Goal: Transaction & Acquisition: Purchase product/service

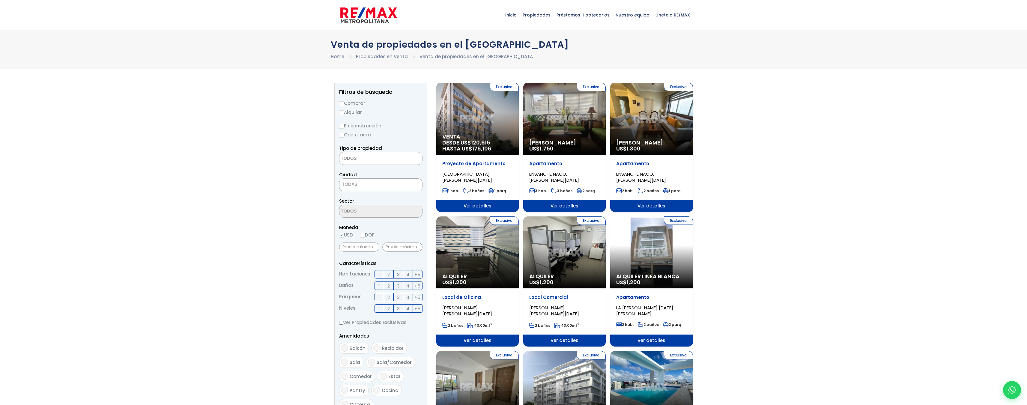
select select
click at [346, 103] on label "Comprar" at bounding box center [380, 103] width 83 height 7
click at [344, 103] on input "Comprar" at bounding box center [341, 103] width 5 height 5
radio input "true"
click at [355, 138] on label "Construida" at bounding box center [380, 134] width 83 height 7
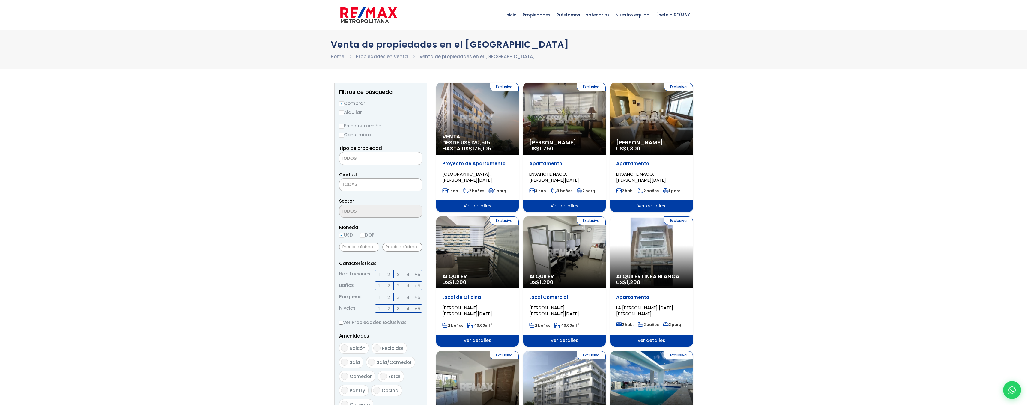
click at [0, 0] on input "Construida" at bounding box center [0, 0] width 0 height 0
click at [345, 137] on label "Construida" at bounding box center [380, 134] width 83 height 7
click at [0, 0] on input "Construida" at bounding box center [0, 0] width 0 height 0
click at [340, 137] on input "Construida" at bounding box center [341, 135] width 5 height 5
radio input "true"
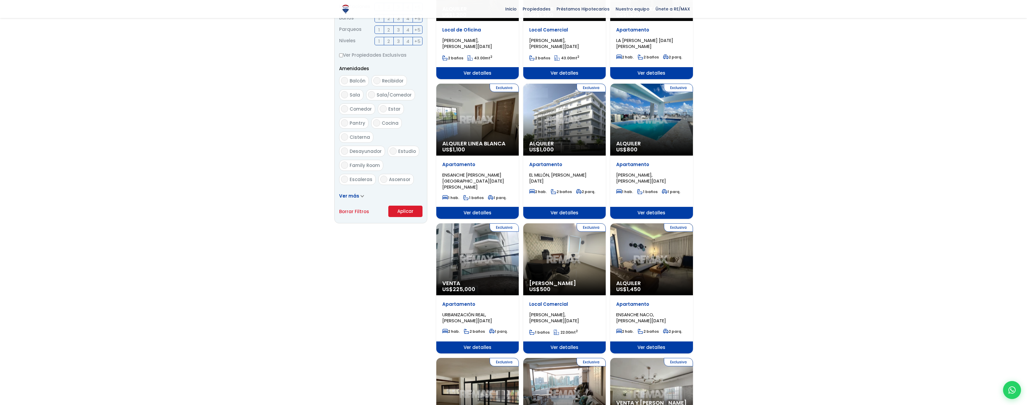
scroll to position [270, 0]
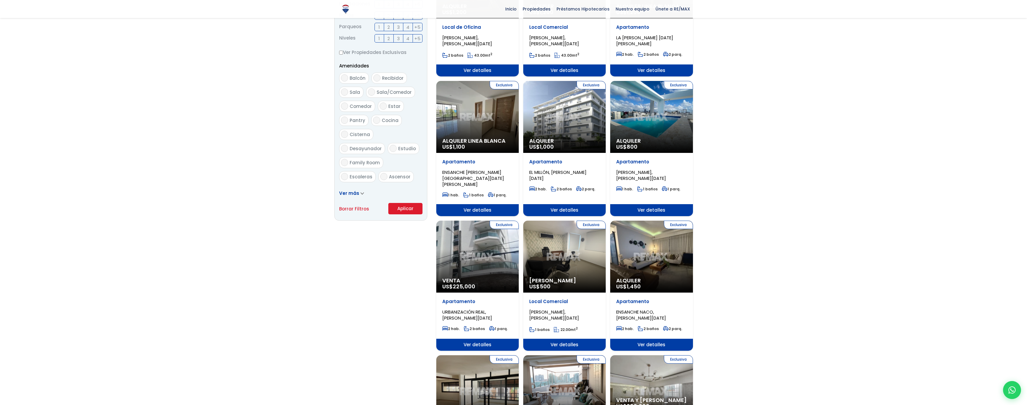
click at [407, 207] on button "Aplicar" at bounding box center [405, 208] width 34 height 11
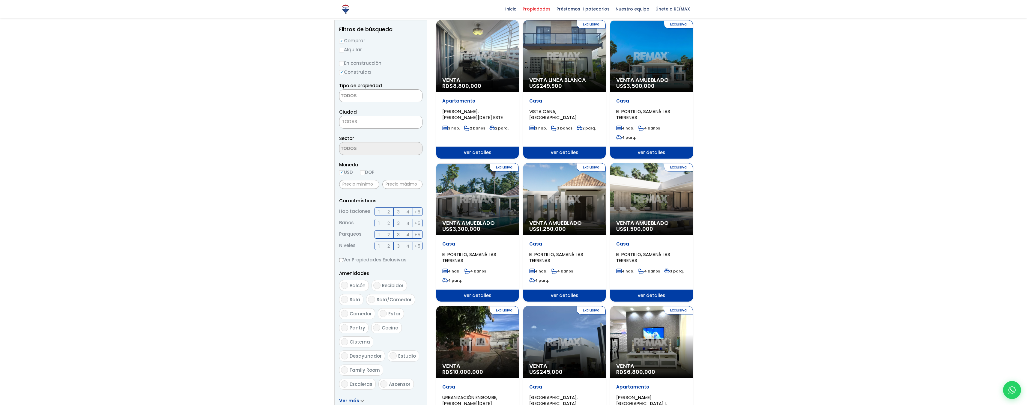
scroll to position [60, 0]
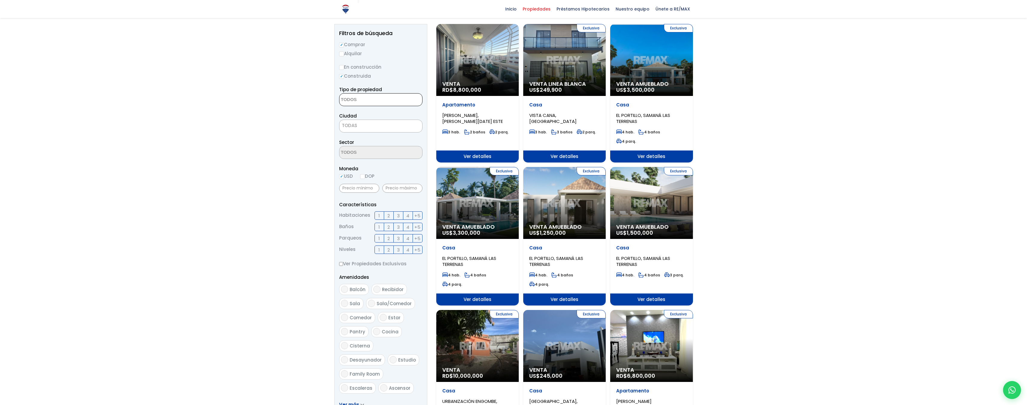
click at [388, 101] on textarea "Search" at bounding box center [368, 100] width 58 height 13
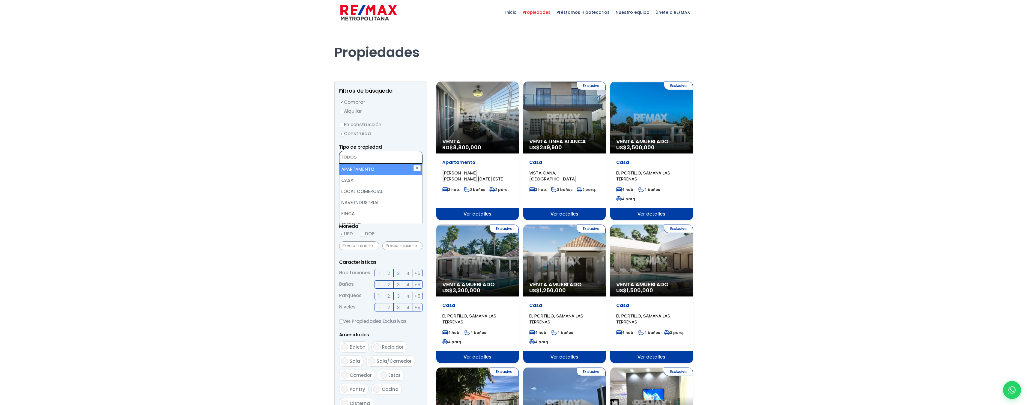
scroll to position [0, 0]
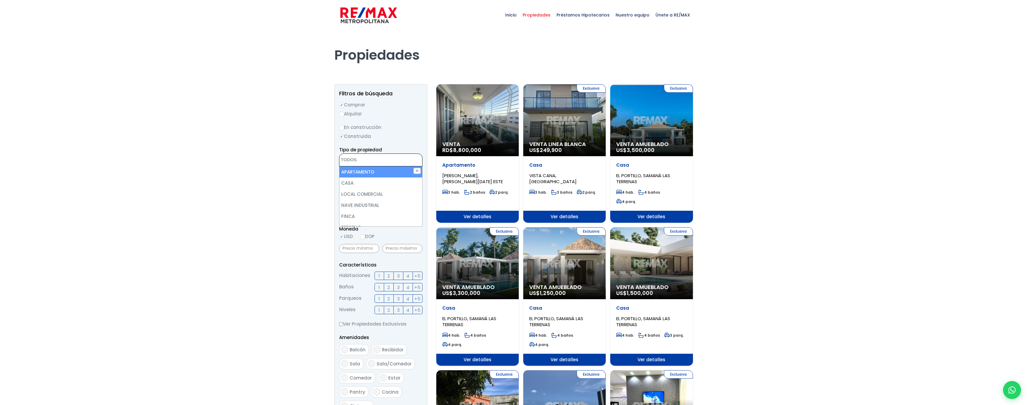
click at [350, 162] on textarea "Search" at bounding box center [368, 160] width 58 height 13
click at [364, 170] on li "APARTAMENTO" at bounding box center [380, 171] width 83 height 11
select select "apartment"
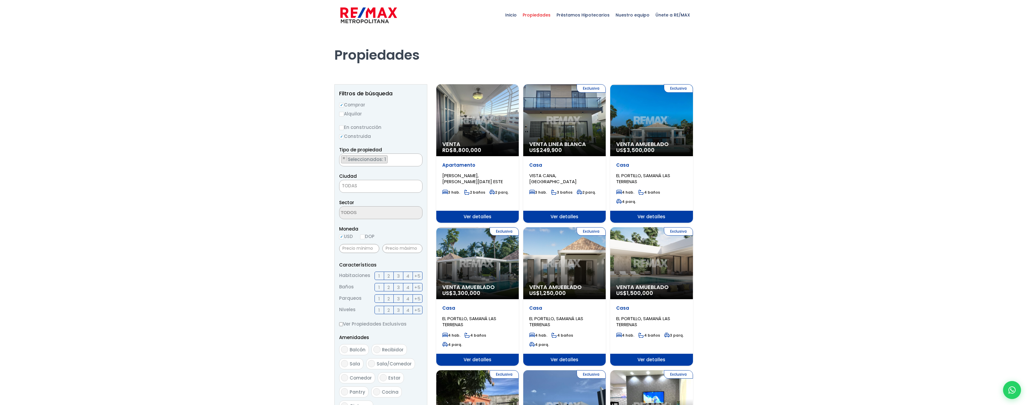
click at [388, 183] on span "TODAS" at bounding box center [380, 186] width 83 height 8
click at [378, 185] on span "TODAS" at bounding box center [380, 186] width 83 height 8
click at [398, 249] on input "text" at bounding box center [402, 248] width 40 height 9
type input "50,000"
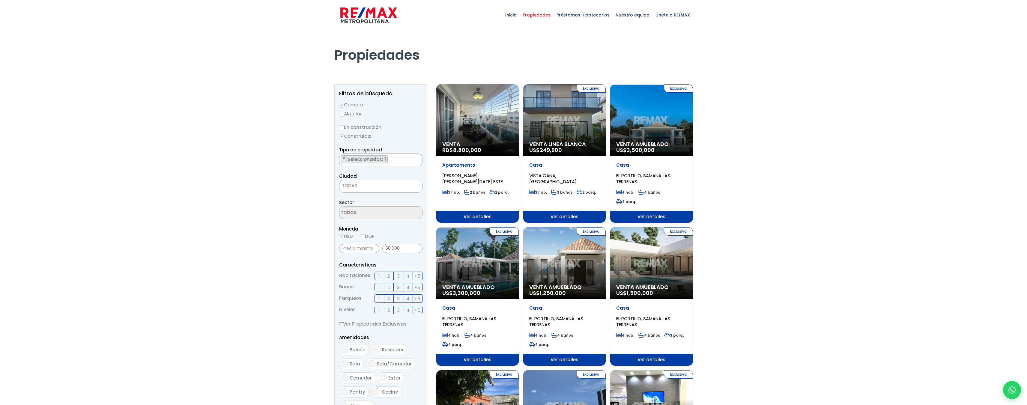
drag, startPoint x: 718, startPoint y: 255, endPoint x: 754, endPoint y: 145, distance: 116.0
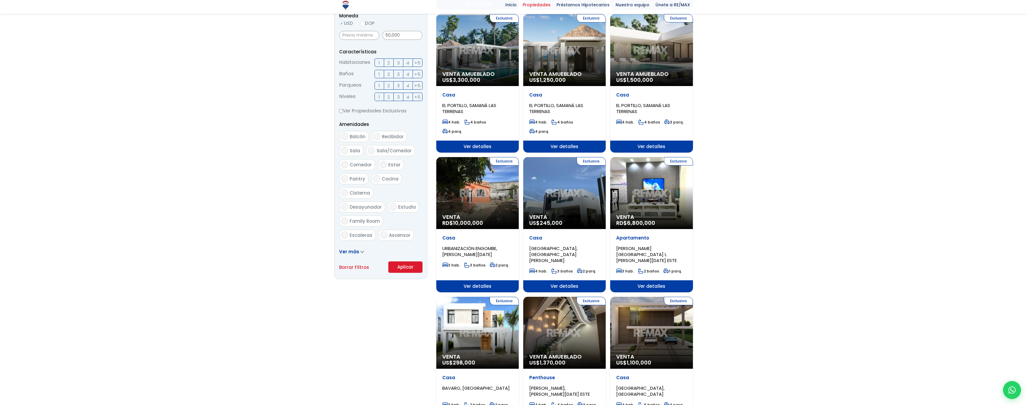
scroll to position [360, 0]
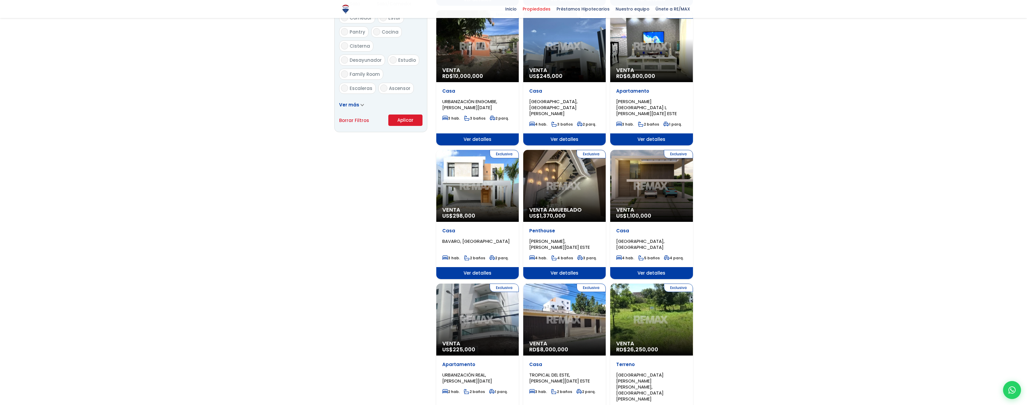
click at [397, 122] on button "Aplicar" at bounding box center [405, 120] width 34 height 11
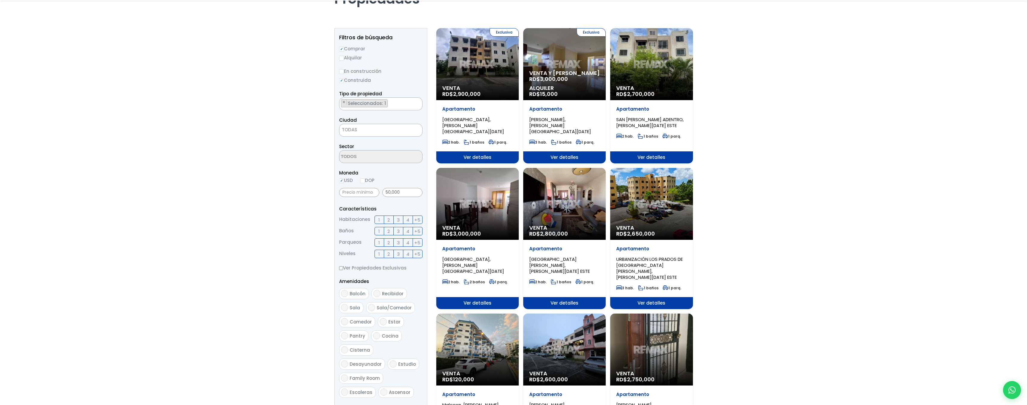
scroll to position [60, 0]
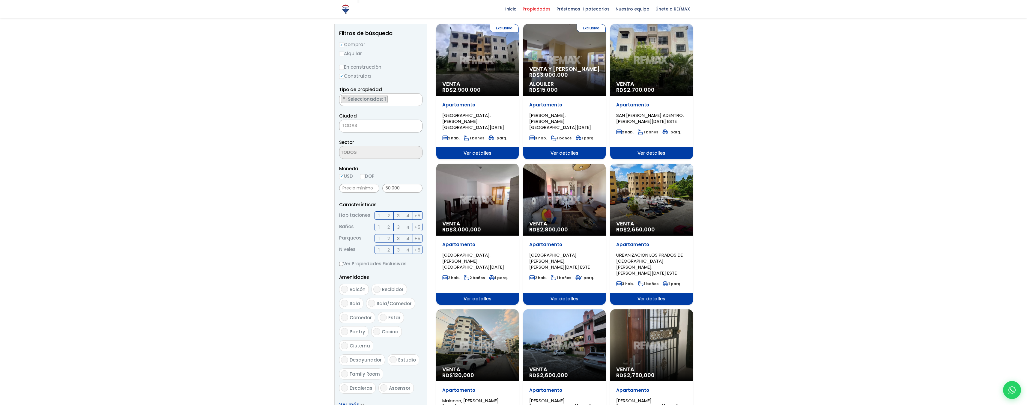
drag, startPoint x: 370, startPoint y: 135, endPoint x: 370, endPoint y: 126, distance: 9.0
click at [370, 134] on form "Comprar Alquilar En construcción Construida Tipo de propiedad APARTAMENTO CASA …" at bounding box center [380, 233] width 83 height 385
click at [370, 126] on span "TODAS" at bounding box center [380, 125] width 83 height 8
click at [866, 123] on div at bounding box center [513, 215] width 1027 height 491
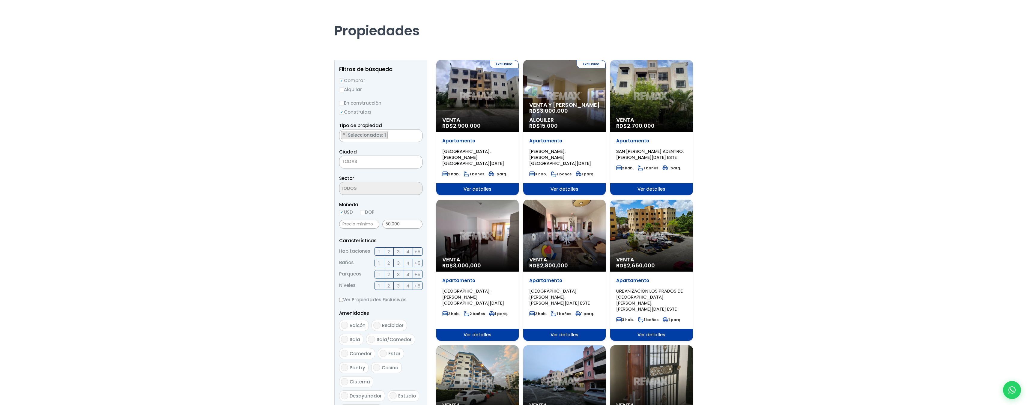
scroll to position [0, 0]
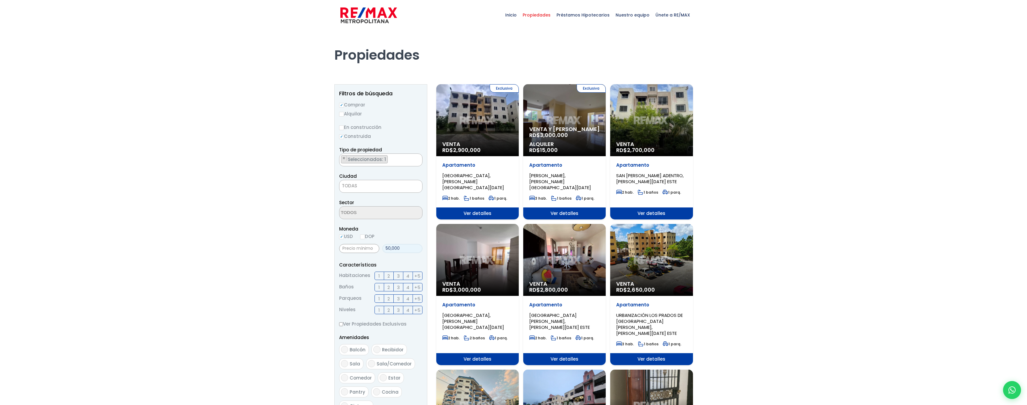
drag, startPoint x: 401, startPoint y: 249, endPoint x: 379, endPoint y: 248, distance: 22.5
click at [379, 248] on div "50,000" at bounding box center [380, 248] width 83 height 13
type input "70,000"
click at [748, 262] on div at bounding box center [513, 275] width 1027 height 491
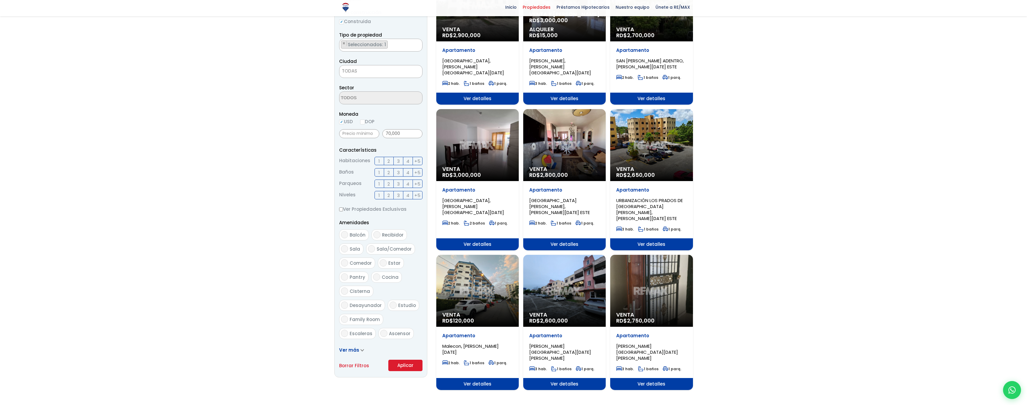
scroll to position [120, 0]
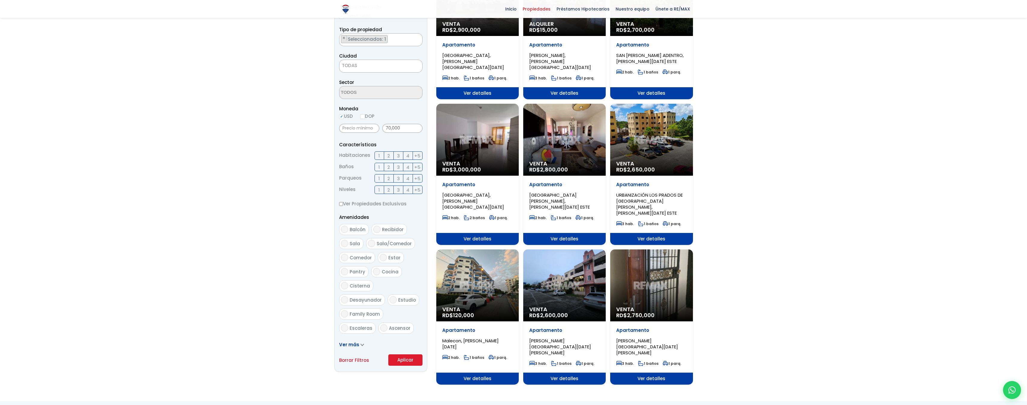
click at [409, 359] on button "Aplicar" at bounding box center [405, 359] width 34 height 11
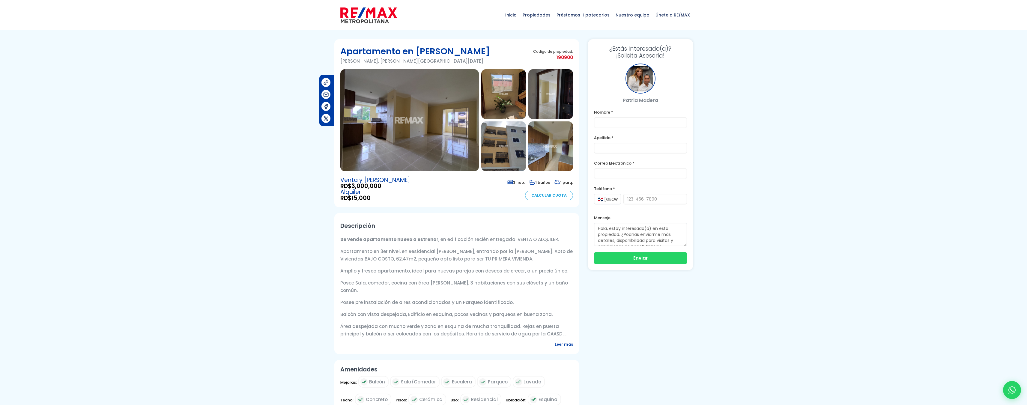
click at [422, 107] on img at bounding box center [409, 120] width 138 height 102
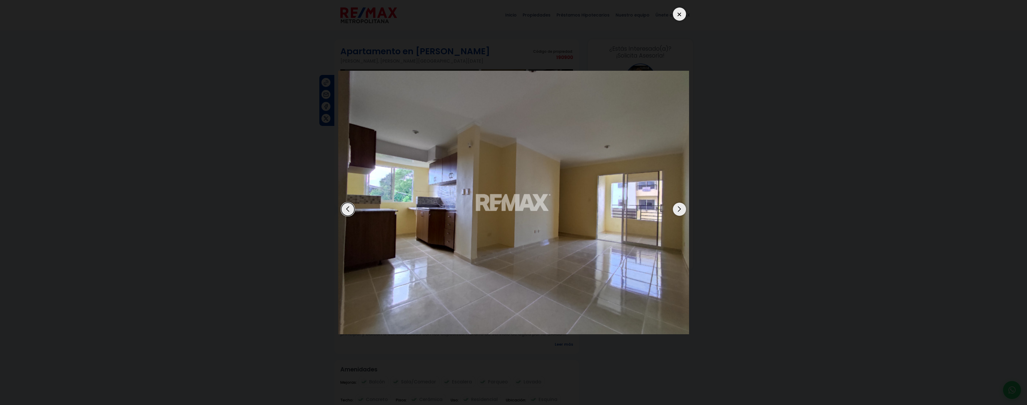
click at [675, 211] on div "Next slide" at bounding box center [679, 209] width 13 height 13
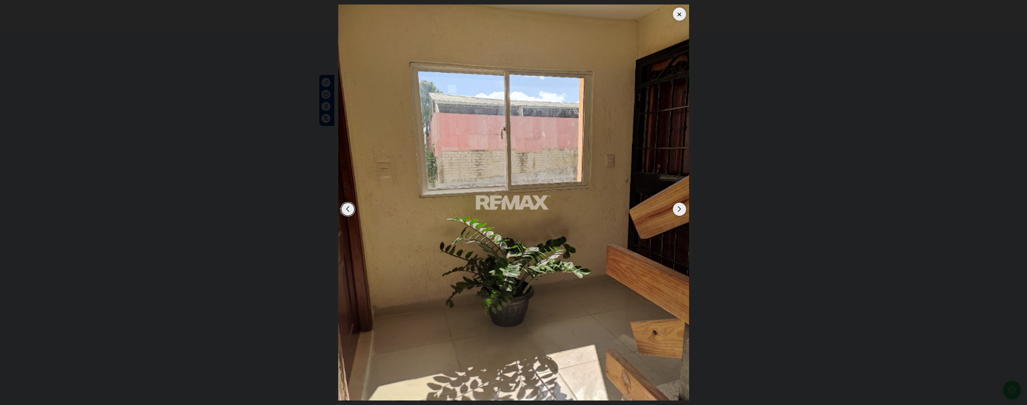
click at [675, 211] on div "Next slide" at bounding box center [679, 209] width 13 height 13
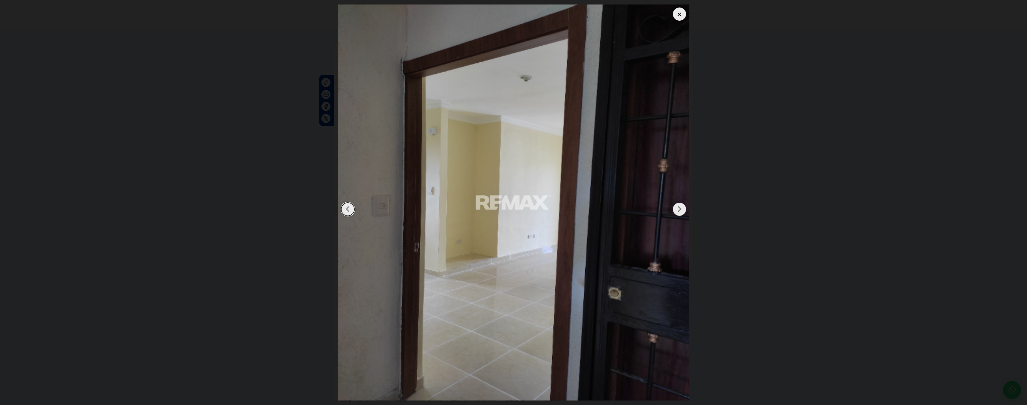
click at [675, 211] on div "Next slide" at bounding box center [679, 209] width 13 height 13
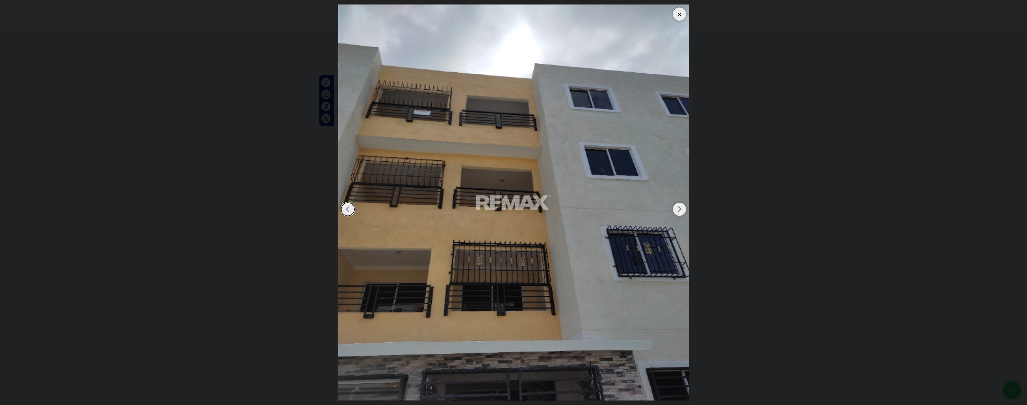
click at [675, 211] on div "Next slide" at bounding box center [679, 209] width 13 height 13
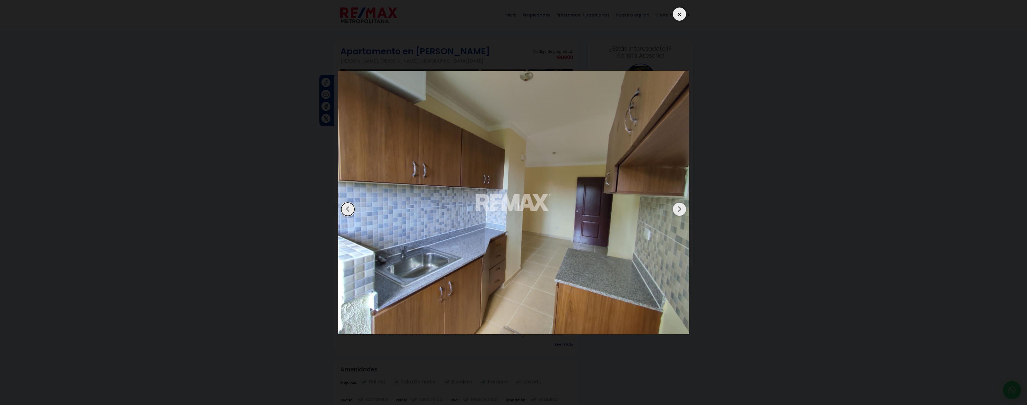
click at [675, 211] on div "Next slide" at bounding box center [679, 209] width 13 height 13
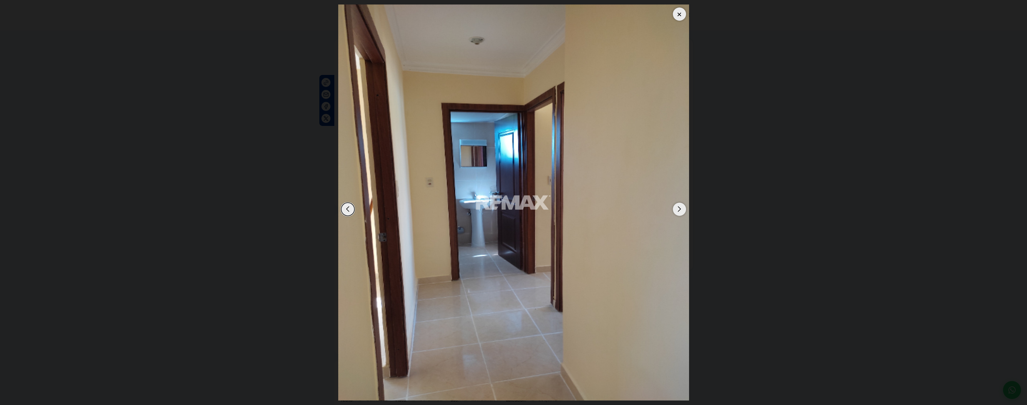
click at [675, 211] on div "Next slide" at bounding box center [679, 209] width 13 height 13
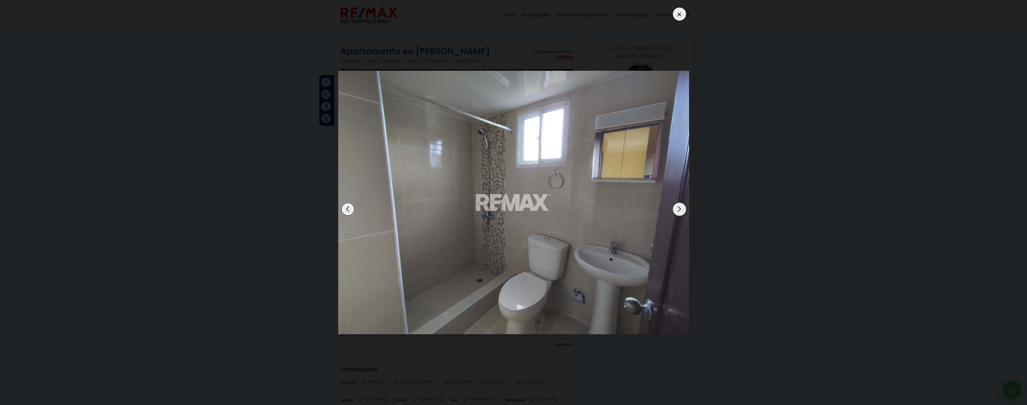
click at [675, 211] on div "Next slide" at bounding box center [679, 209] width 13 height 13
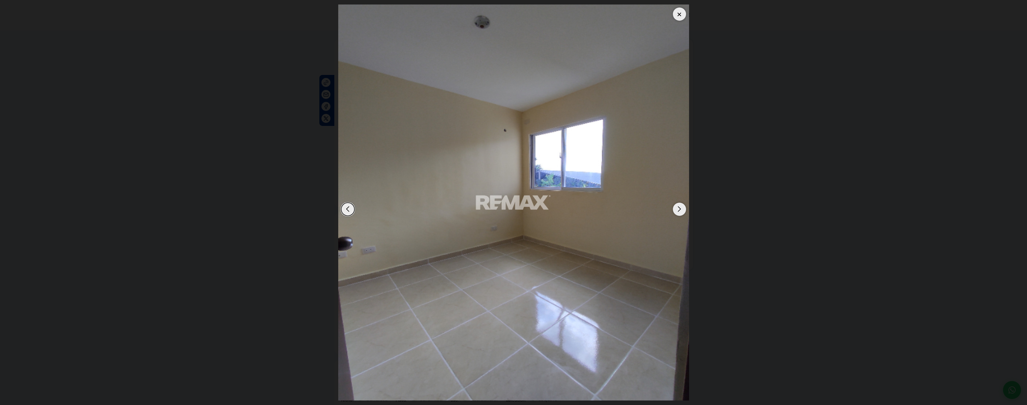
click at [675, 211] on div "Next slide" at bounding box center [679, 209] width 13 height 13
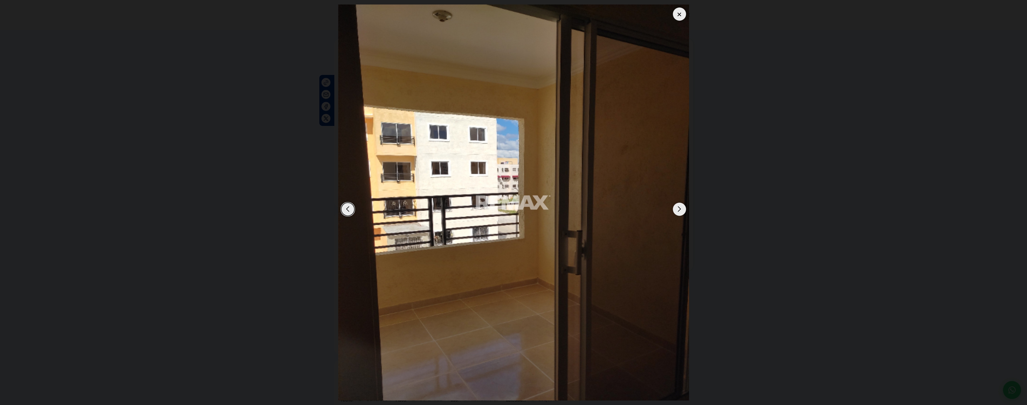
click at [675, 211] on div "Next slide" at bounding box center [679, 209] width 13 height 13
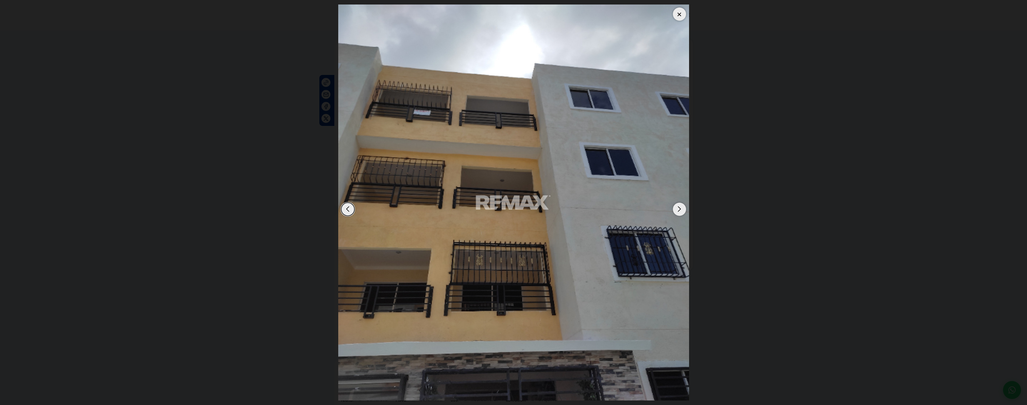
click at [675, 211] on div "Next slide" at bounding box center [679, 209] width 13 height 13
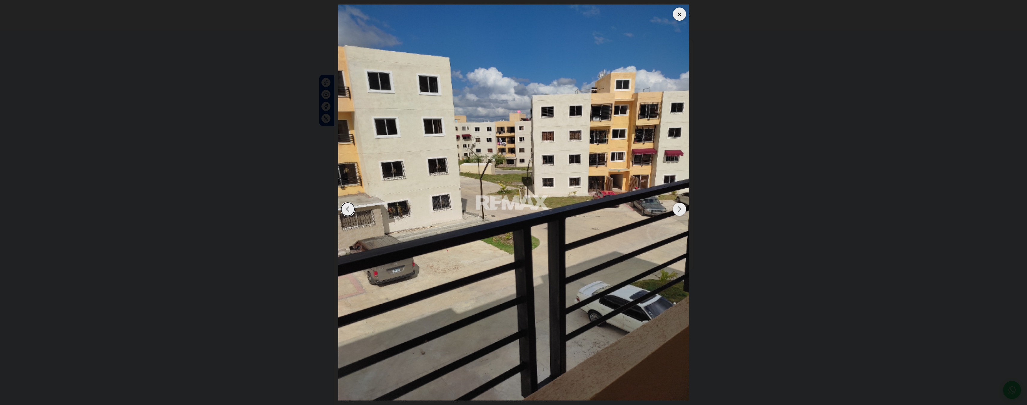
click at [348, 208] on div "Previous slide" at bounding box center [347, 209] width 13 height 13
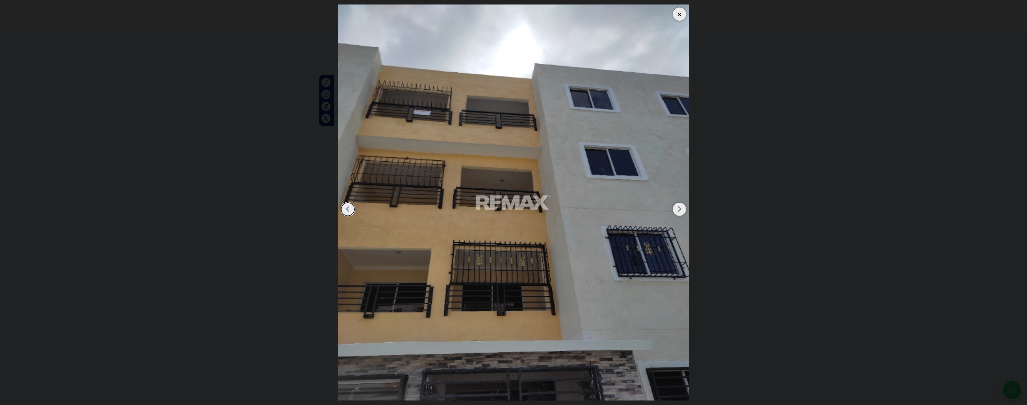
click at [677, 212] on div "Next slide" at bounding box center [679, 209] width 13 height 13
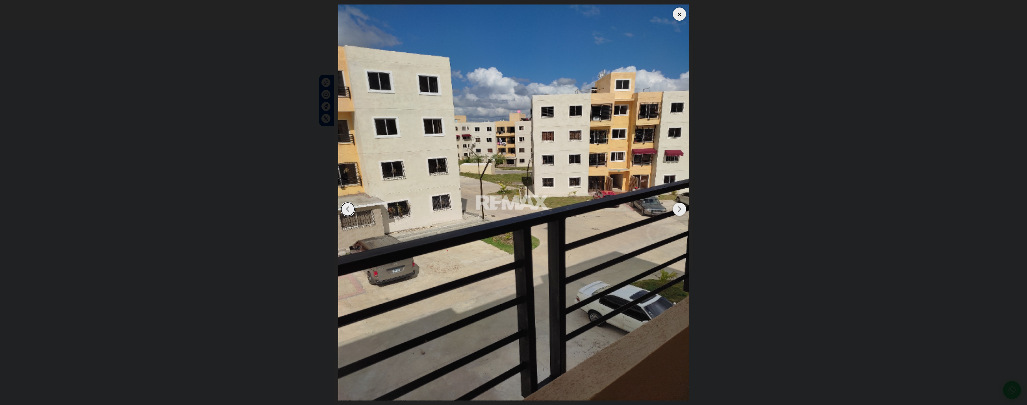
click at [677, 212] on div "Next slide" at bounding box center [679, 209] width 13 height 13
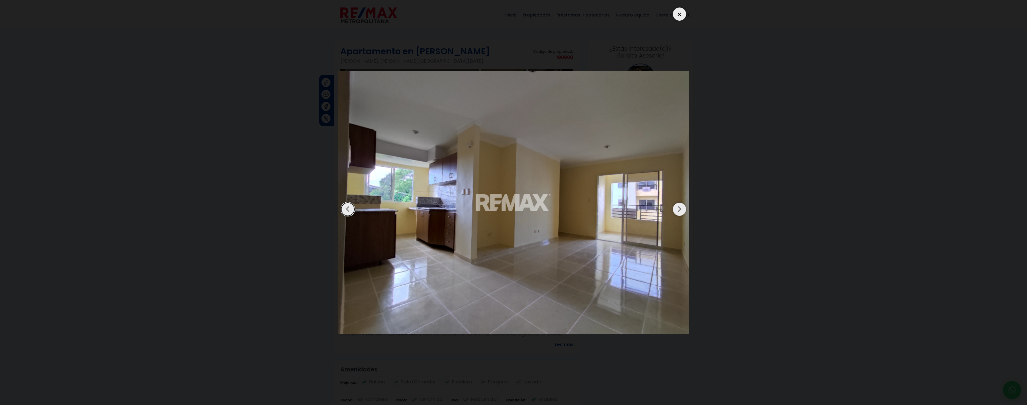
click at [677, 212] on div "Next slide" at bounding box center [679, 209] width 13 height 13
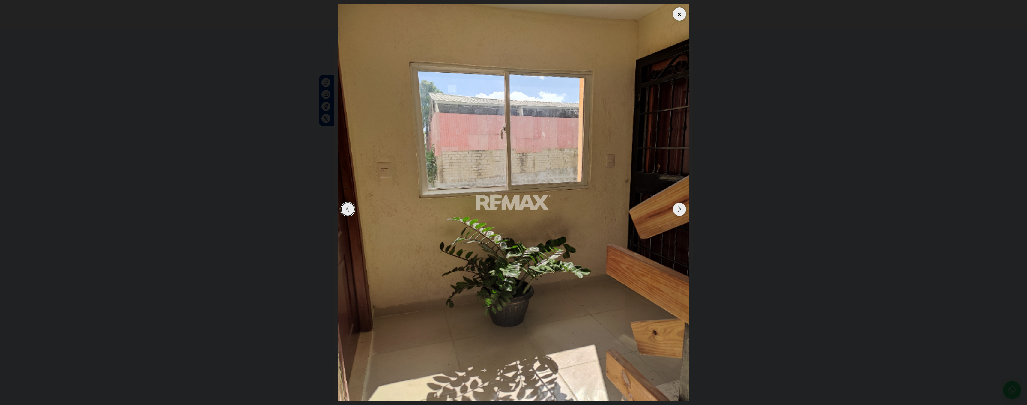
click at [693, 131] on dialog at bounding box center [514, 202] width 360 height 405
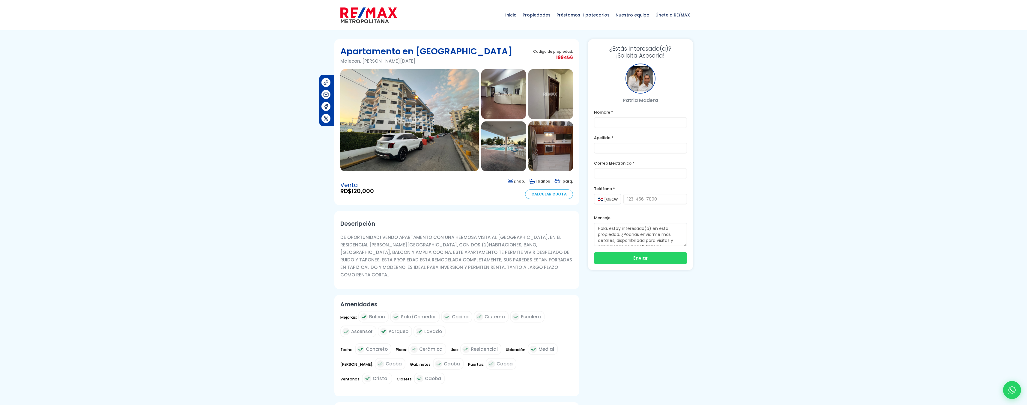
click at [338, 141] on section "Apartamento en [GEOGRAPHIC_DATA], [PERSON_NAME][DATE] Código de propiedad: 1994…" at bounding box center [456, 122] width 245 height 166
click at [389, 144] on img at bounding box center [409, 120] width 138 height 102
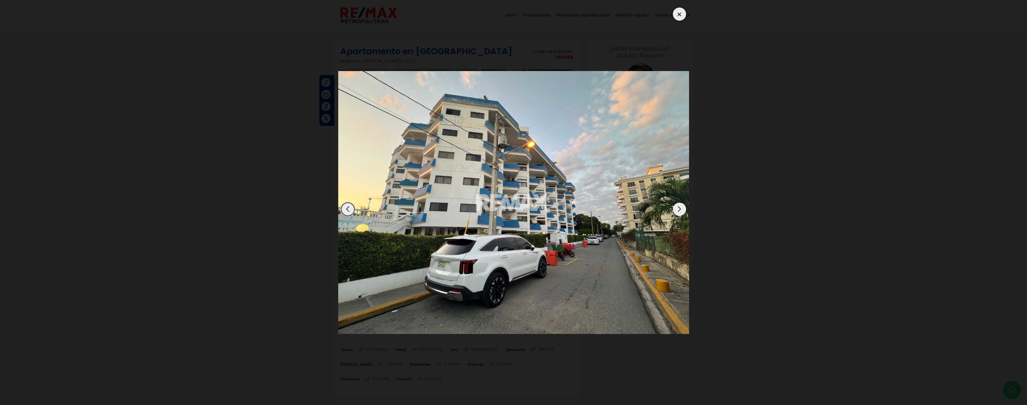
click at [681, 208] on div "Next slide" at bounding box center [679, 209] width 13 height 13
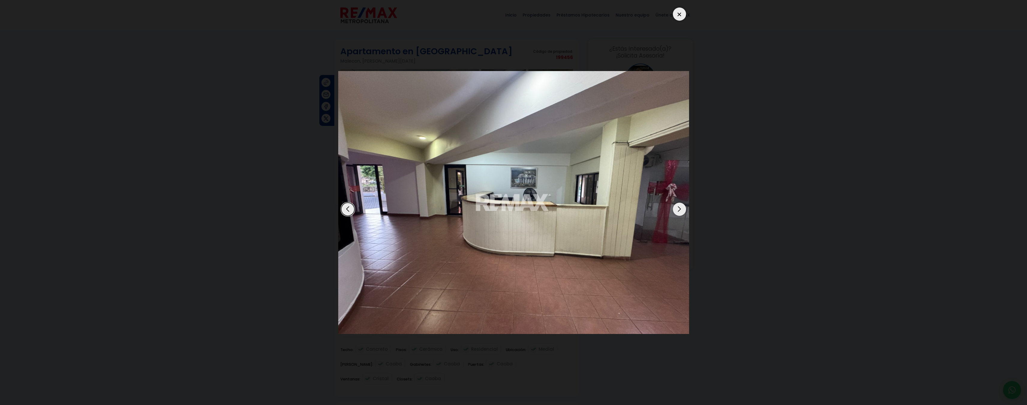
click at [681, 208] on div "Next slide" at bounding box center [679, 209] width 13 height 13
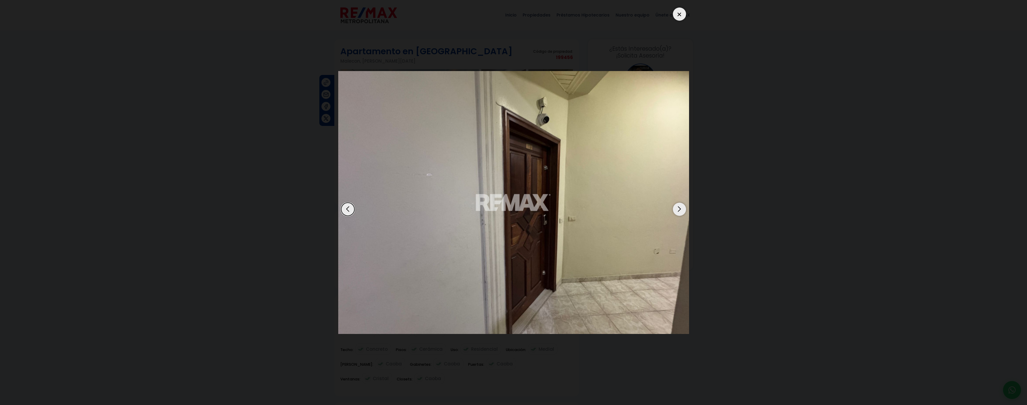
click at [681, 208] on div "Next slide" at bounding box center [679, 209] width 13 height 13
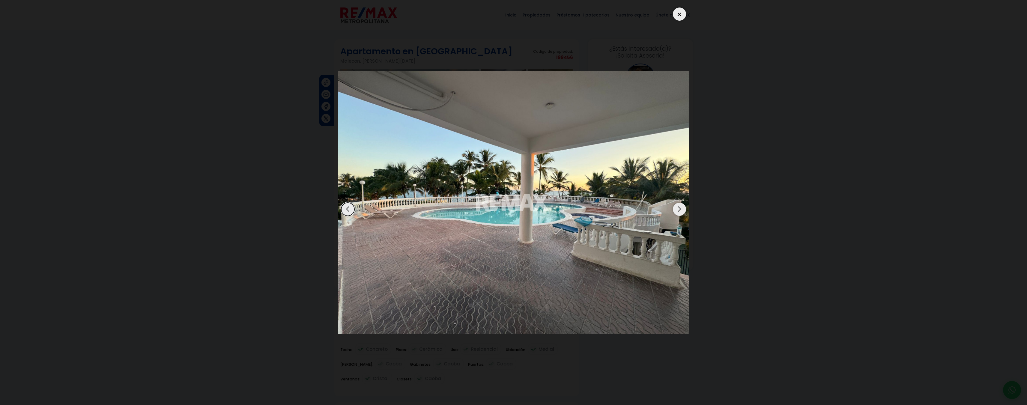
click at [681, 208] on div "Next slide" at bounding box center [679, 209] width 13 height 13
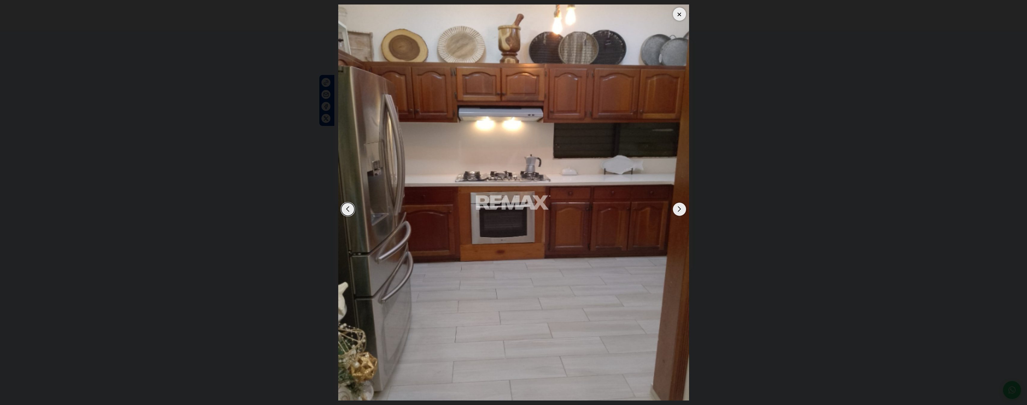
click at [679, 207] on div "Next slide" at bounding box center [679, 209] width 13 height 13
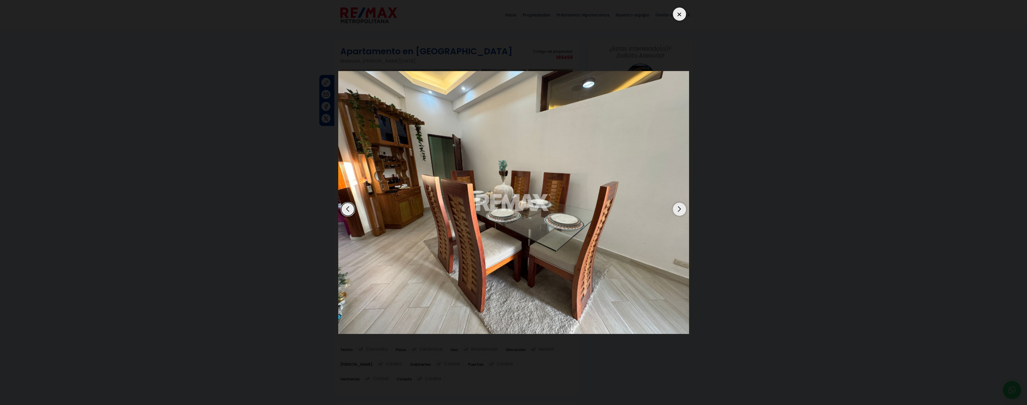
click at [679, 207] on div "Next slide" at bounding box center [679, 209] width 13 height 13
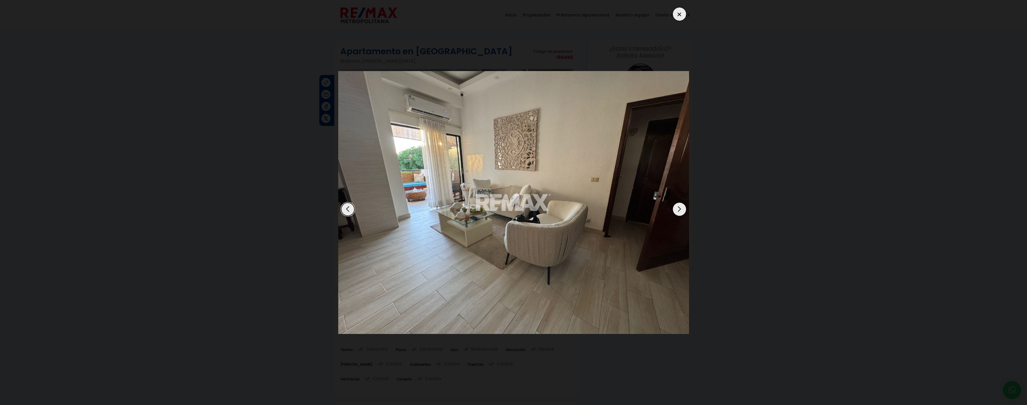
click at [679, 207] on div "Next slide" at bounding box center [679, 209] width 13 height 13
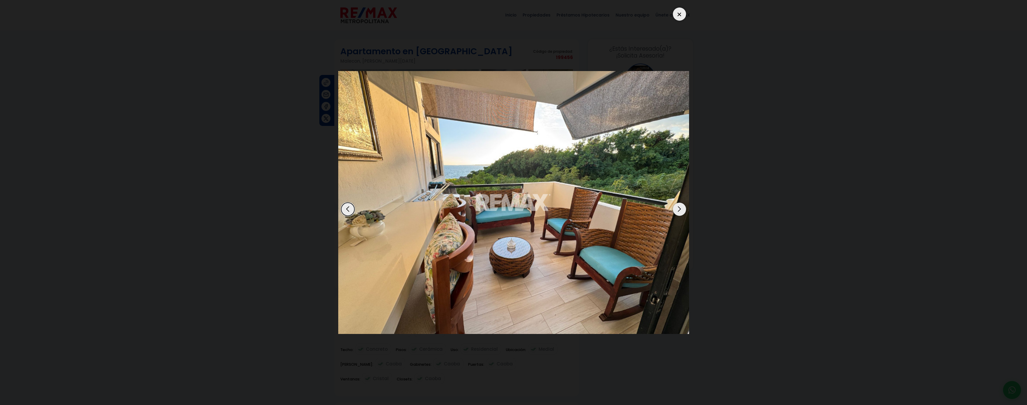
click at [679, 207] on div "Next slide" at bounding box center [679, 209] width 13 height 13
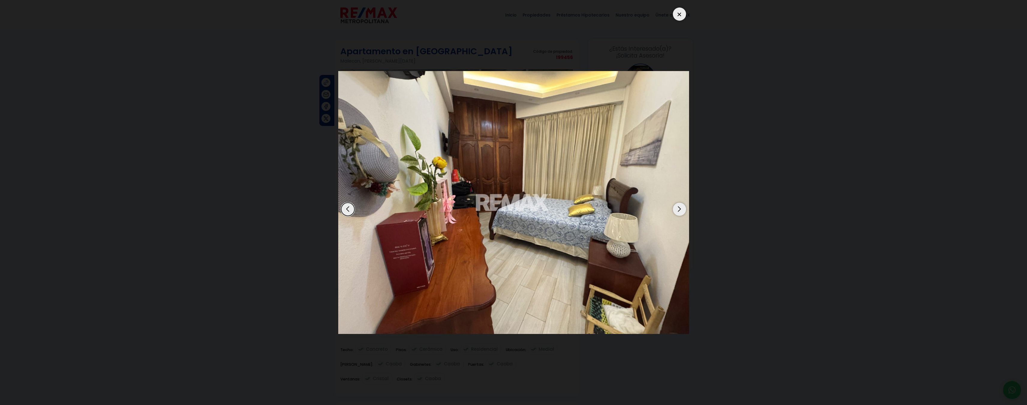
click at [679, 207] on div "Next slide" at bounding box center [679, 209] width 13 height 13
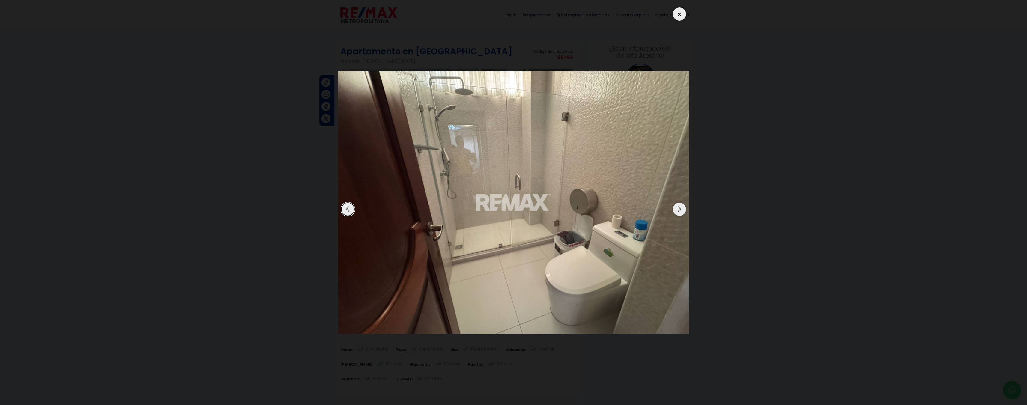
click at [679, 207] on div "Next slide" at bounding box center [679, 209] width 13 height 13
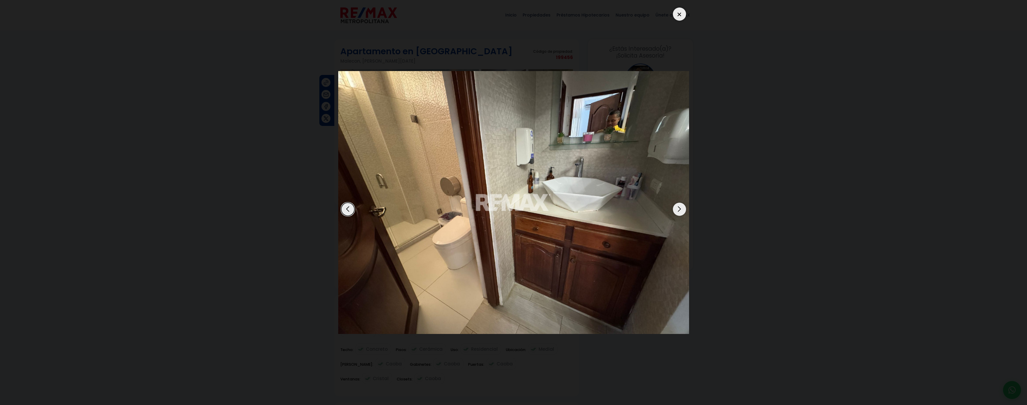
click at [679, 207] on div "Next slide" at bounding box center [679, 209] width 13 height 13
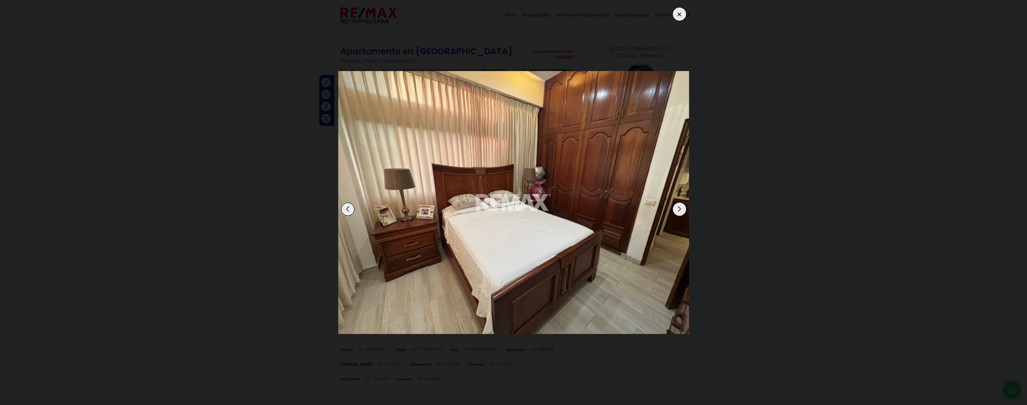
click at [679, 207] on div "Next slide" at bounding box center [679, 209] width 13 height 13
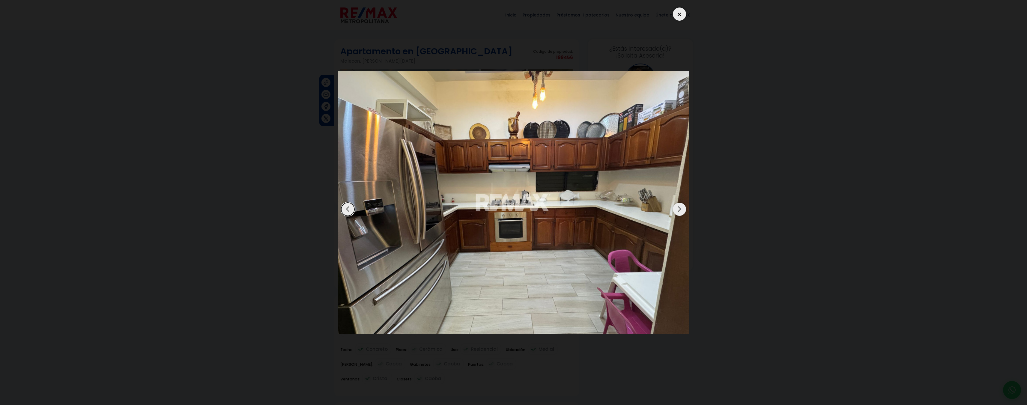
click at [679, 207] on div "Next slide" at bounding box center [679, 209] width 13 height 13
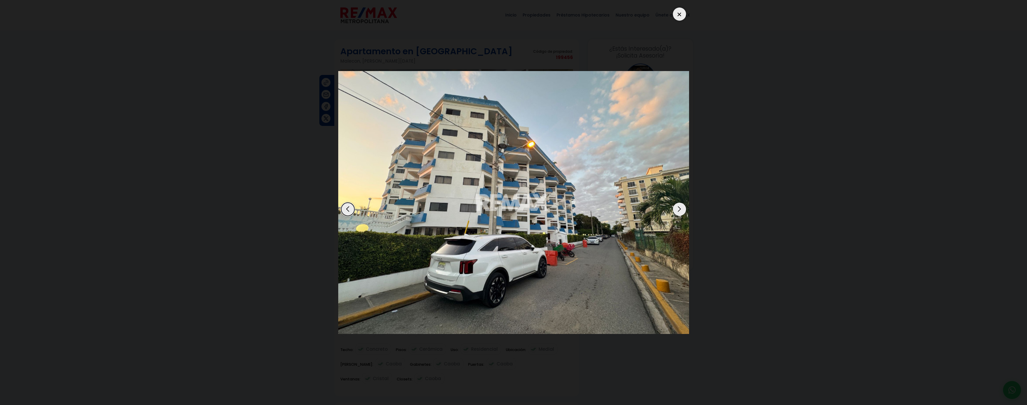
click at [693, 172] on dialog at bounding box center [514, 202] width 360 height 405
click at [680, 14] on div at bounding box center [679, 13] width 13 height 13
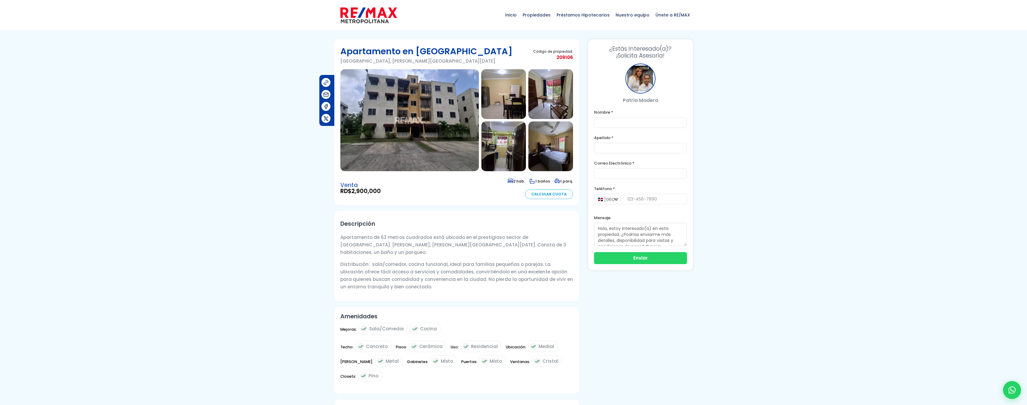
click at [886, 135] on div at bounding box center [513, 321] width 1027 height 564
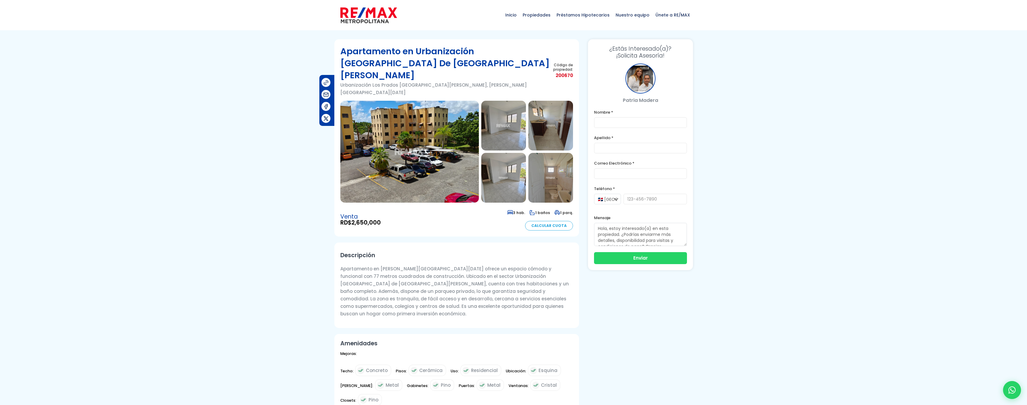
click at [431, 125] on img at bounding box center [409, 152] width 138 height 102
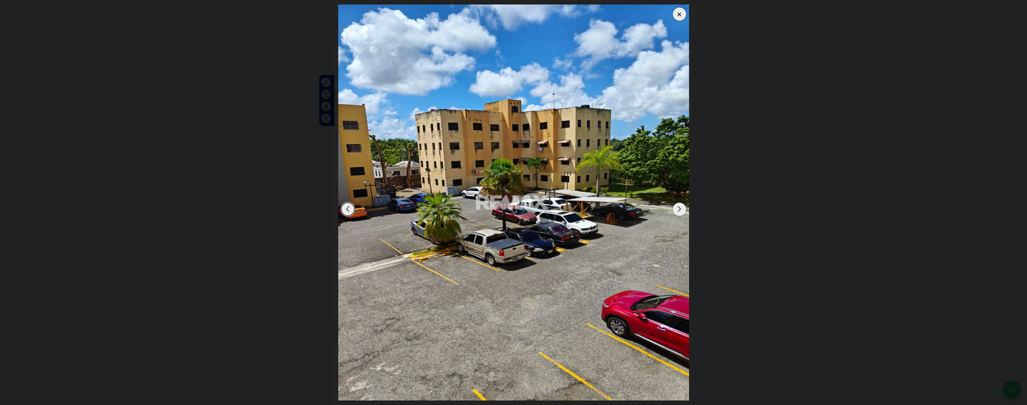
click at [682, 210] on div "Next slide" at bounding box center [679, 209] width 13 height 13
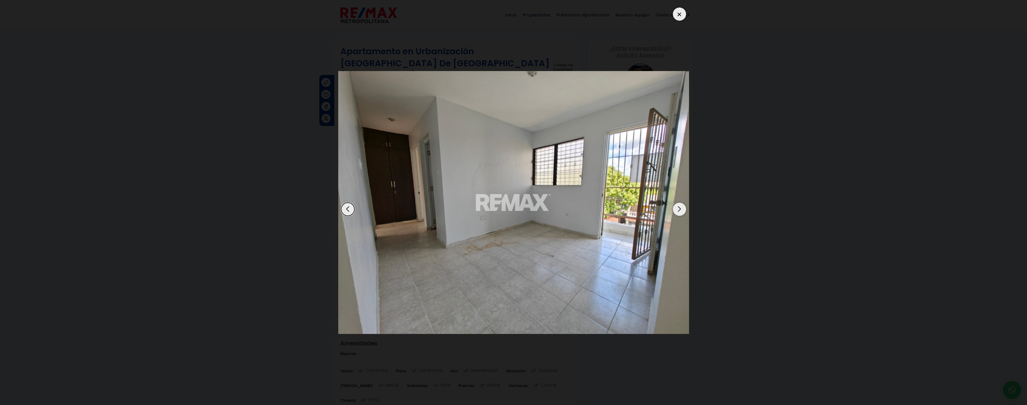
click at [682, 210] on div "Next slide" at bounding box center [679, 209] width 13 height 13
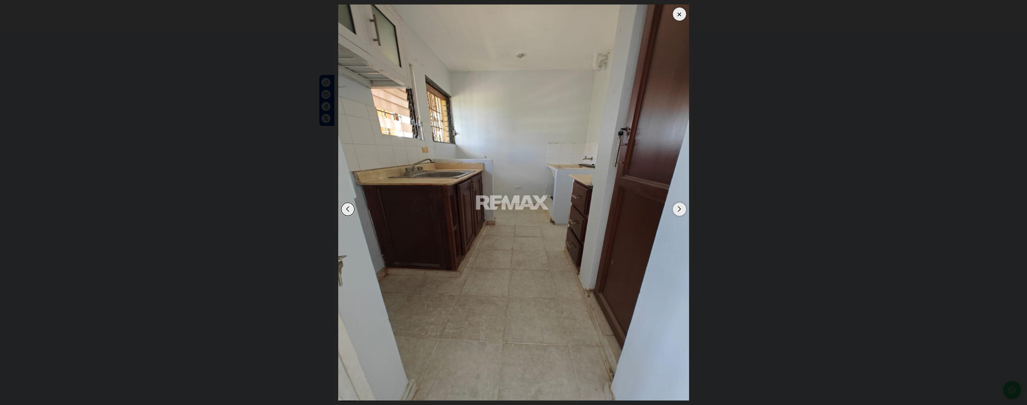
click at [682, 210] on div "Next slide" at bounding box center [679, 209] width 13 height 13
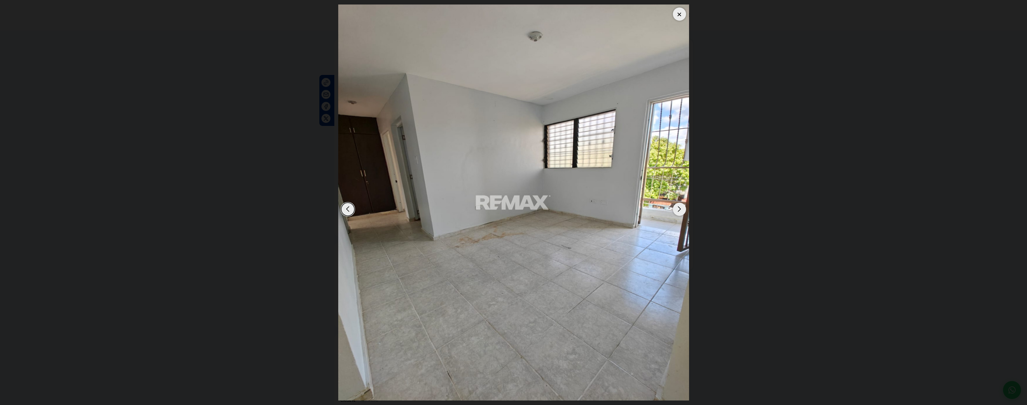
click at [682, 210] on div "Next slide" at bounding box center [679, 209] width 13 height 13
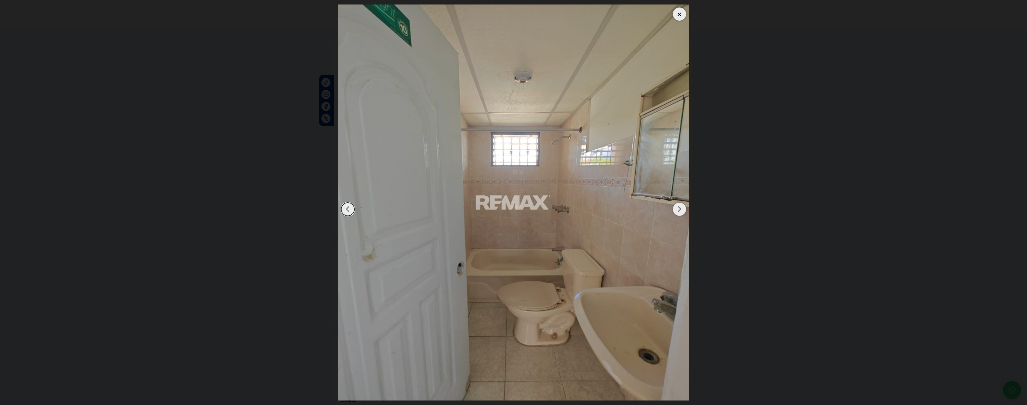
click at [682, 210] on div "Next slide" at bounding box center [679, 209] width 13 height 13
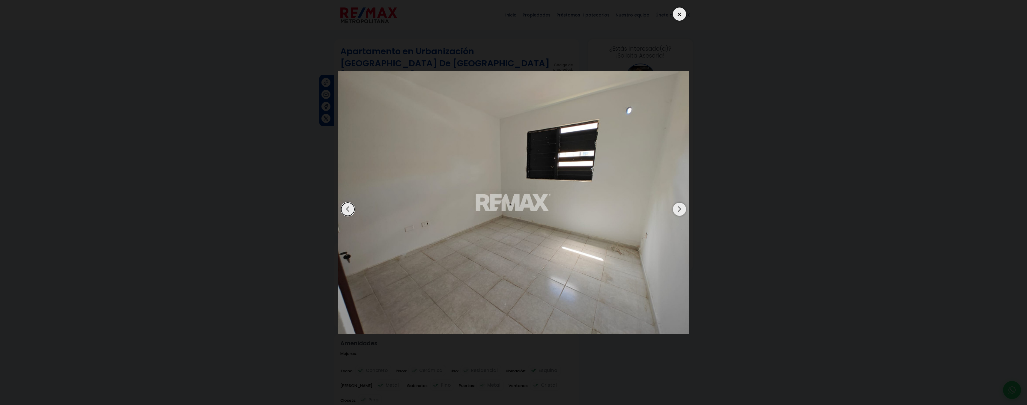
click at [693, 205] on dialog at bounding box center [514, 202] width 360 height 405
click at [677, 213] on div "Next slide" at bounding box center [679, 209] width 13 height 13
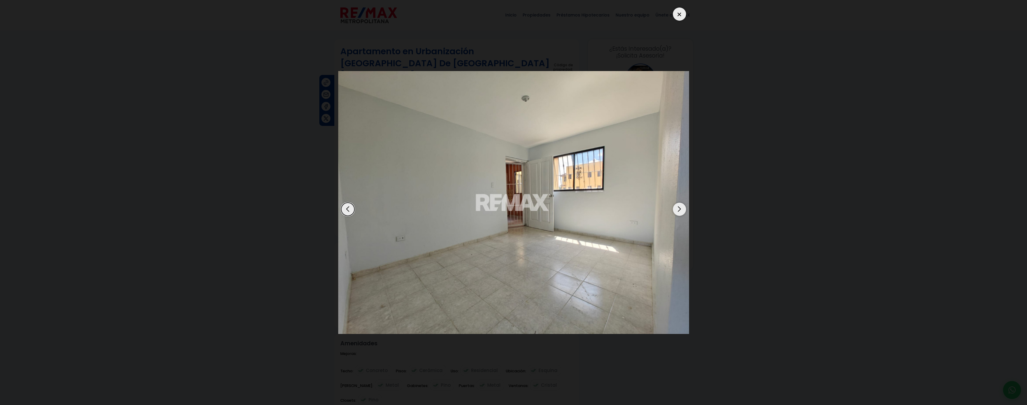
click at [677, 213] on div "Next slide" at bounding box center [679, 209] width 13 height 13
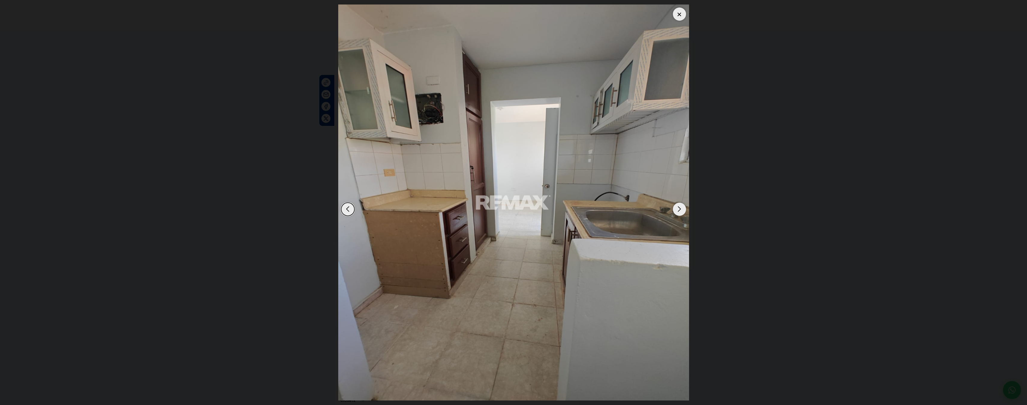
click at [677, 213] on div "Next slide" at bounding box center [679, 209] width 13 height 13
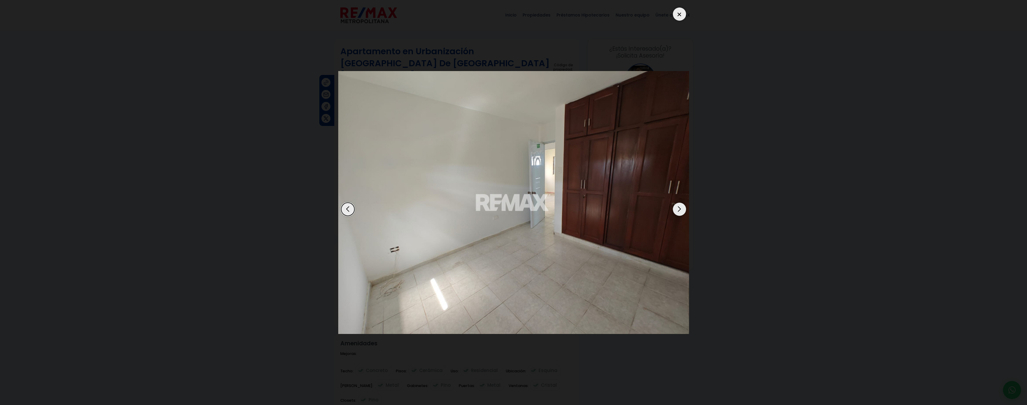
click at [677, 213] on div "Next slide" at bounding box center [679, 209] width 13 height 13
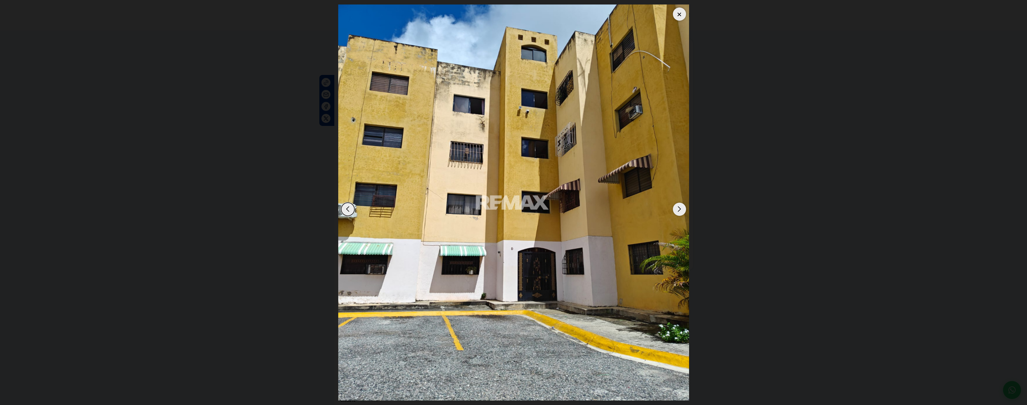
click at [693, 161] on dialog at bounding box center [514, 202] width 360 height 405
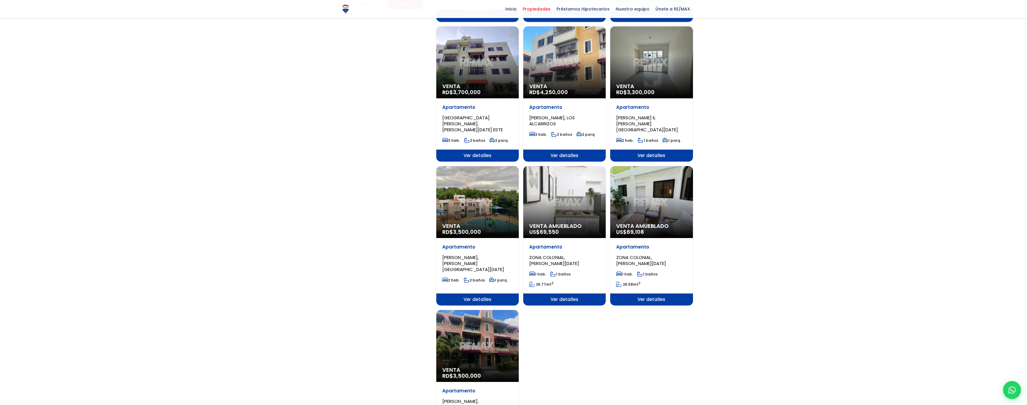
scroll to position [480, 0]
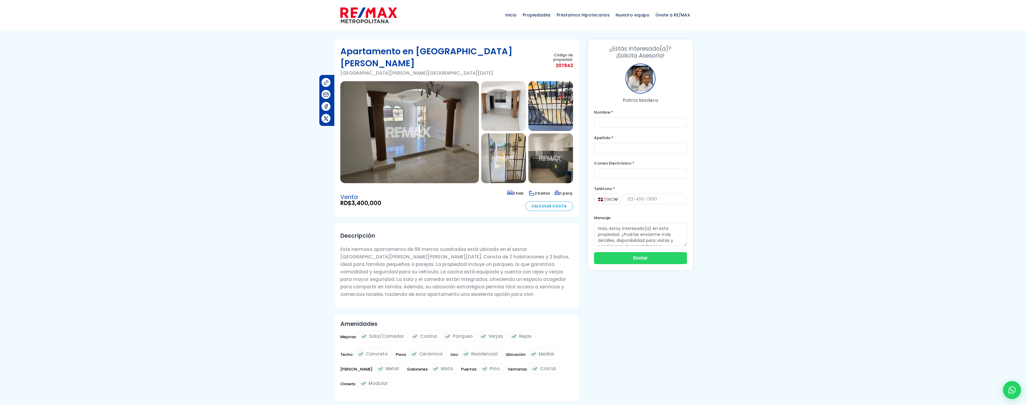
click at [419, 84] on img at bounding box center [409, 132] width 138 height 102
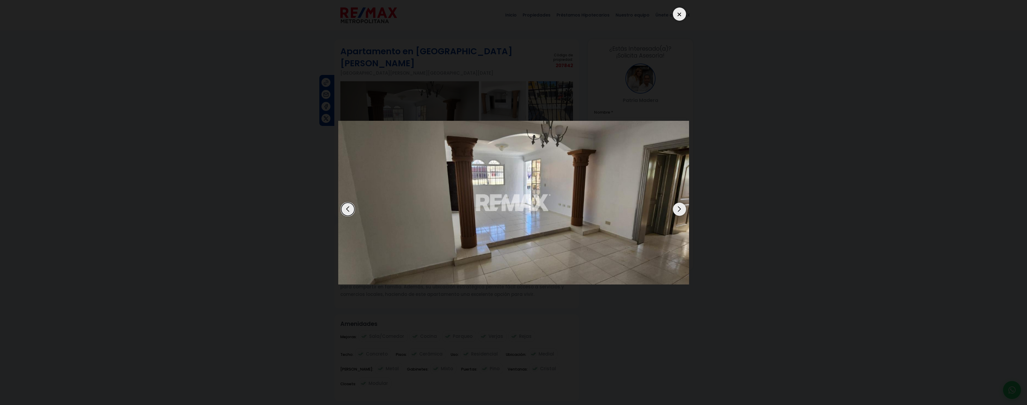
click at [679, 204] on div "Next slide" at bounding box center [679, 209] width 13 height 13
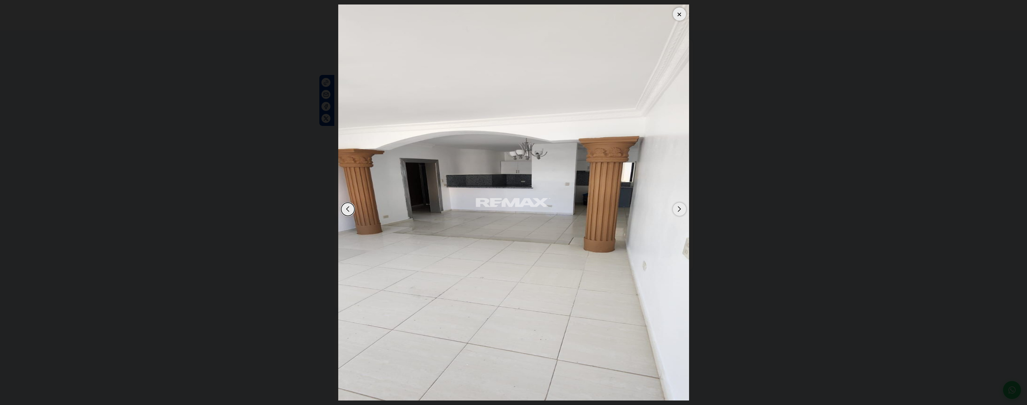
click at [680, 207] on div "Next slide" at bounding box center [679, 209] width 13 height 13
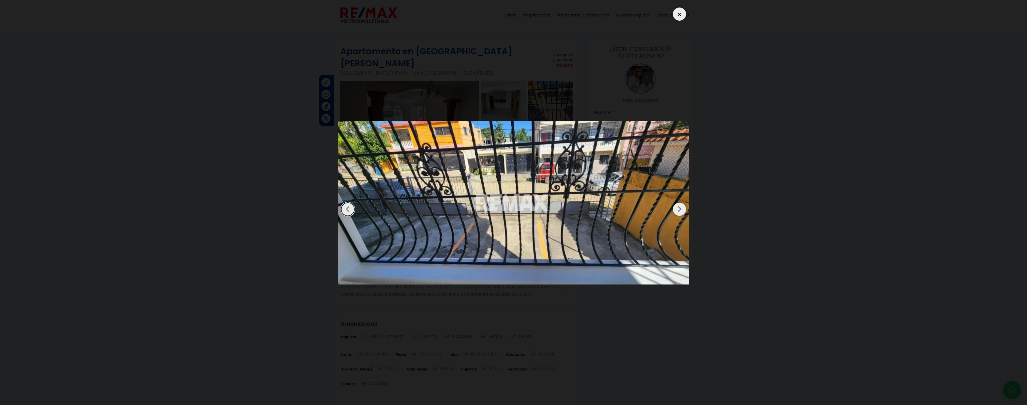
click at [680, 207] on div "Next slide" at bounding box center [679, 209] width 13 height 13
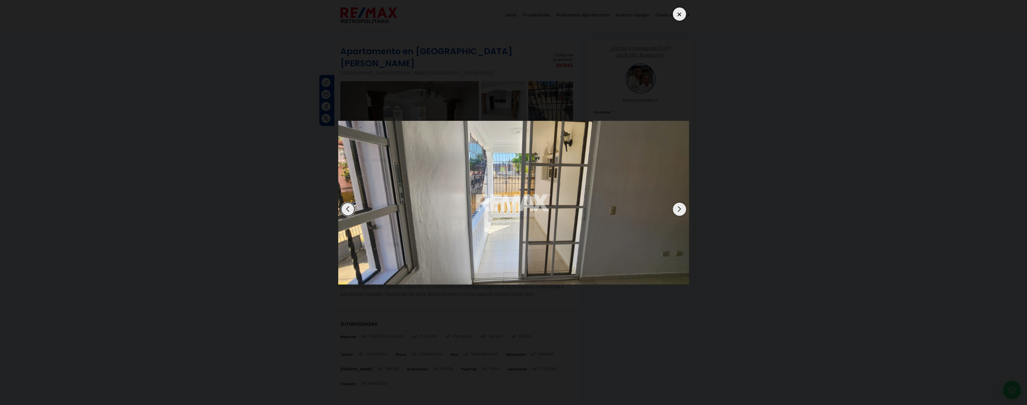
click at [680, 207] on div "Next slide" at bounding box center [679, 209] width 13 height 13
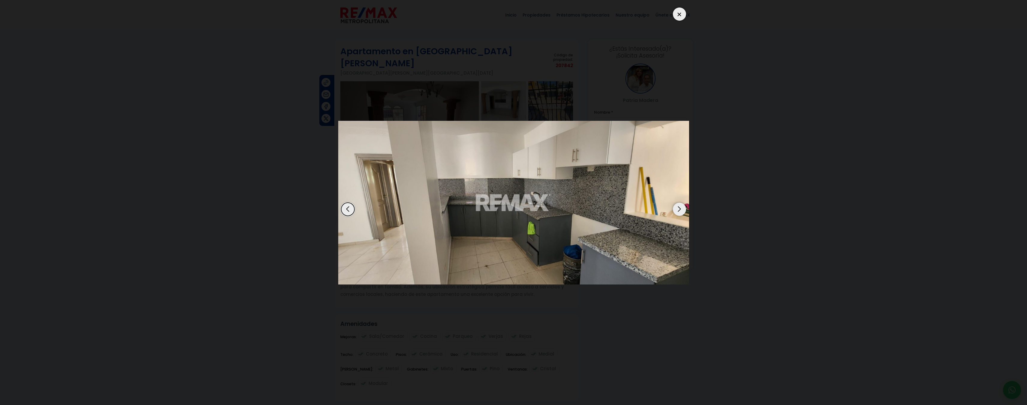
click at [680, 207] on div "Next slide" at bounding box center [679, 209] width 13 height 13
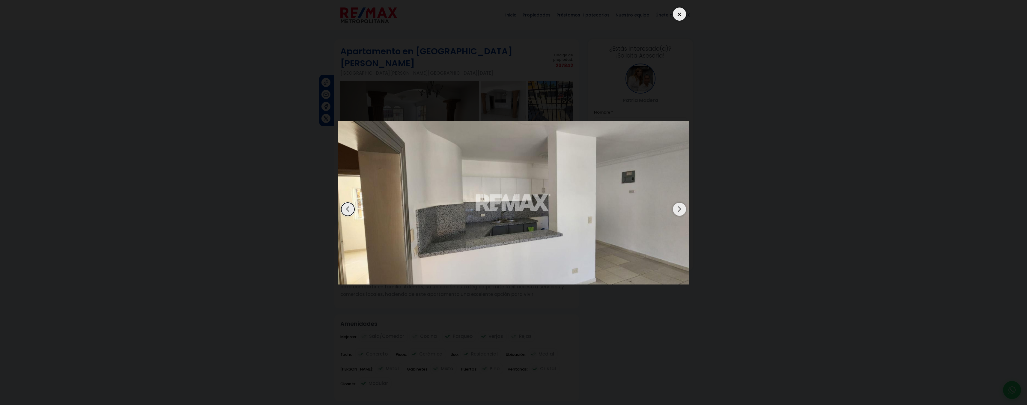
click at [680, 207] on div "Next slide" at bounding box center [679, 209] width 13 height 13
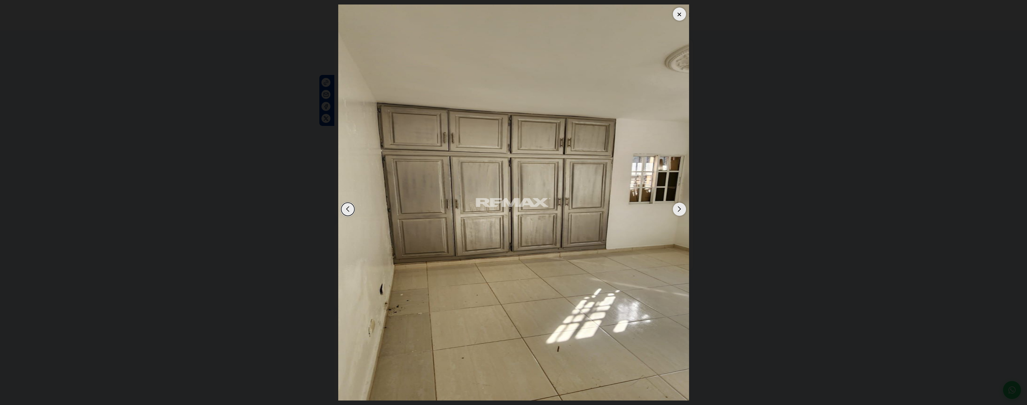
click at [680, 207] on div "Next slide" at bounding box center [679, 209] width 13 height 13
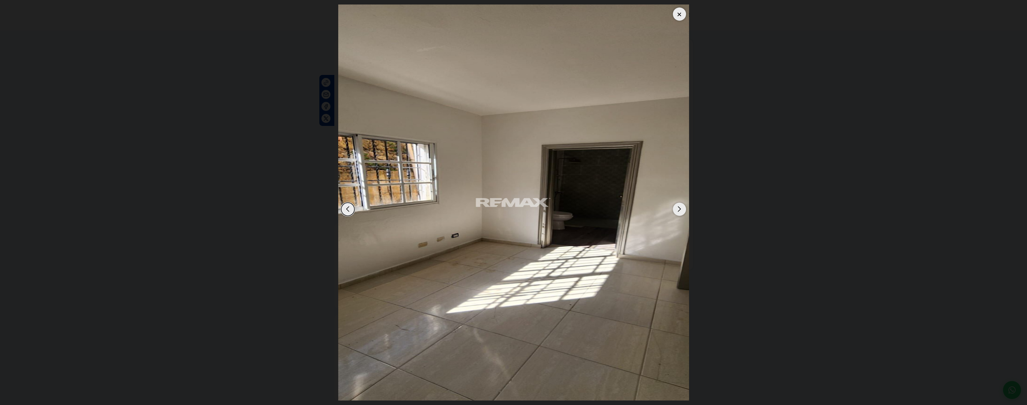
click at [680, 207] on div "Next slide" at bounding box center [679, 209] width 13 height 13
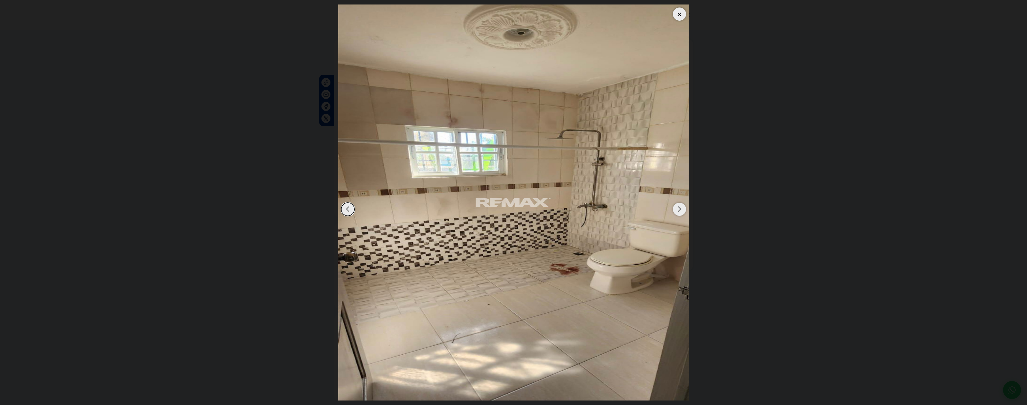
click at [693, 200] on dialog at bounding box center [514, 202] width 360 height 405
click at [522, 193] on img "9 / 11" at bounding box center [513, 202] width 351 height 396
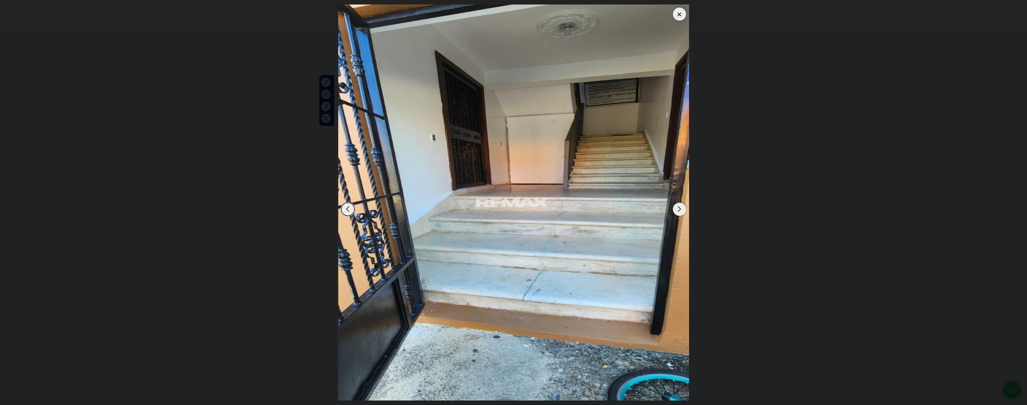
click at [683, 226] on img "11 / 11" at bounding box center [513, 202] width 351 height 396
click at [673, 216] on img "11 / 11" at bounding box center [513, 202] width 351 height 396
click at [681, 211] on div "Next slide" at bounding box center [679, 209] width 13 height 13
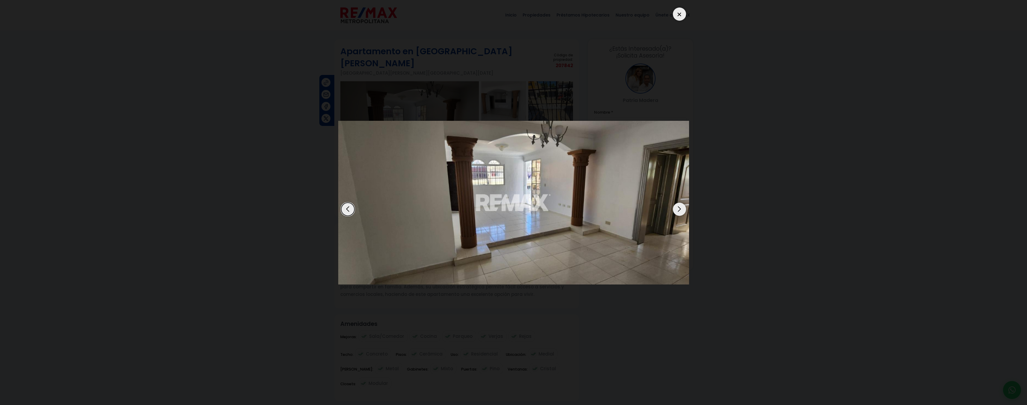
click at [350, 204] on div "Previous slide" at bounding box center [347, 209] width 13 height 13
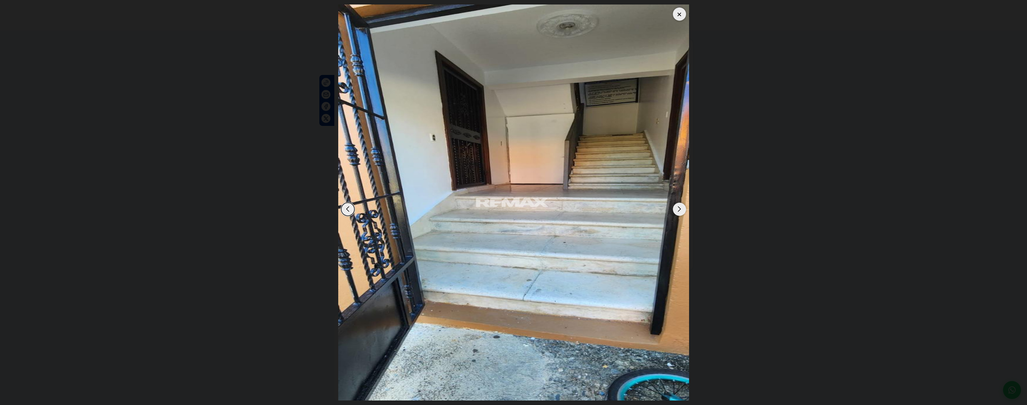
click at [693, 248] on dialog at bounding box center [514, 202] width 360 height 405
click at [678, 14] on div at bounding box center [679, 13] width 13 height 13
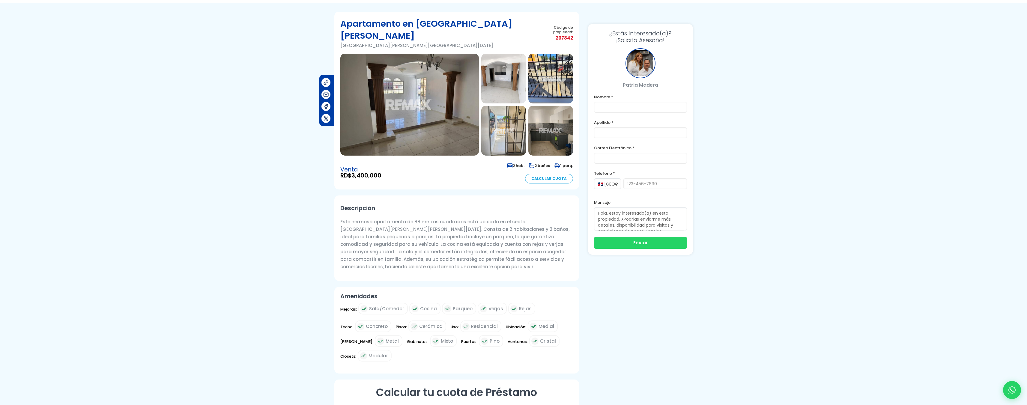
scroll to position [30, 0]
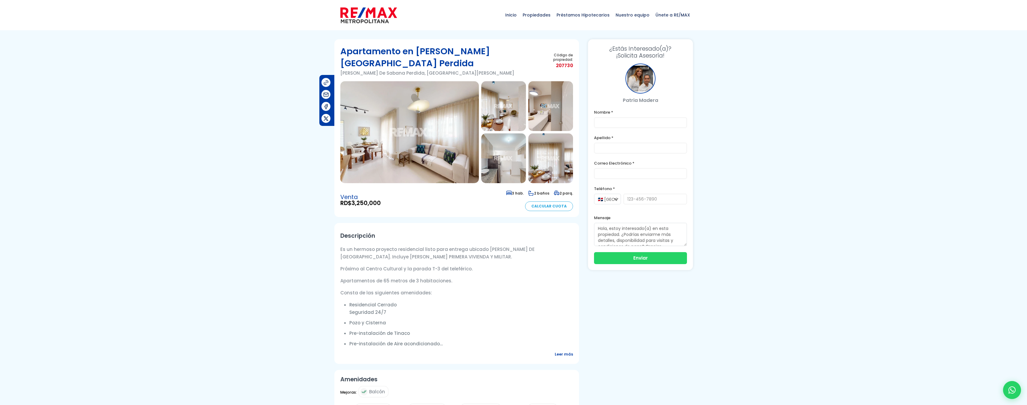
click at [441, 130] on img at bounding box center [409, 132] width 138 height 102
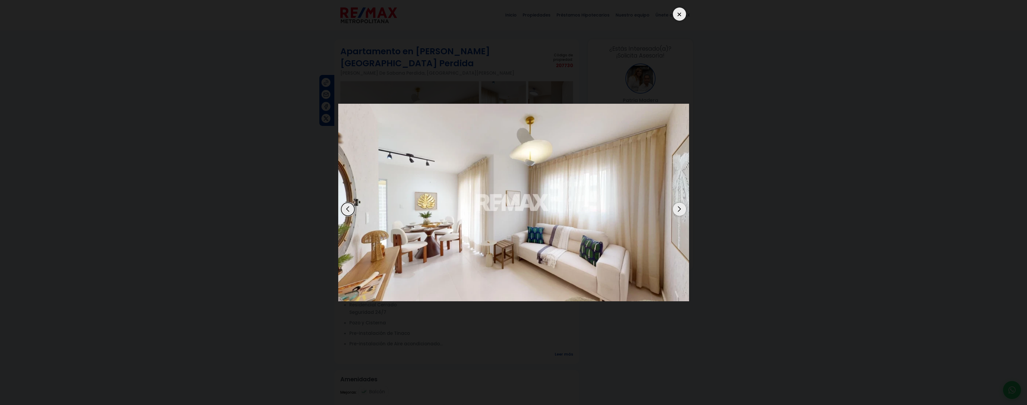
click at [682, 211] on div "Next slide" at bounding box center [679, 209] width 13 height 13
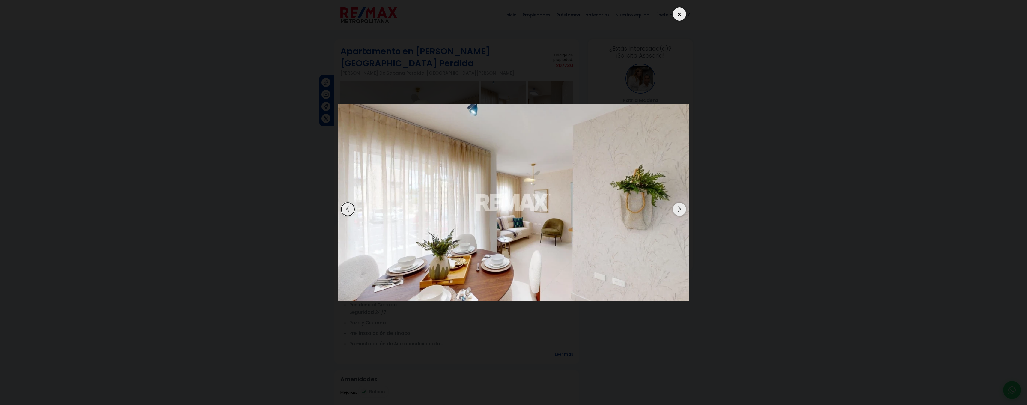
click at [682, 211] on div "Next slide" at bounding box center [679, 209] width 13 height 13
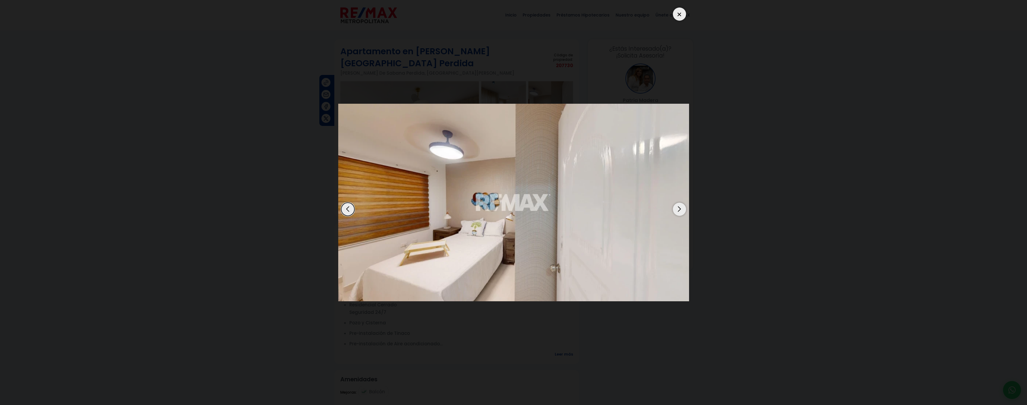
click at [682, 211] on div "Next slide" at bounding box center [679, 209] width 13 height 13
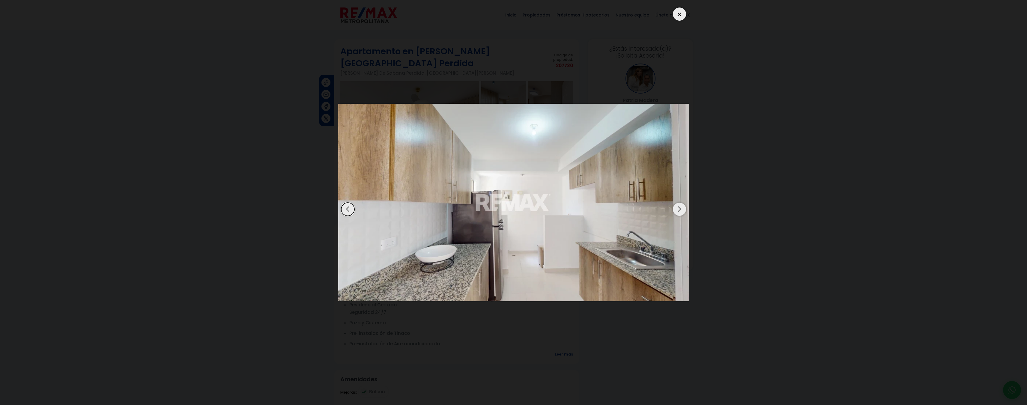
click at [682, 211] on div "Next slide" at bounding box center [679, 209] width 13 height 13
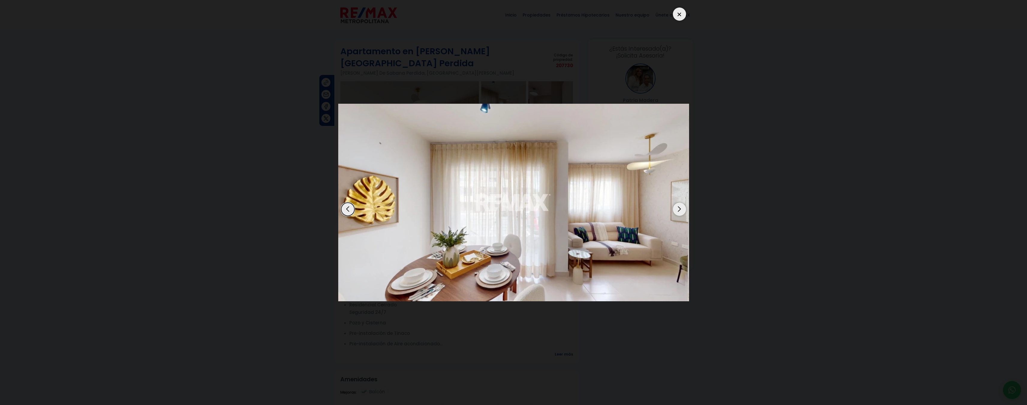
click at [682, 211] on div "Next slide" at bounding box center [679, 209] width 13 height 13
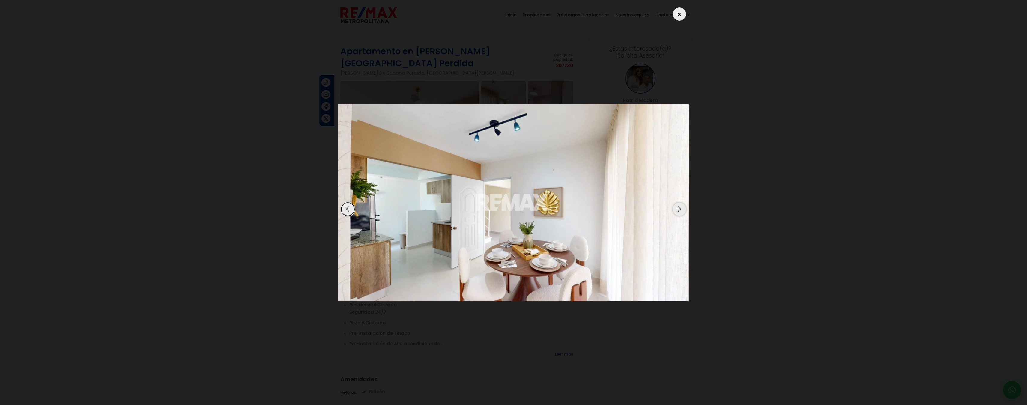
click at [682, 211] on div "Next slide" at bounding box center [679, 209] width 13 height 13
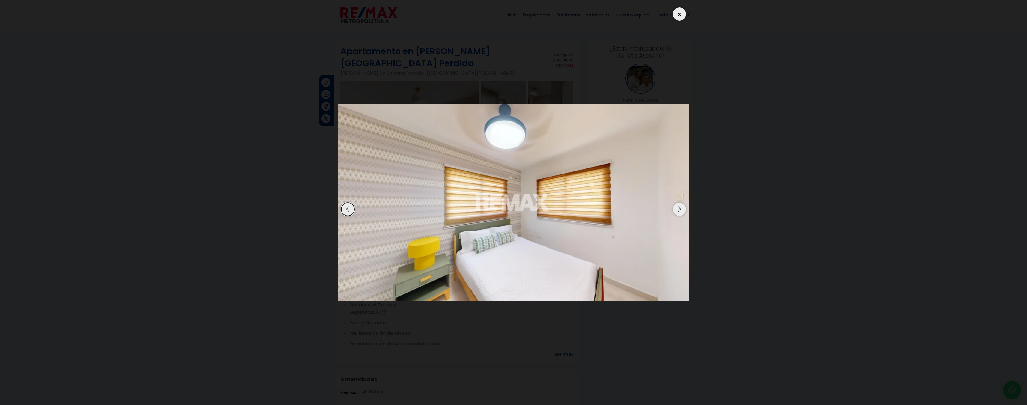
click at [682, 211] on div "Next slide" at bounding box center [679, 209] width 13 height 13
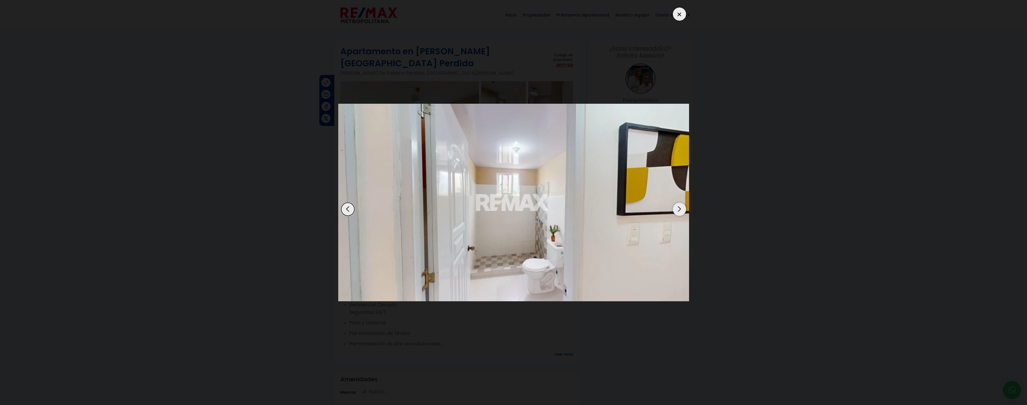
click at [682, 211] on div "Next slide" at bounding box center [679, 209] width 13 height 13
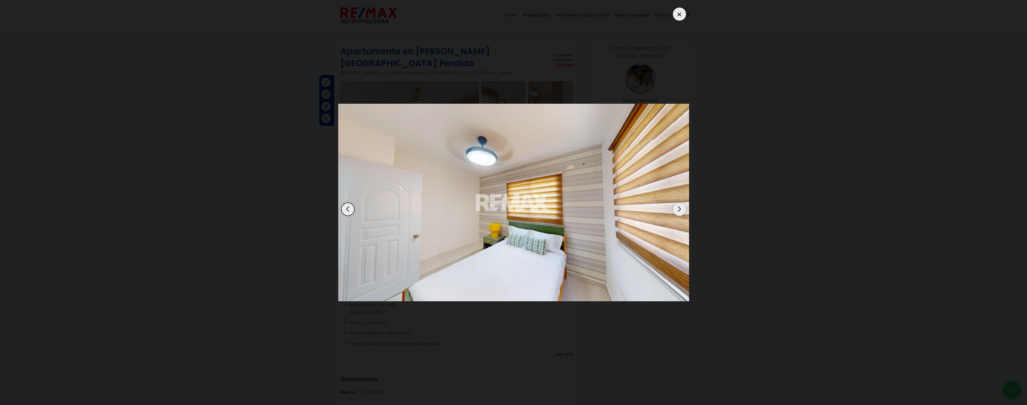
click at [682, 211] on div "Next slide" at bounding box center [679, 209] width 13 height 13
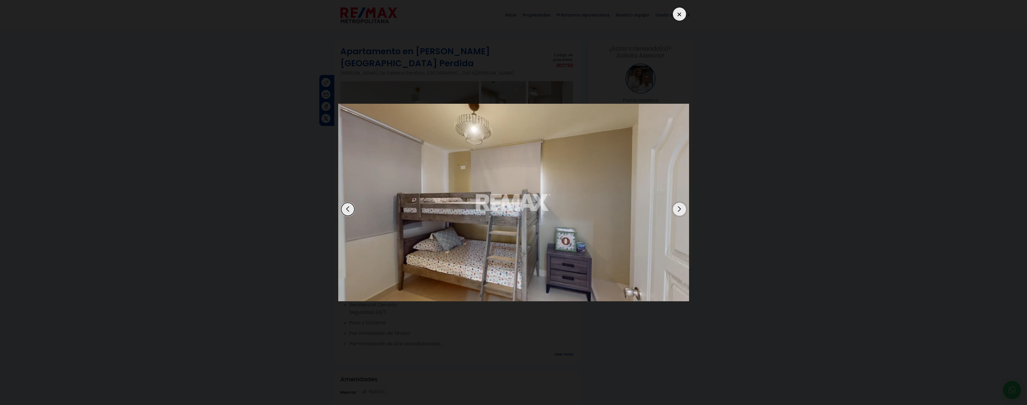
click at [682, 211] on div "Next slide" at bounding box center [679, 209] width 13 height 13
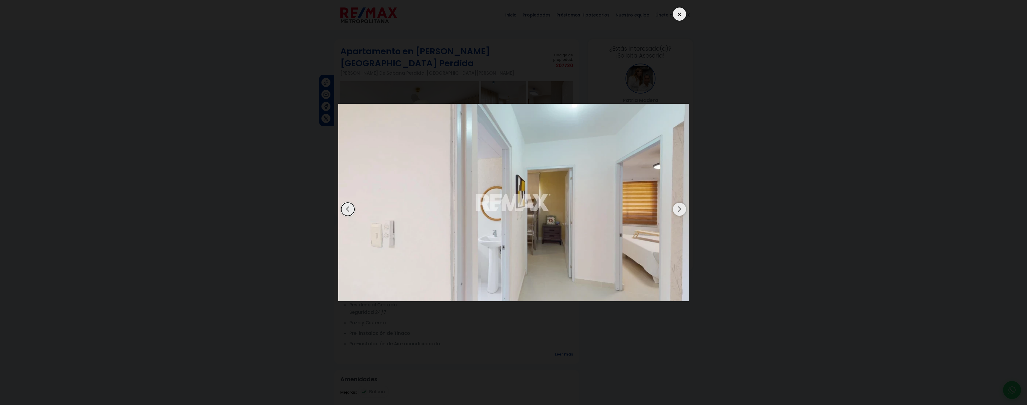
click at [682, 211] on div "Next slide" at bounding box center [679, 209] width 13 height 13
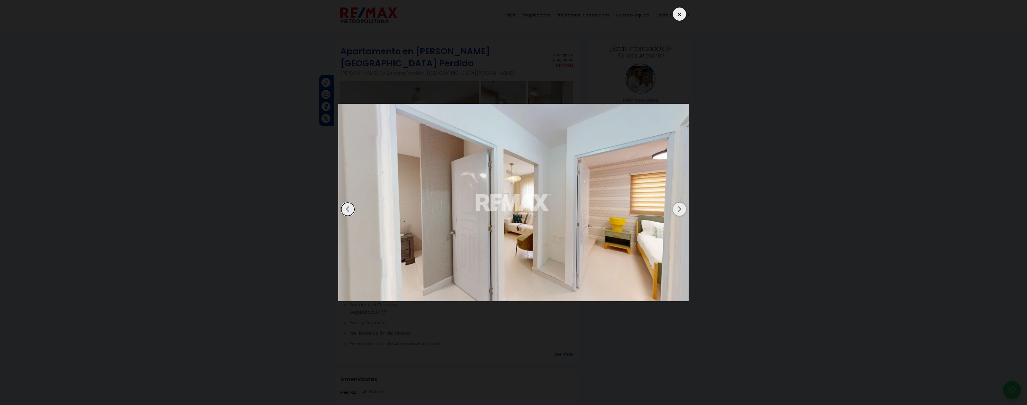
click at [682, 211] on div "Next slide" at bounding box center [679, 209] width 13 height 13
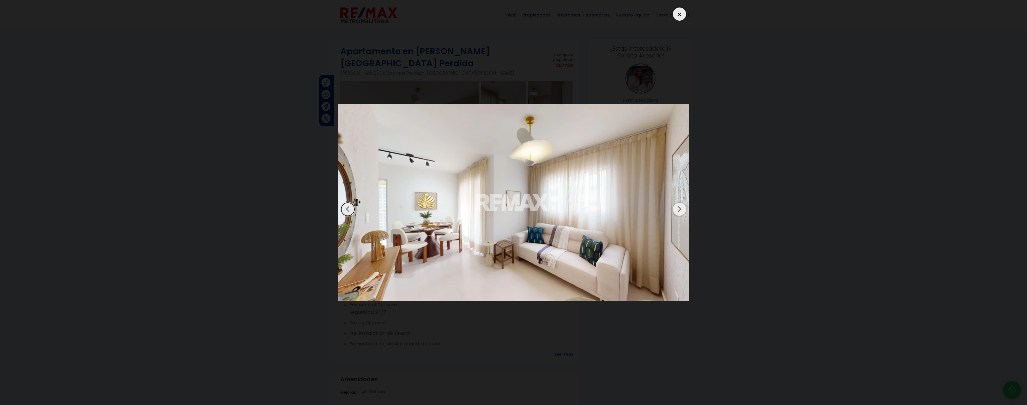
click at [682, 211] on div "Next slide" at bounding box center [679, 209] width 13 height 13
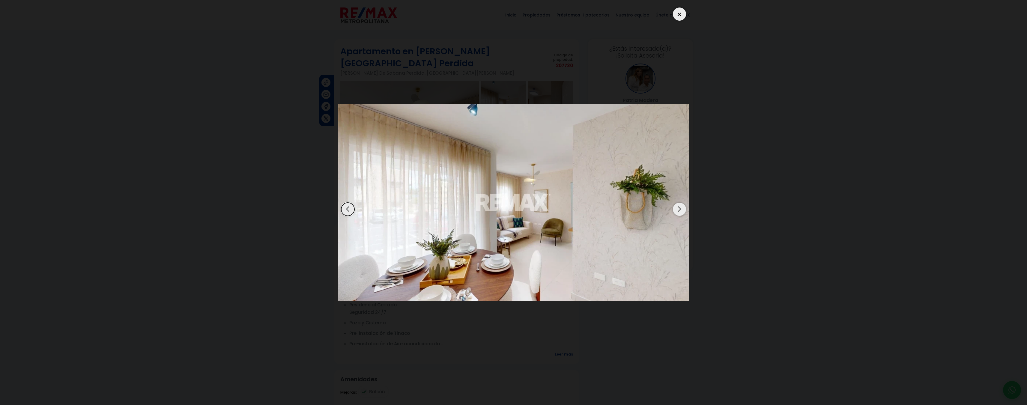
click at [682, 211] on div "Next slide" at bounding box center [679, 209] width 13 height 13
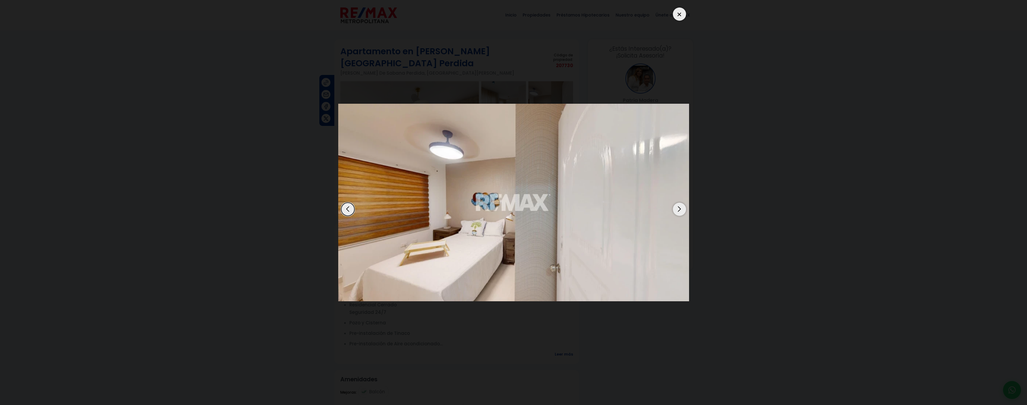
click at [693, 205] on dialog at bounding box center [514, 202] width 360 height 405
click at [683, 14] on div at bounding box center [679, 13] width 13 height 13
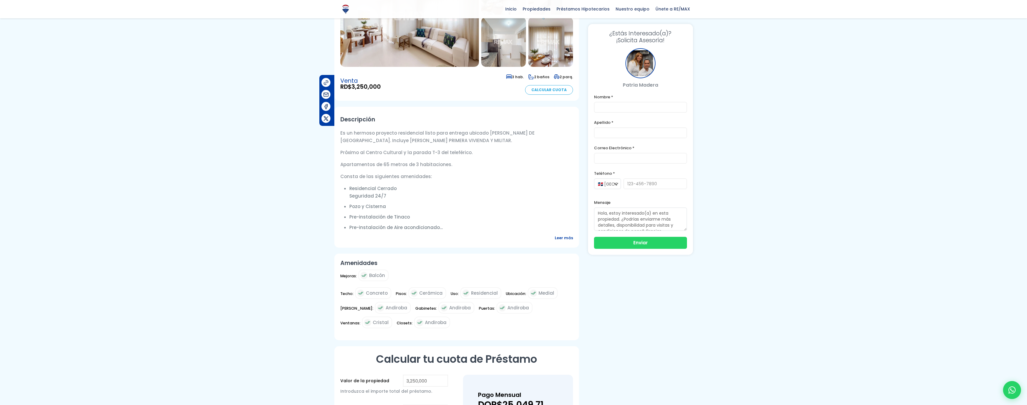
scroll to position [120, 0]
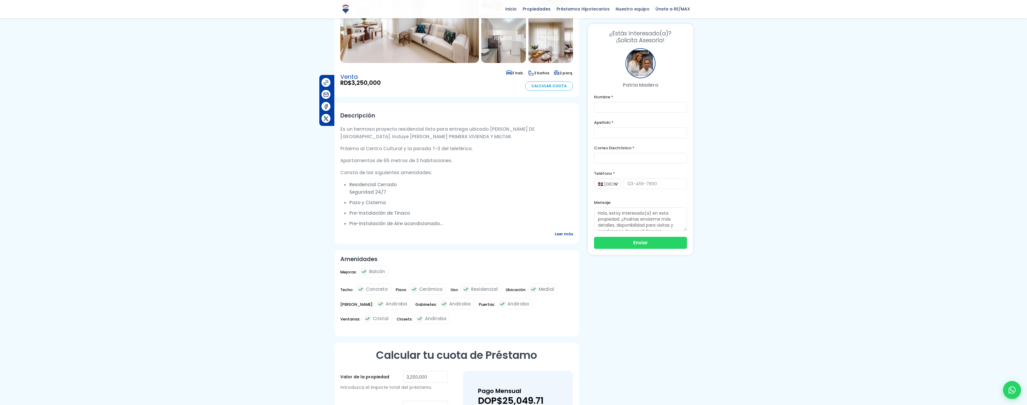
click at [565, 81] on link "Calcular Cuota" at bounding box center [549, 86] width 48 height 10
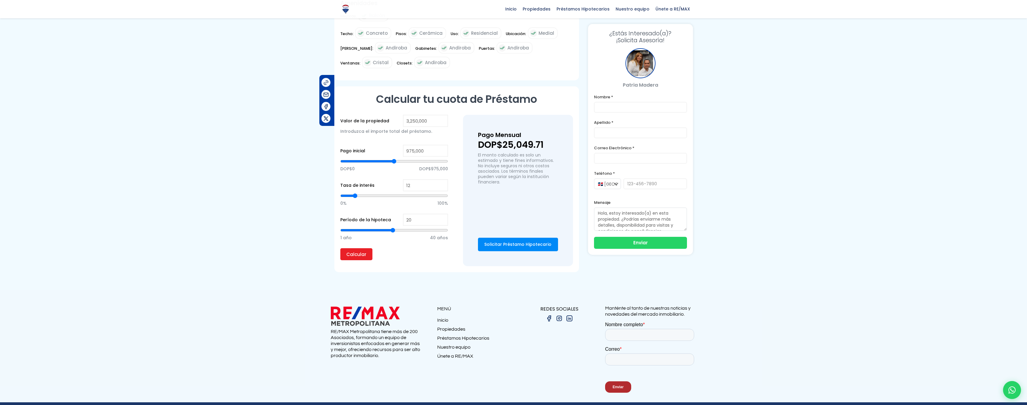
scroll to position [382, 0]
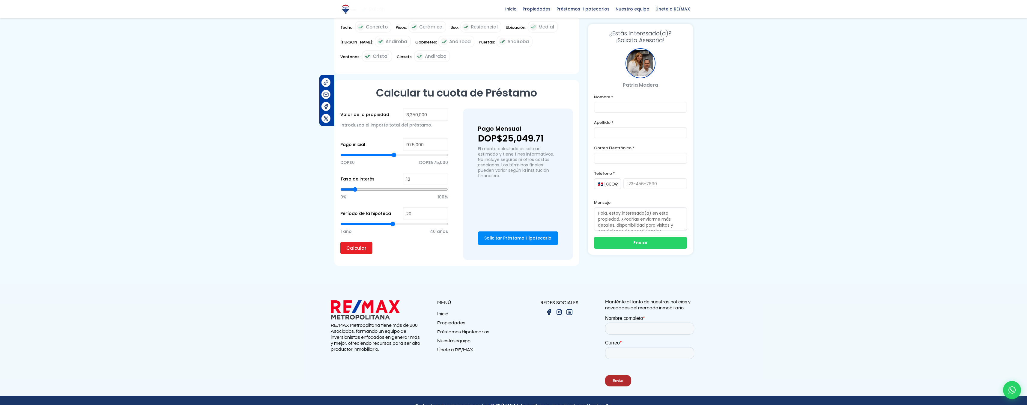
type input "21"
type input "22"
type input "23"
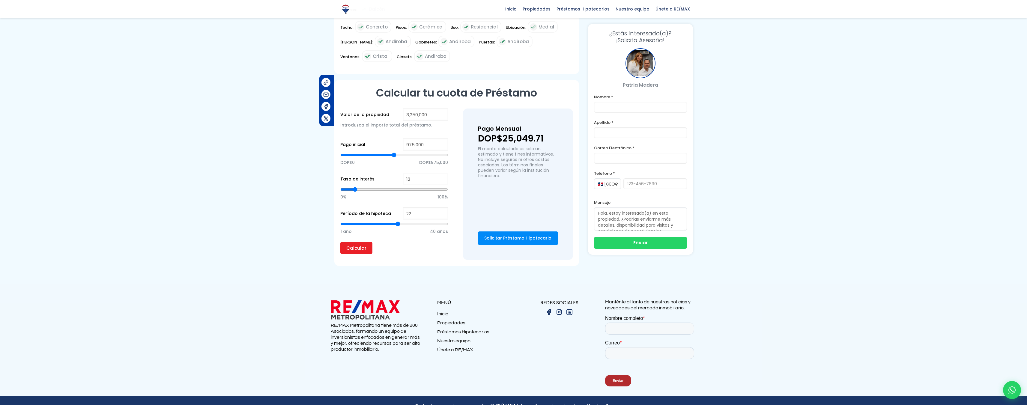
type input "23"
type input "24"
type input "25"
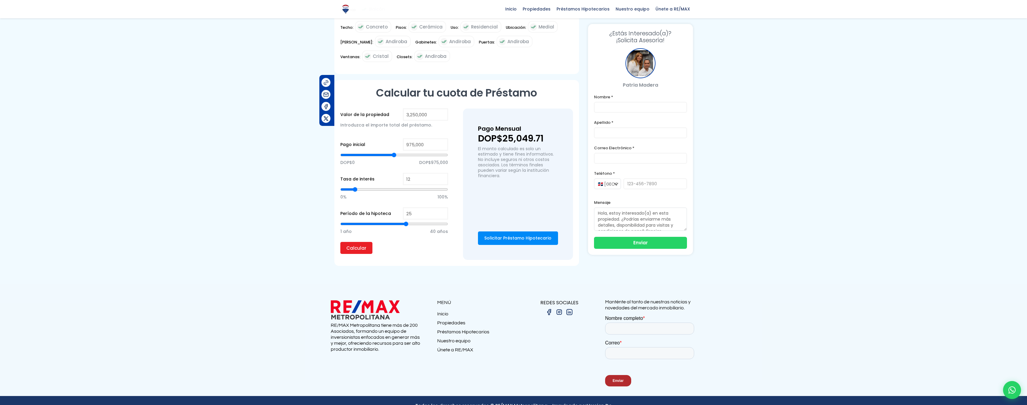
type input "26"
type input "27"
type input "28"
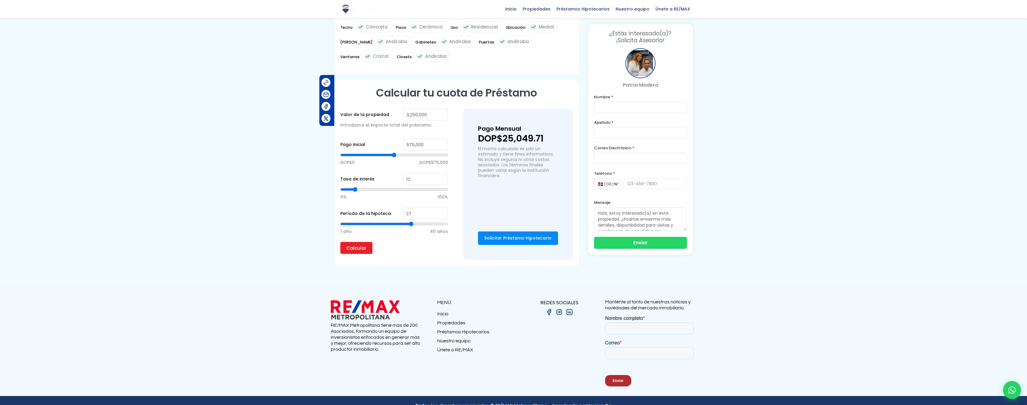
type input "28"
type input "29"
type input "30"
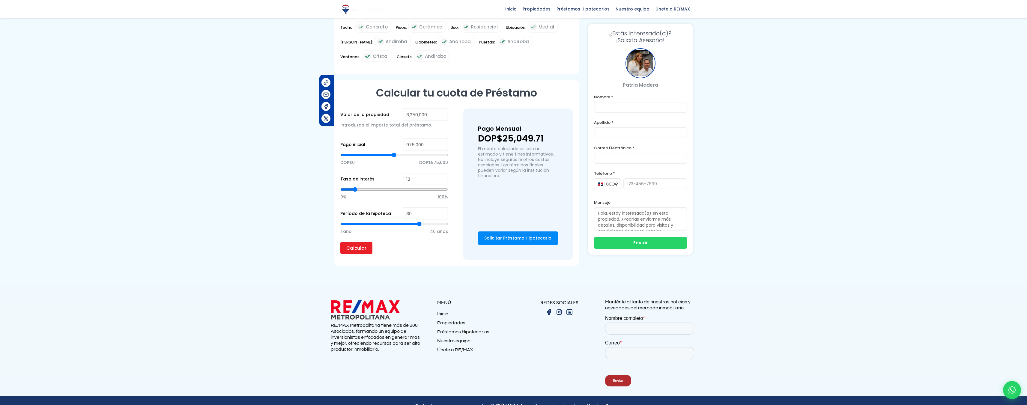
type input "31"
type input "32"
type input "33"
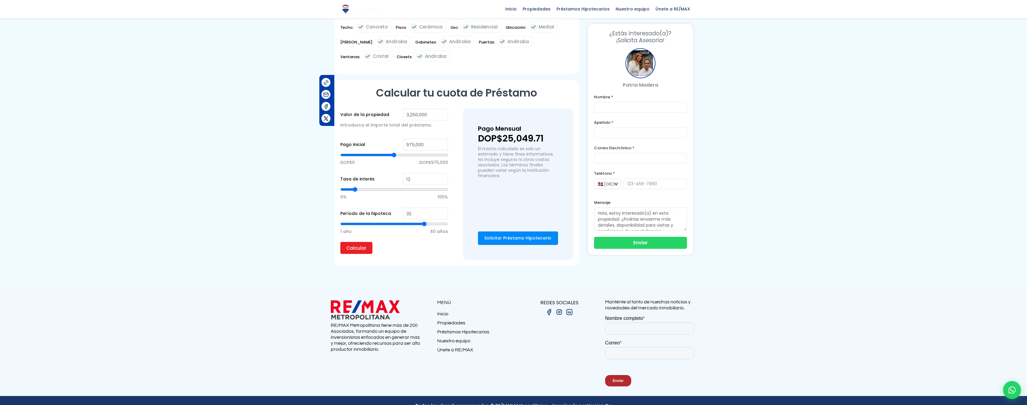
type input "33"
type input "34"
type input "35"
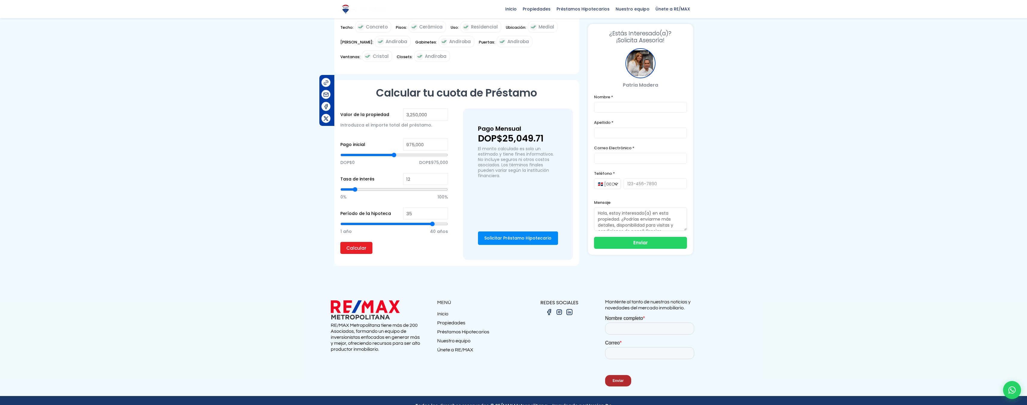
type input "36"
type input "37"
type input "38"
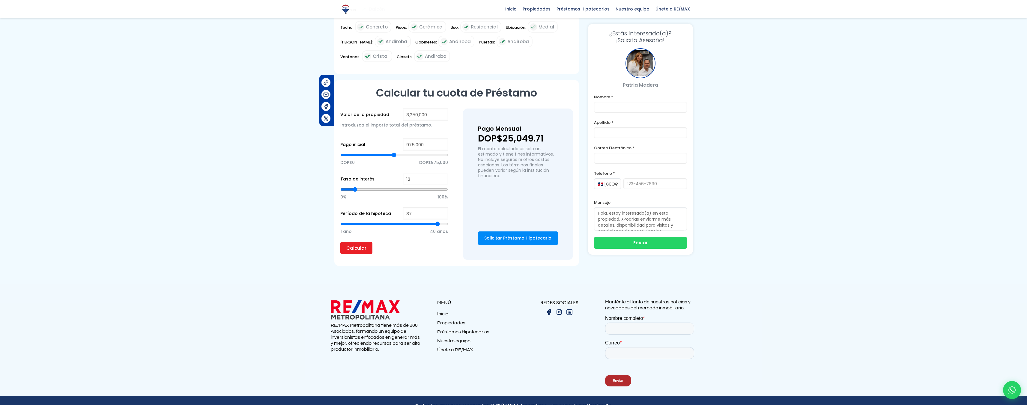
type input "38"
type input "39"
type input "40"
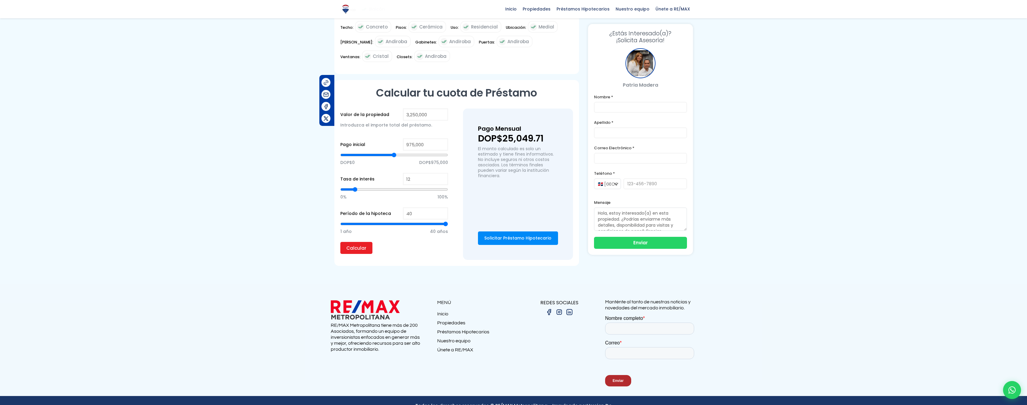
type input "39"
type input "38"
type input "37"
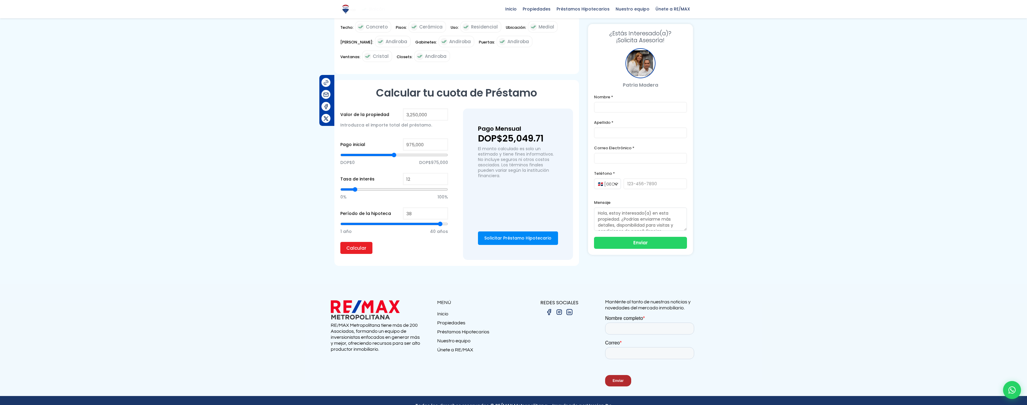
type input "37"
type input "36"
type input "35"
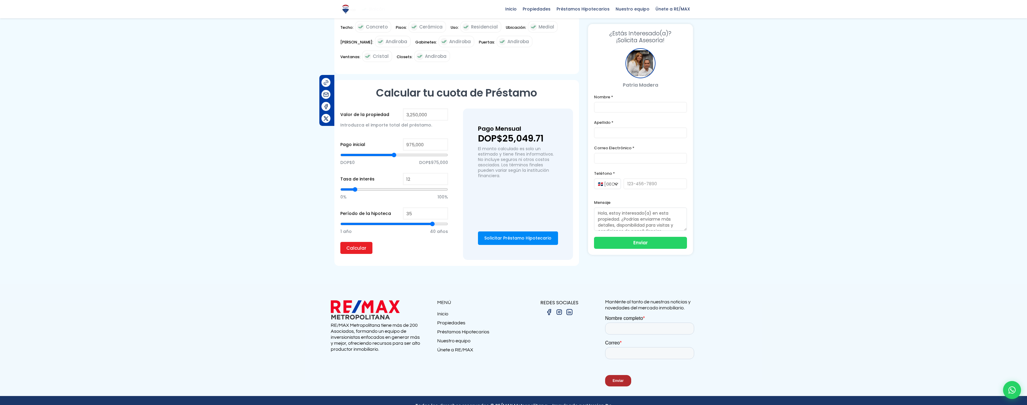
type input "34"
type input "33"
type input "32"
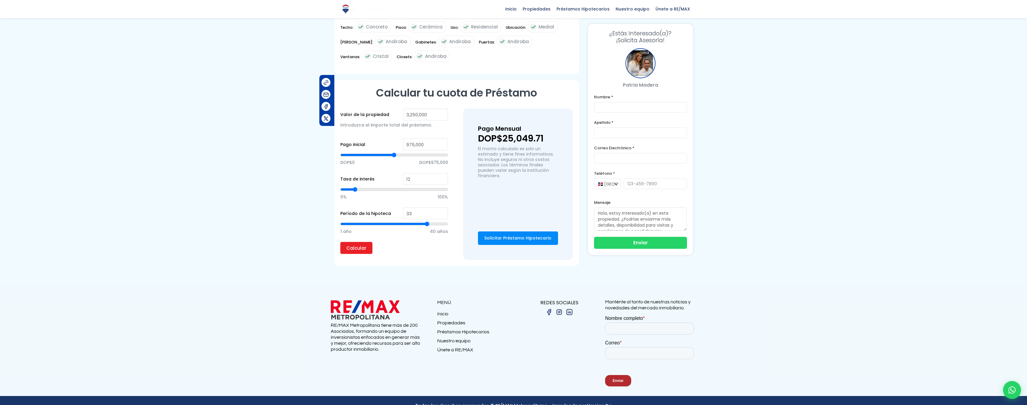
type input "32"
type input "31"
type input "30"
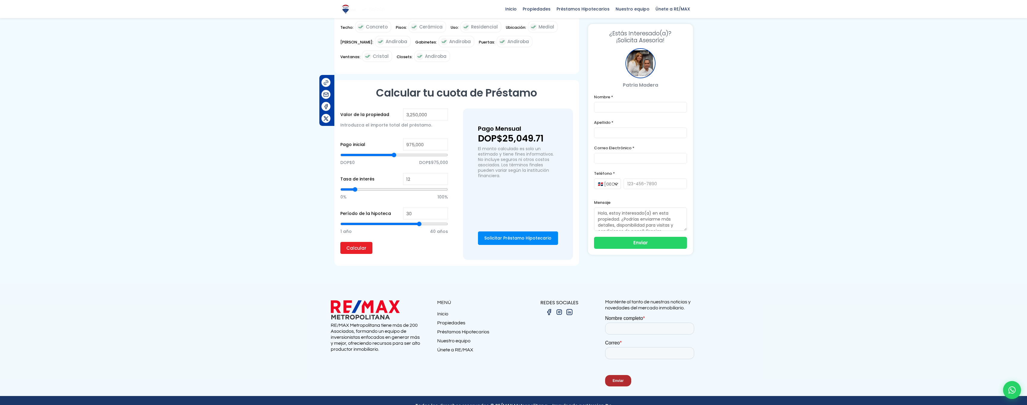
type input "29"
type input "28"
type input "27"
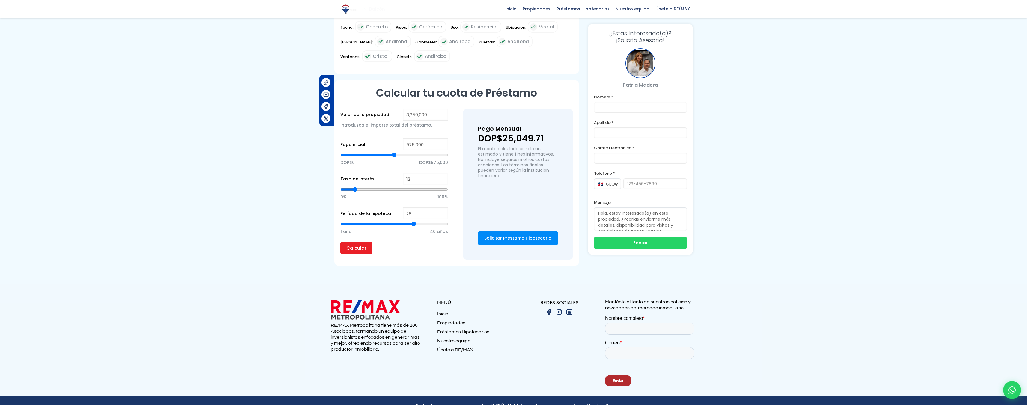
type input "27"
type input "26"
type input "25"
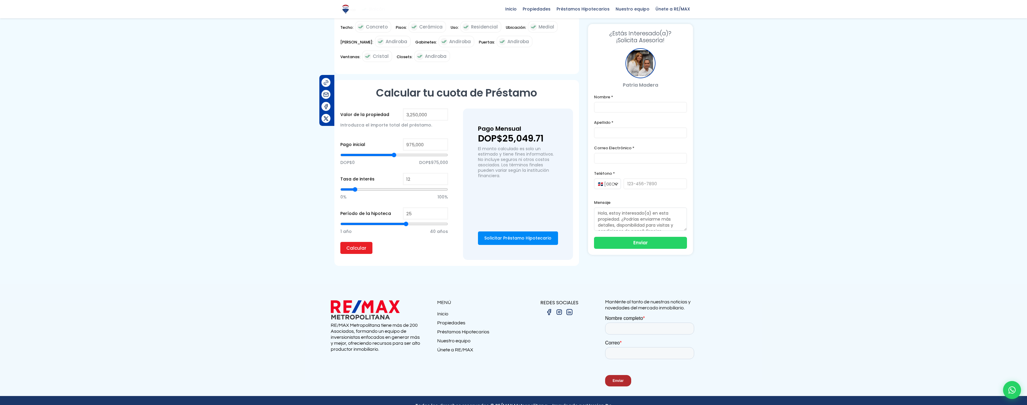
type input "24"
type input "23"
type input "22"
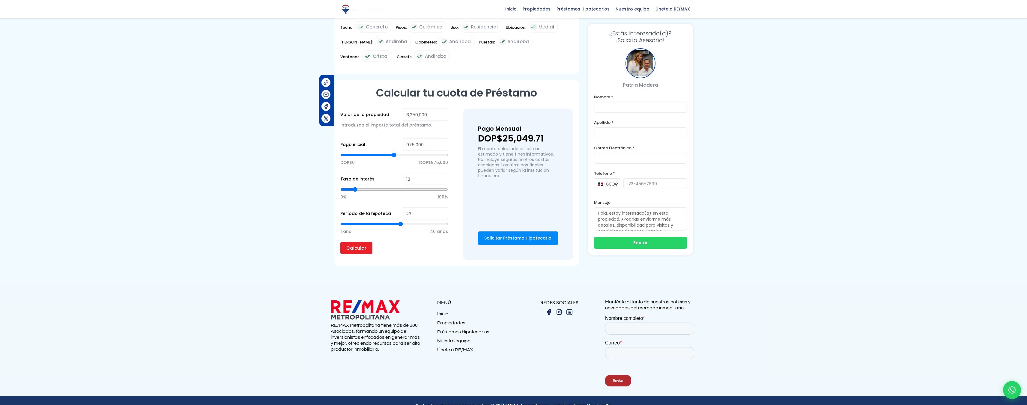
type input "22"
type input "21"
type input "20"
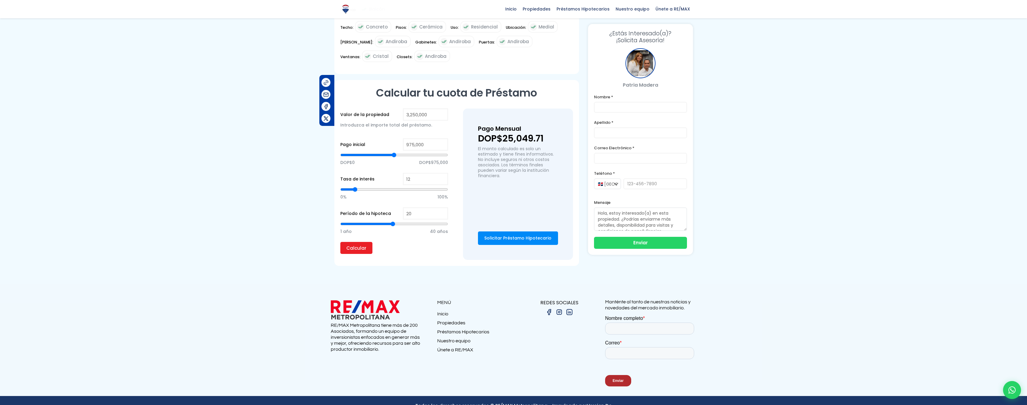
type input "19"
type input "18"
type input "17"
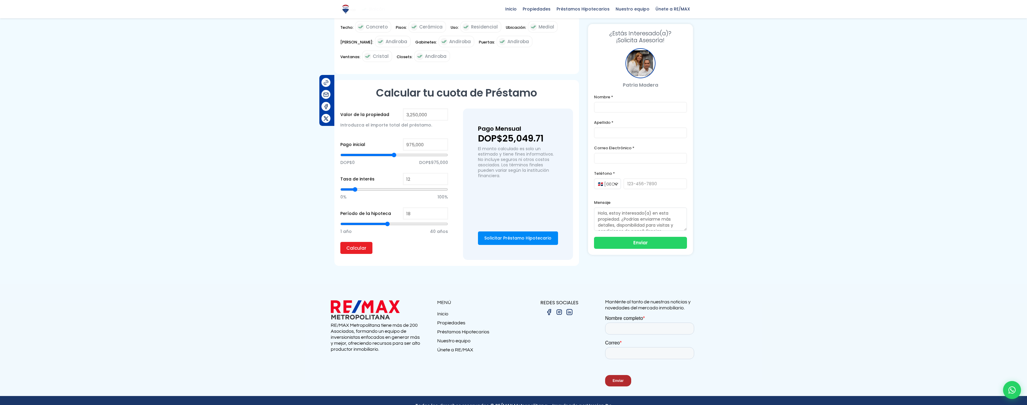
type input "17"
type input "16"
type input "15"
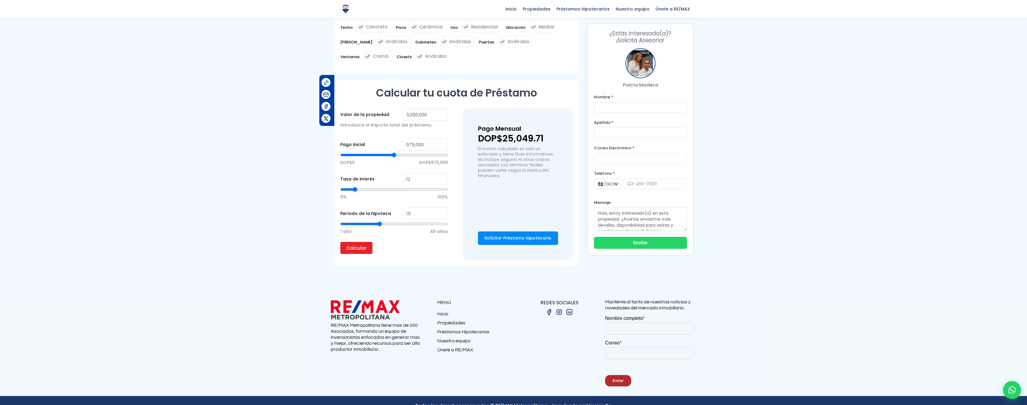
type input "14"
type input "13"
type input "12"
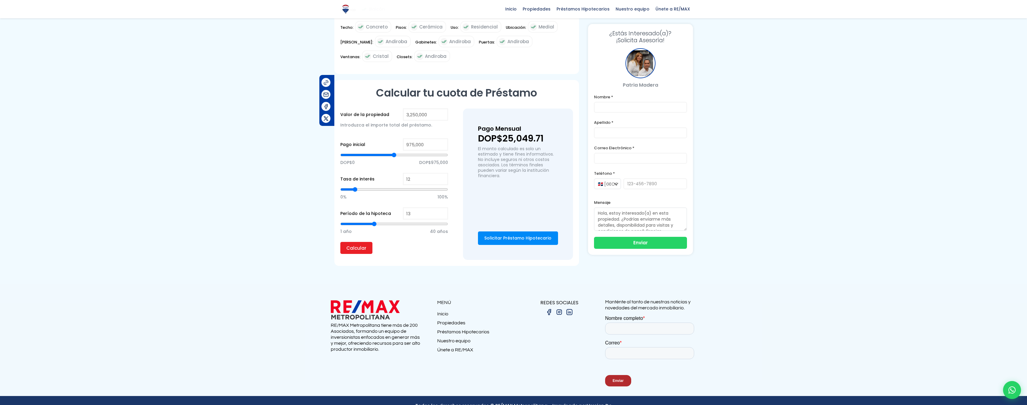
type input "12"
type input "11"
type input "10"
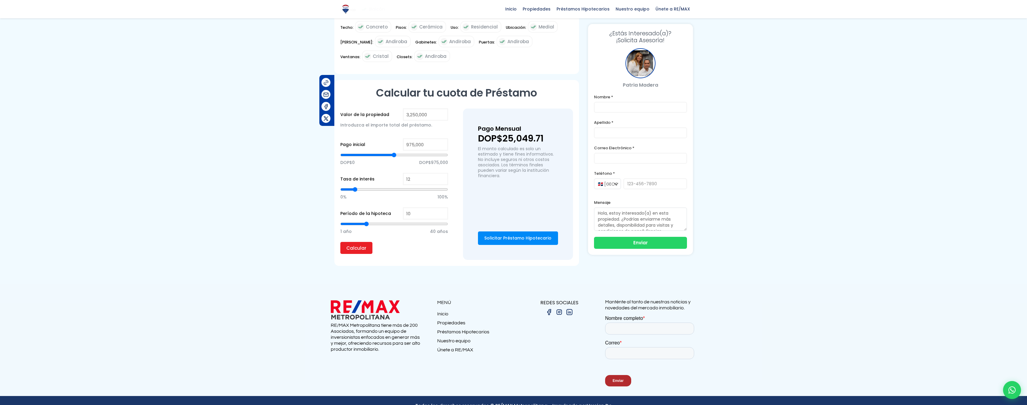
type input "9"
type input "8"
type input "7"
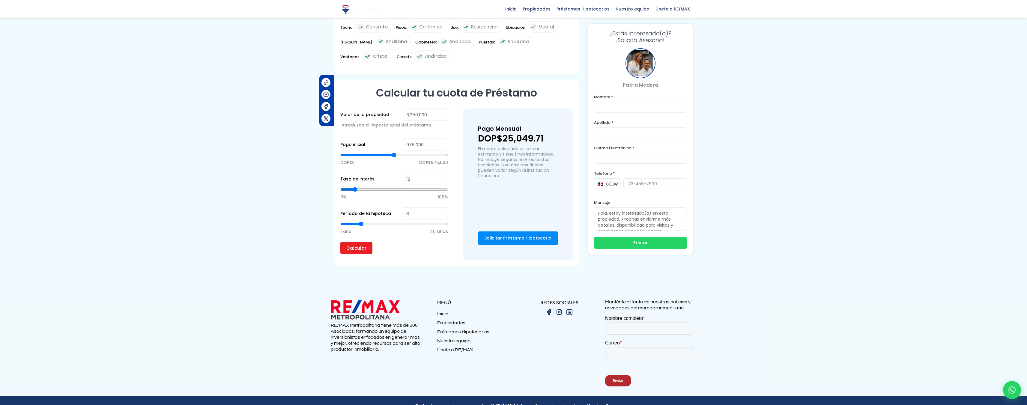
type input "7"
type input "6"
type input "5"
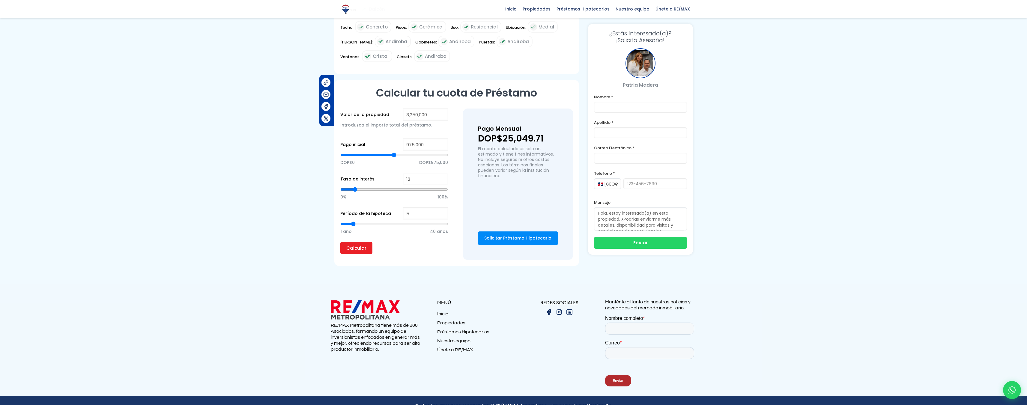
type input "4"
type input "3"
type input "2"
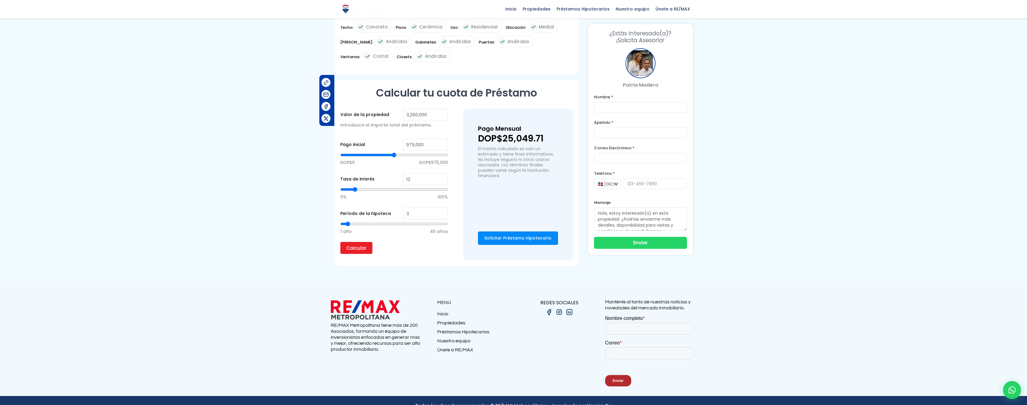
type input "2"
type input "1"
drag, startPoint x: 391, startPoint y: 212, endPoint x: 344, endPoint y: 214, distance: 47.7
type input "1"
click at [344, 221] on input "range" at bounding box center [394, 224] width 108 height 6
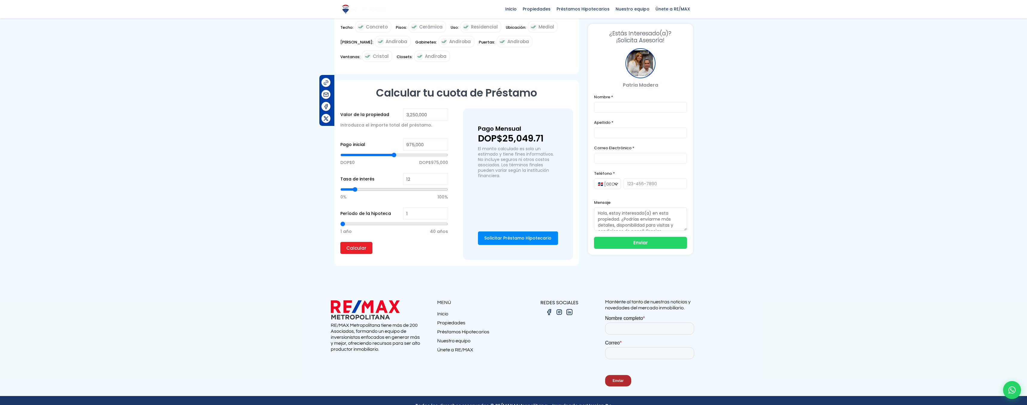
type input "27"
type input "28"
type input "29"
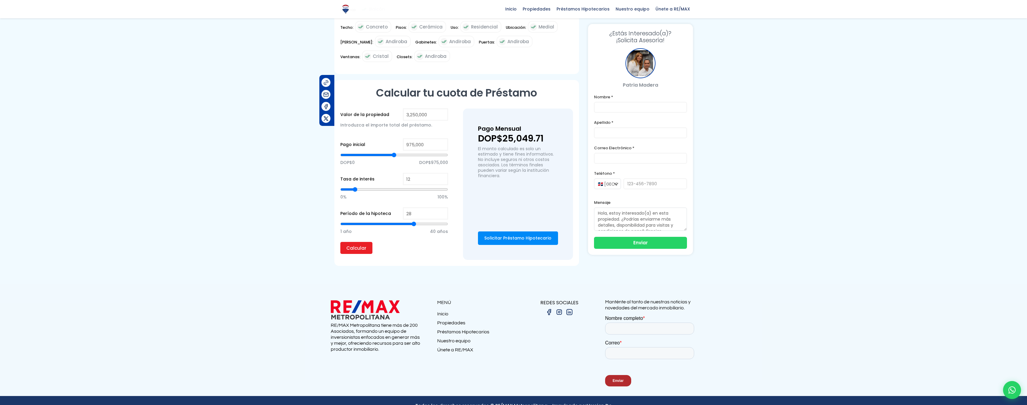
type input "29"
type input "30"
type input "31"
drag, startPoint x: 411, startPoint y: 214, endPoint x: 422, endPoint y: 214, distance: 11.7
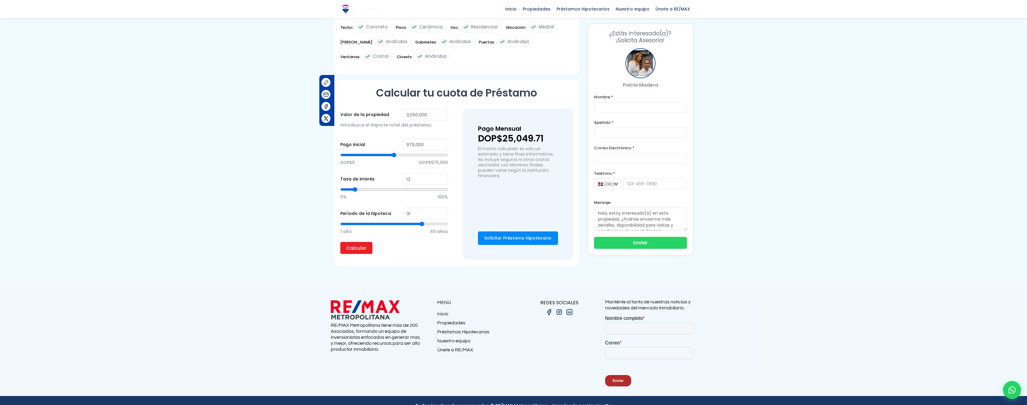
type input "31"
click at [422, 221] on input "range" at bounding box center [394, 224] width 108 height 6
type input "30"
click at [418, 221] on input "range" at bounding box center [394, 224] width 108 height 6
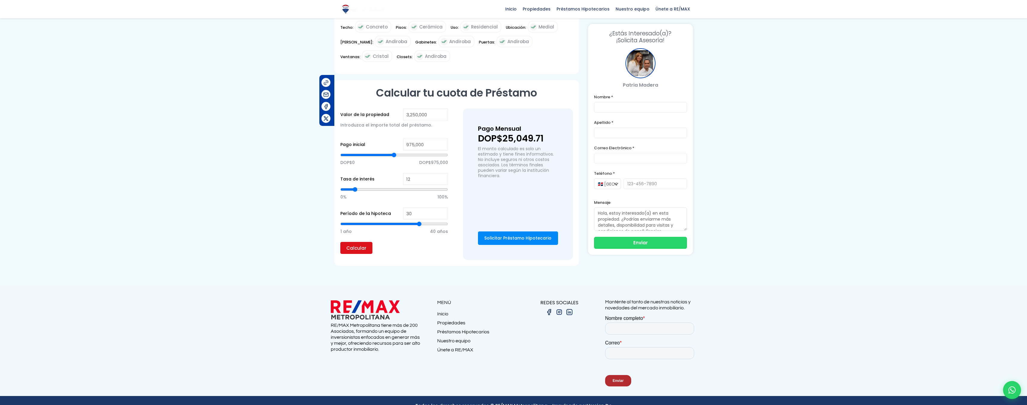
click at [360, 242] on input "Calcular" at bounding box center [356, 248] width 32 height 12
type input "35"
type input "36"
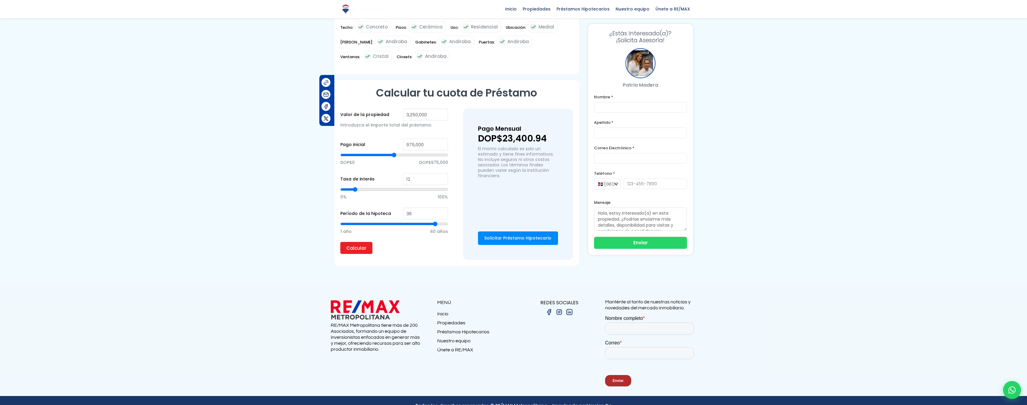
type input "37"
type input "38"
type input "39"
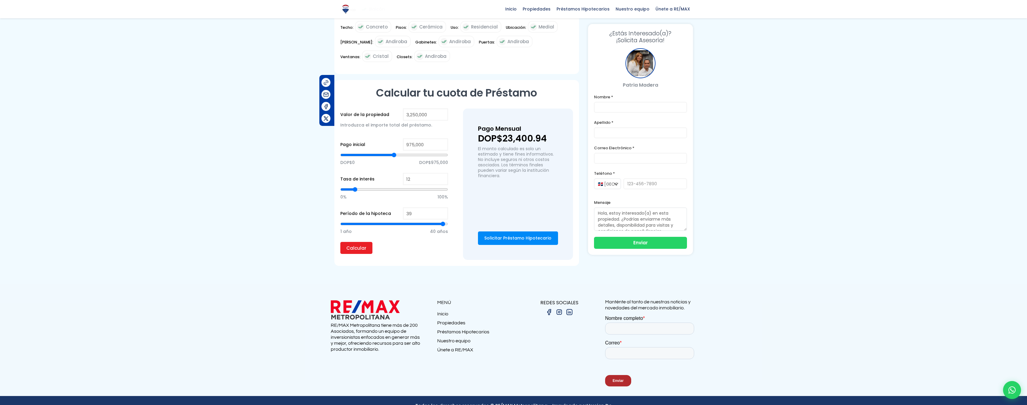
drag, startPoint x: 435, startPoint y: 214, endPoint x: 442, endPoint y: 214, distance: 6.9
type input "39"
click at [442, 221] on input "range" at bounding box center [394, 224] width 108 height 6
click at [350, 242] on input "Calcular" at bounding box center [356, 248] width 32 height 12
type input "6"
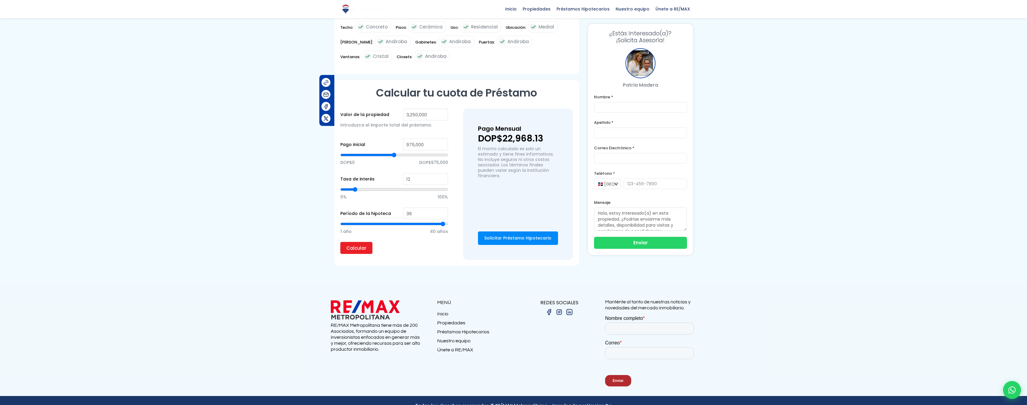
type input "6"
type input "5"
type input "4"
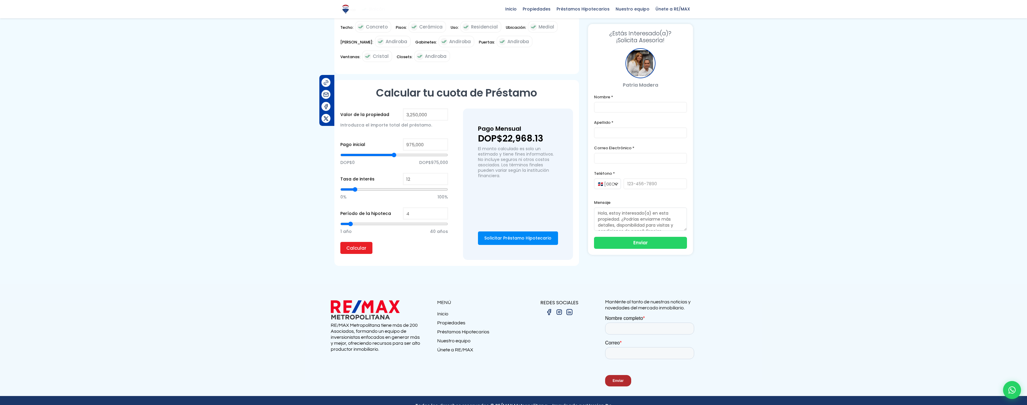
type input "3"
type input "2"
type input "1"
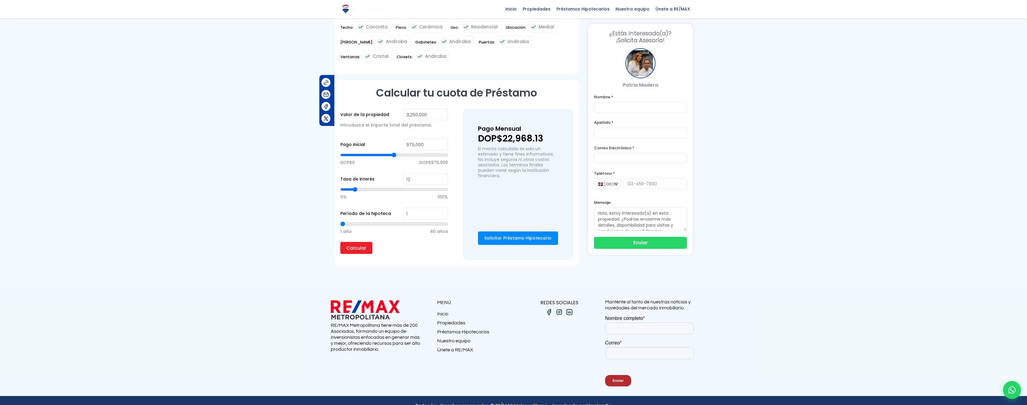
drag, startPoint x: 355, startPoint y: 213, endPoint x: 332, endPoint y: 213, distance: 22.2
type input "1"
click at [340, 221] on input "range" at bounding box center [394, 224] width 108 height 6
click at [352, 229] on div "1 año 40 años" at bounding box center [394, 230] width 108 height 22
click at [352, 242] on input "Calcular" at bounding box center [356, 248] width 32 height 12
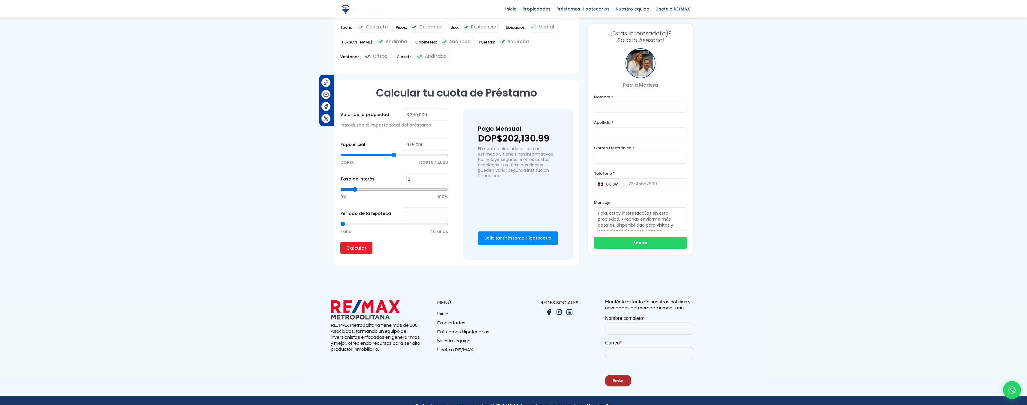
type input "13"
click at [374, 221] on input "range" at bounding box center [394, 224] width 108 height 6
click at [370, 242] on input "Calcular" at bounding box center [356, 248] width 32 height 12
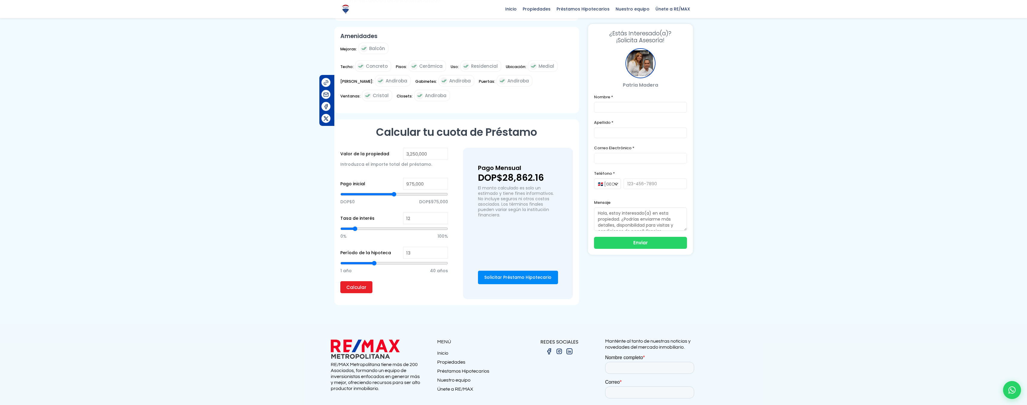
scroll to position [322, 0]
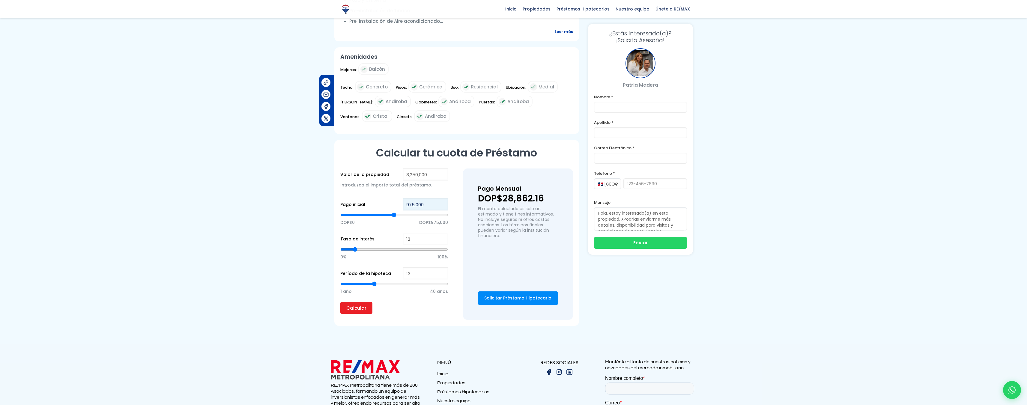
click at [428, 198] on input "975,000" at bounding box center [425, 204] width 45 height 12
click at [452, 213] on div "Valor de la propiedad 3,250,000 Introduzca el importe total del préstamo. Pago …" at bounding box center [456, 243] width 233 height 151
type input "37"
type input "38"
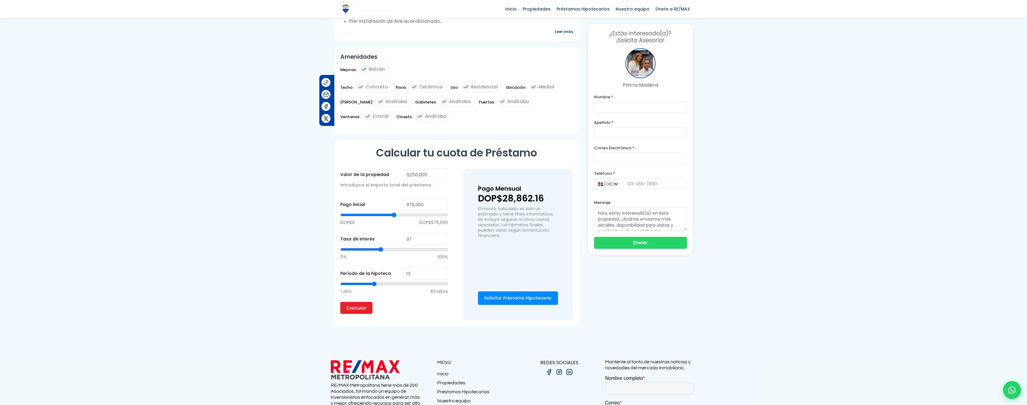
type input "38"
type input "39"
type input "40"
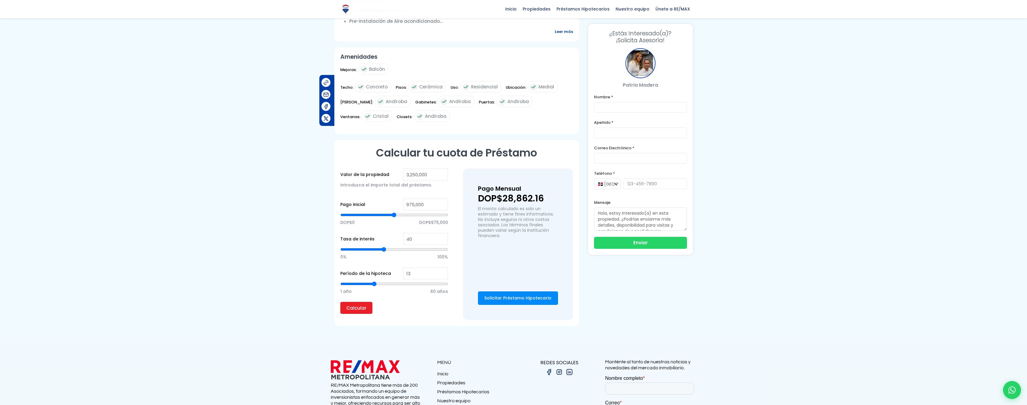
type input "41"
type input "42"
type input "43"
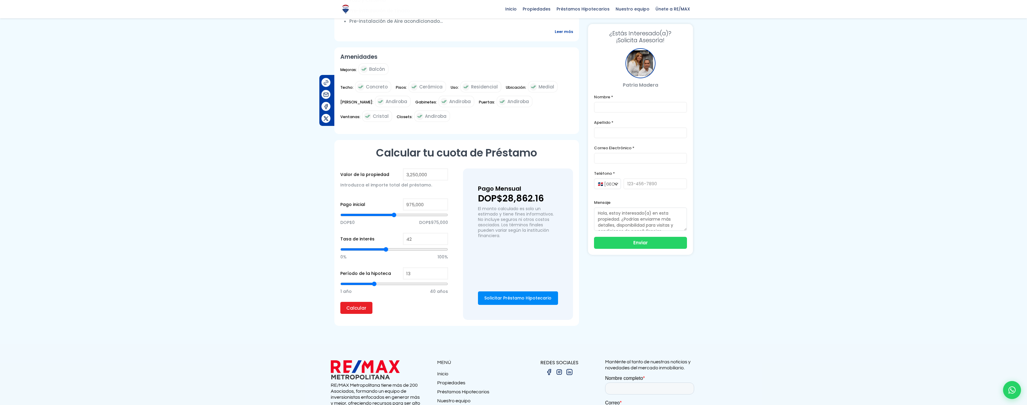
type input "43"
type input "44"
type input "45"
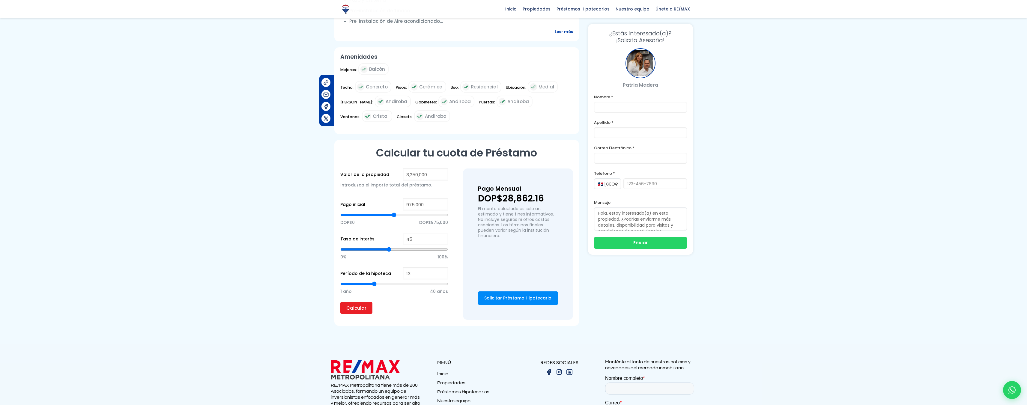
type input "46"
type input "47"
type input "48"
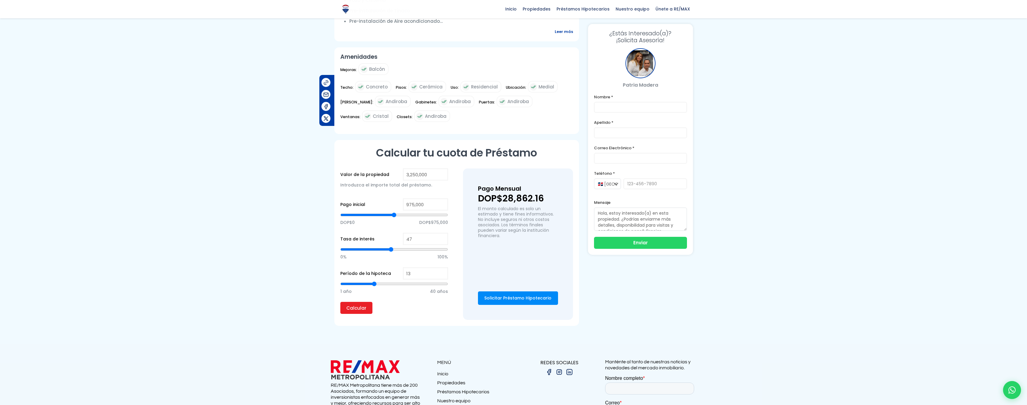
type input "48"
type input "49"
type input "50"
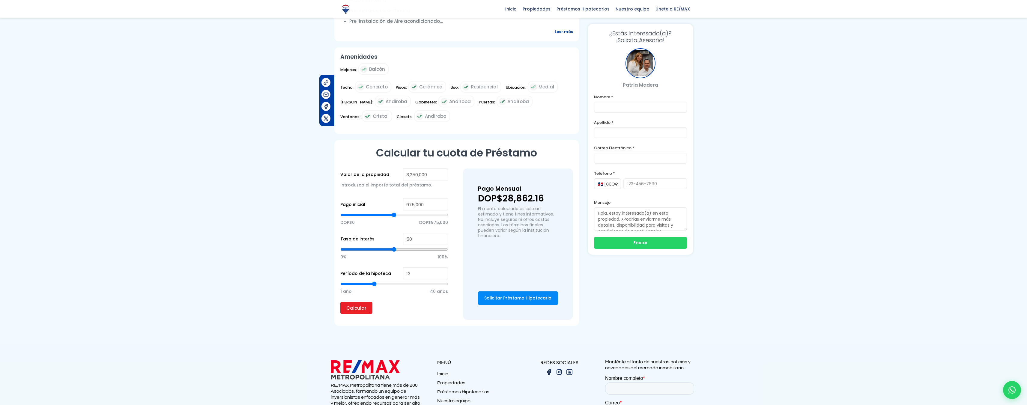
type input "51"
type input "52"
type input "53"
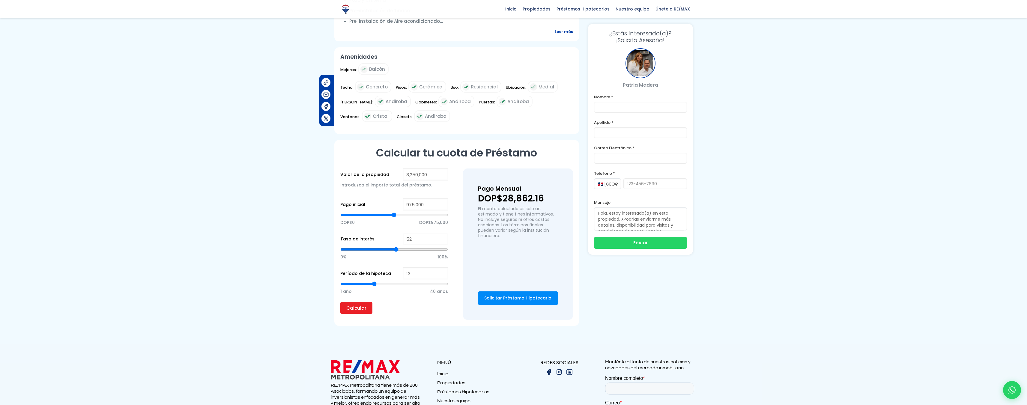
type input "53"
type input "56"
type input "57"
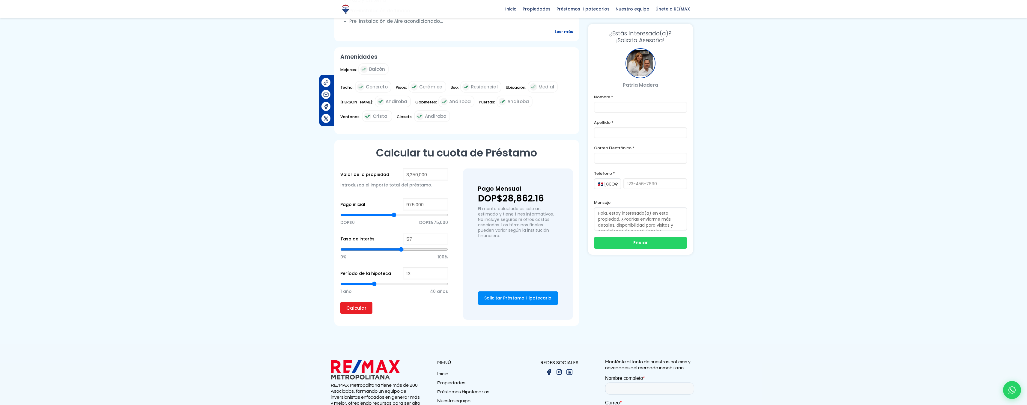
type input "58"
type input "59"
type input "60"
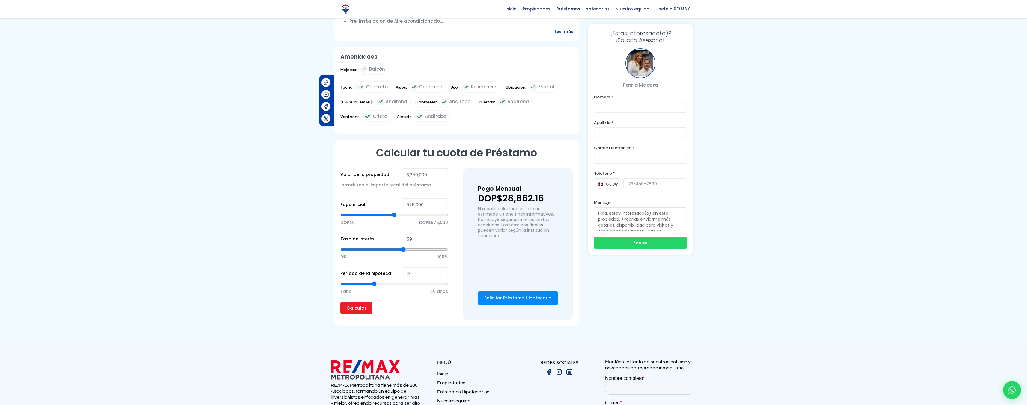
type input "60"
type input "61"
drag, startPoint x: 381, startPoint y: 239, endPoint x: 454, endPoint y: 244, distance: 72.7
click at [448, 246] on input "range" at bounding box center [394, 249] width 108 height 6
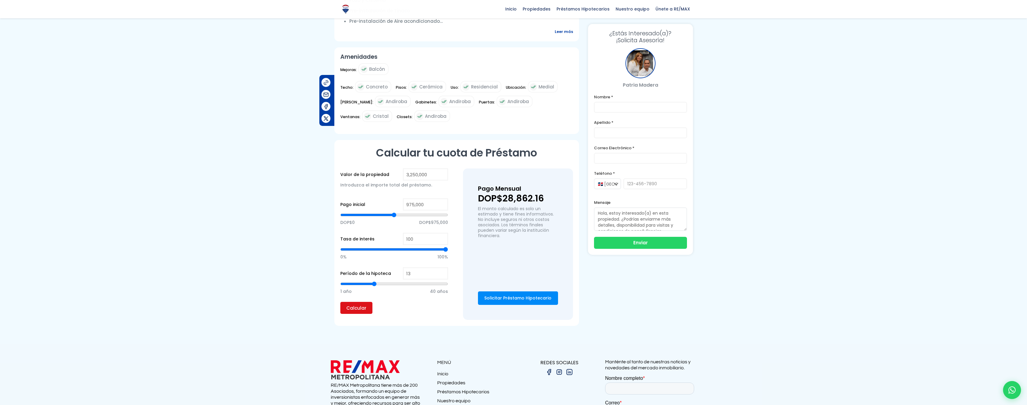
click at [360, 302] on input "Calcular" at bounding box center [356, 308] width 32 height 12
drag, startPoint x: 352, startPoint y: 236, endPoint x: 311, endPoint y: 241, distance: 41.3
click at [340, 246] on input "range" at bounding box center [394, 249] width 108 height 6
click at [355, 302] on input "Calcular" at bounding box center [356, 308] width 32 height 12
drag, startPoint x: 351, startPoint y: 273, endPoint x: 331, endPoint y: 273, distance: 20.7
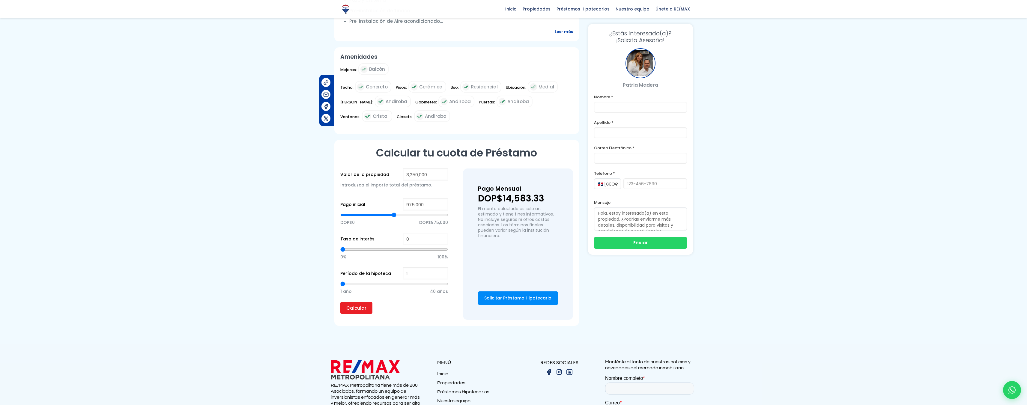
click at [340, 281] on input "range" at bounding box center [394, 284] width 108 height 6
click at [345, 302] on input "Calcular" at bounding box center [356, 308] width 32 height 12
click at [369, 281] on input "range" at bounding box center [394, 284] width 108 height 6
click at [367, 302] on input "Calcular" at bounding box center [356, 308] width 32 height 12
drag, startPoint x: 424, startPoint y: 209, endPoint x: 433, endPoint y: 209, distance: 9.6
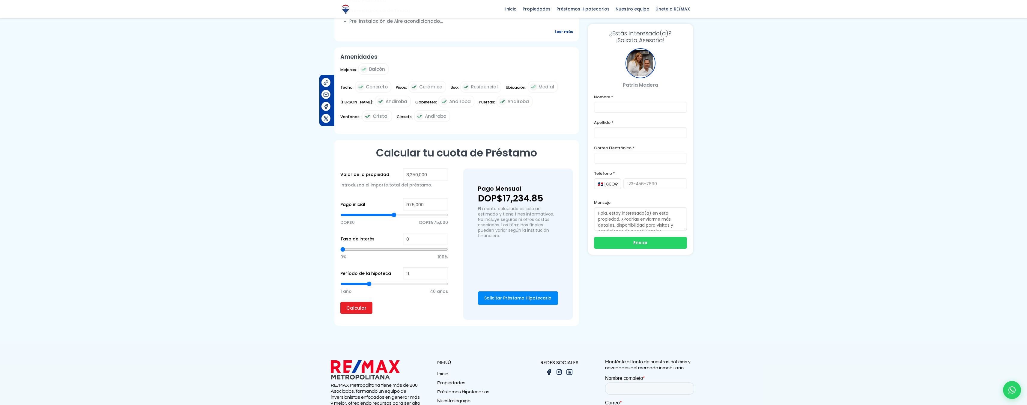
click at [433, 218] on span "DOP$975,000" at bounding box center [433, 222] width 29 height 9
drag, startPoint x: 429, startPoint y: 201, endPoint x: 407, endPoint y: 203, distance: 22.3
click at [407, 212] on input "range" at bounding box center [394, 215] width 108 height 6
click at [367, 302] on input "Calcular" at bounding box center [356, 308] width 32 height 12
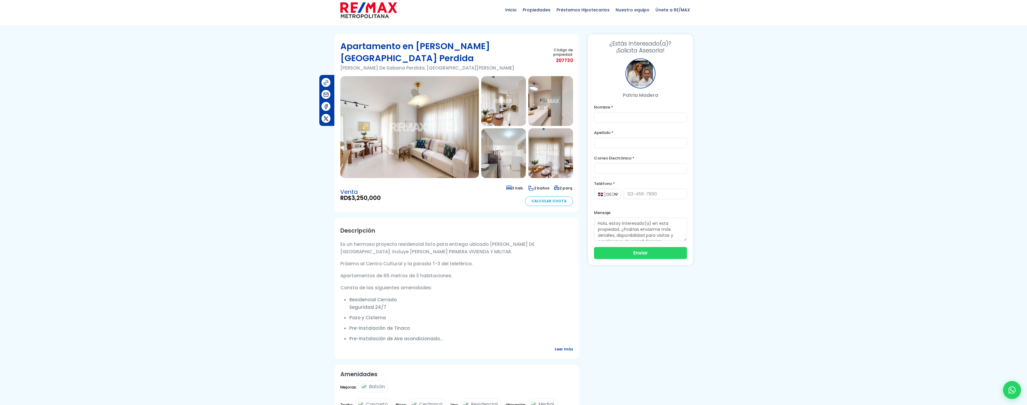
scroll to position [0, 0]
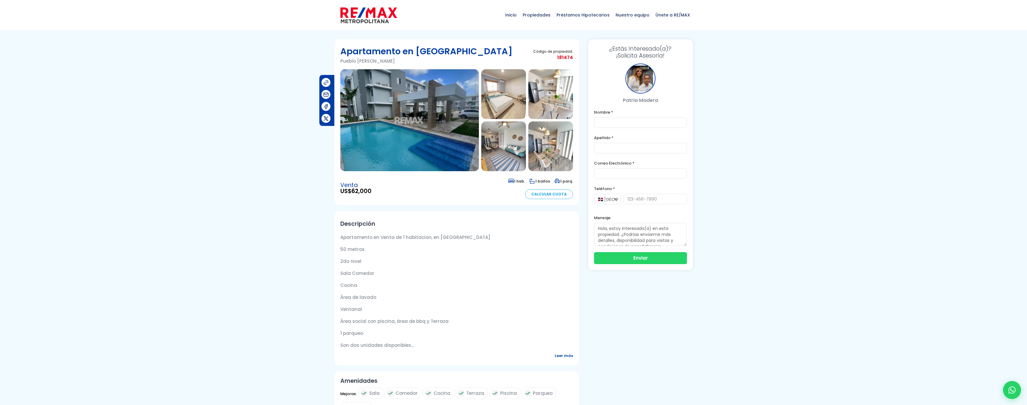
click at [441, 143] on img at bounding box center [409, 120] width 138 height 102
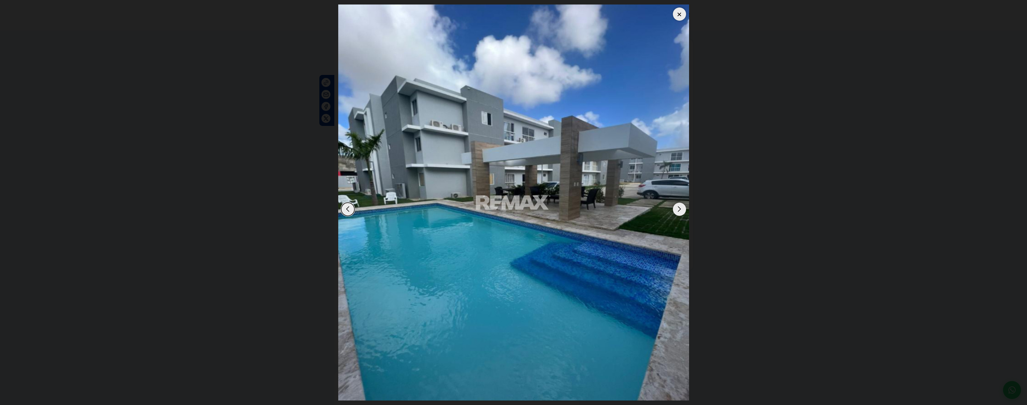
click at [681, 208] on div "Next slide" at bounding box center [679, 209] width 13 height 13
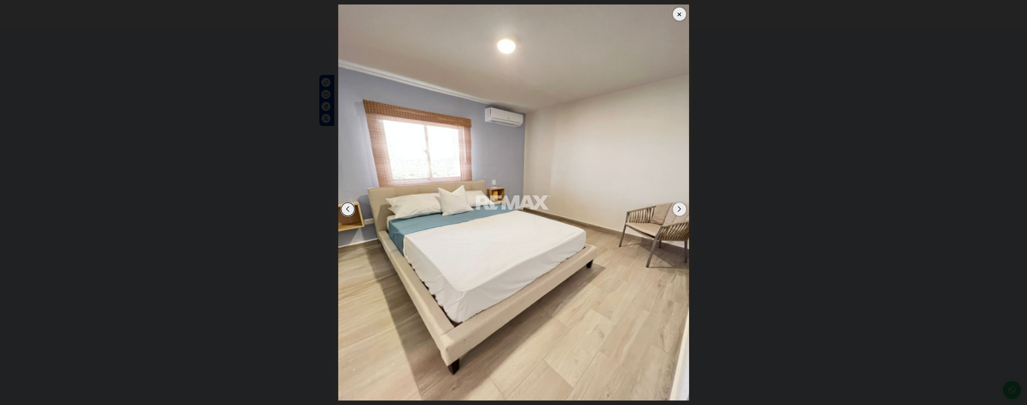
click at [681, 208] on div "Next slide" at bounding box center [679, 209] width 13 height 13
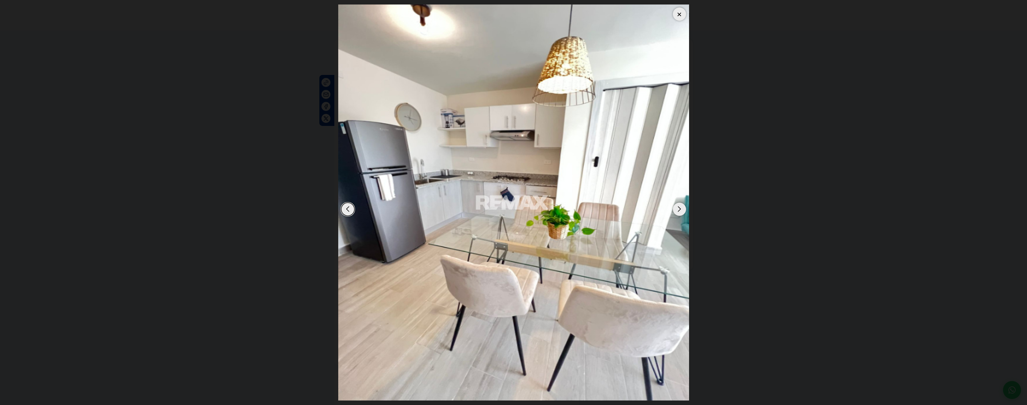
click at [681, 208] on div "Next slide" at bounding box center [679, 209] width 13 height 13
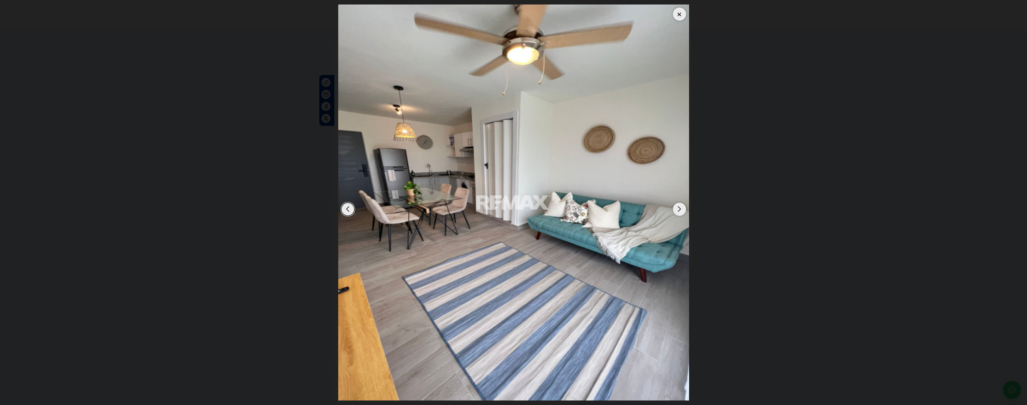
click at [681, 208] on div "Next slide" at bounding box center [679, 209] width 13 height 13
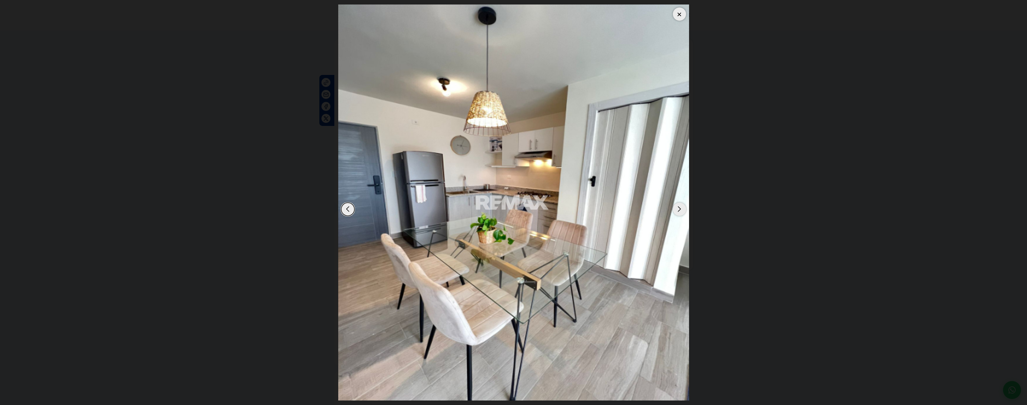
click at [681, 208] on div "Next slide" at bounding box center [679, 209] width 13 height 13
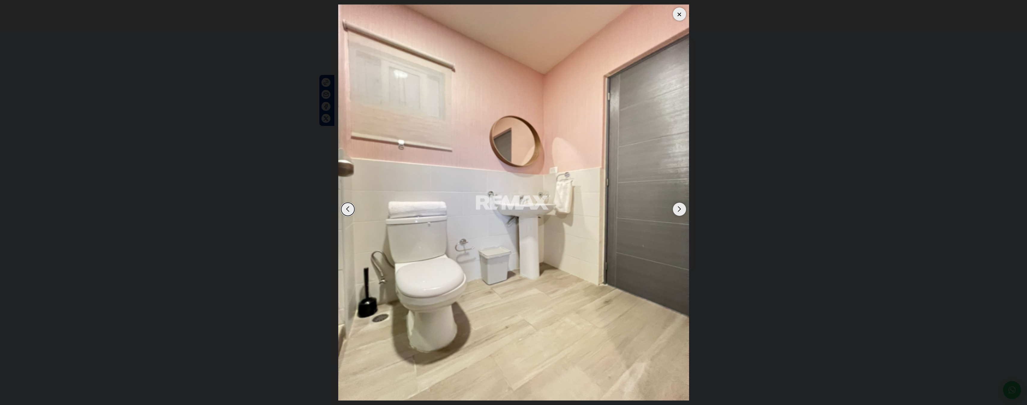
click at [681, 208] on div "Next slide" at bounding box center [679, 209] width 13 height 13
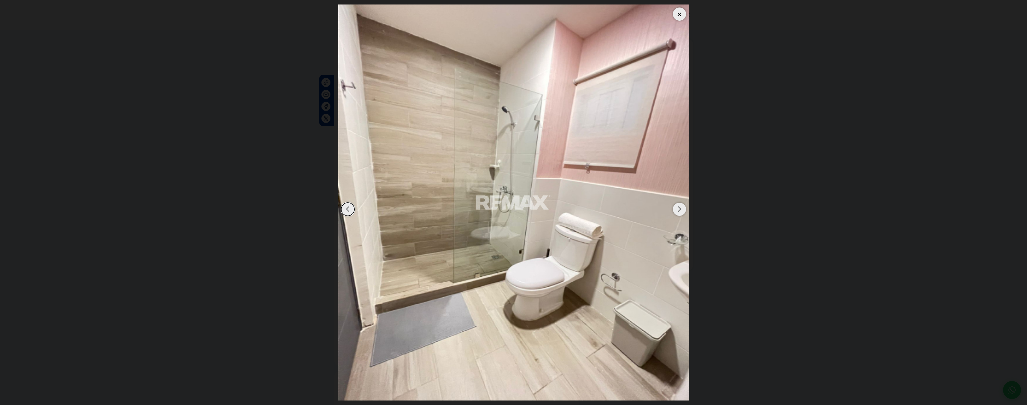
click at [681, 208] on div "Next slide" at bounding box center [679, 209] width 13 height 13
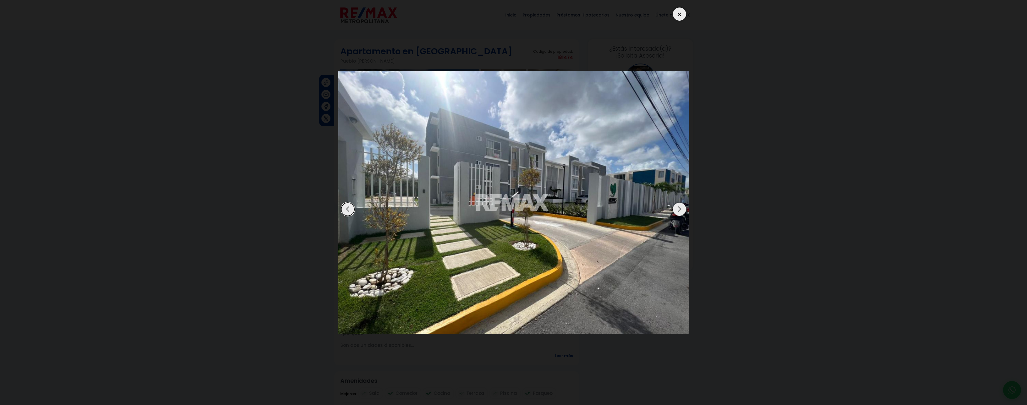
click at [681, 208] on div "Next slide" at bounding box center [679, 209] width 13 height 13
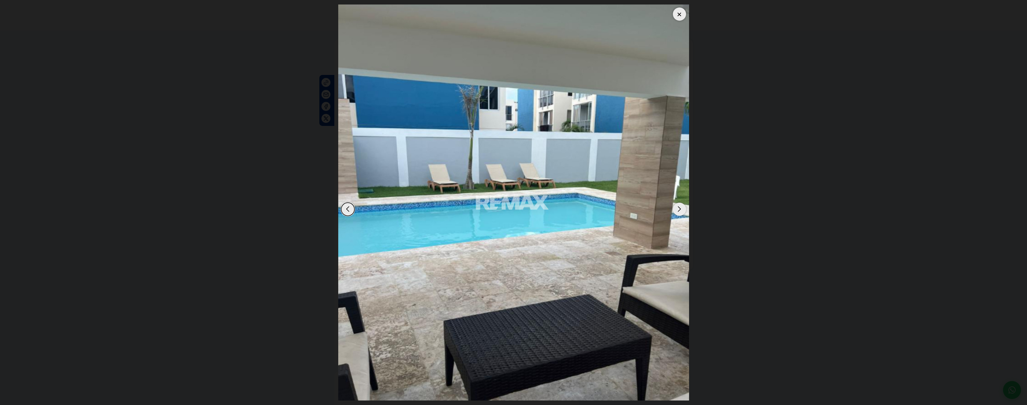
click at [681, 208] on div "Next slide" at bounding box center [679, 209] width 13 height 13
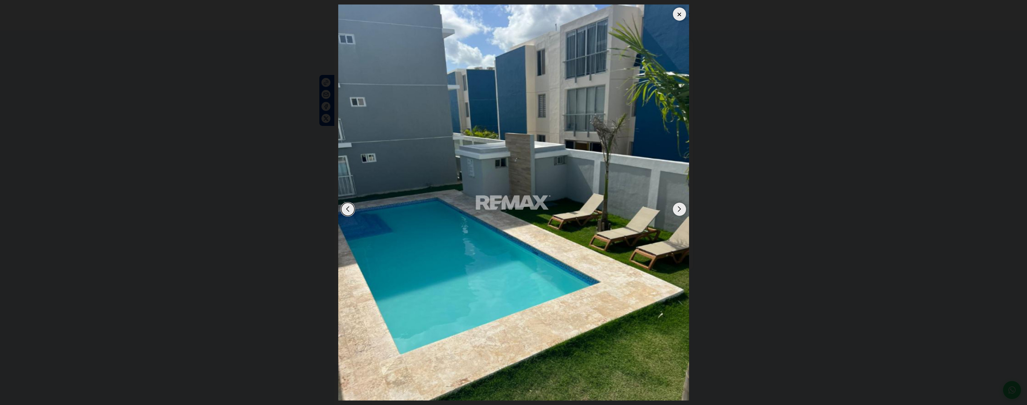
click at [681, 208] on div "Next slide" at bounding box center [679, 209] width 13 height 13
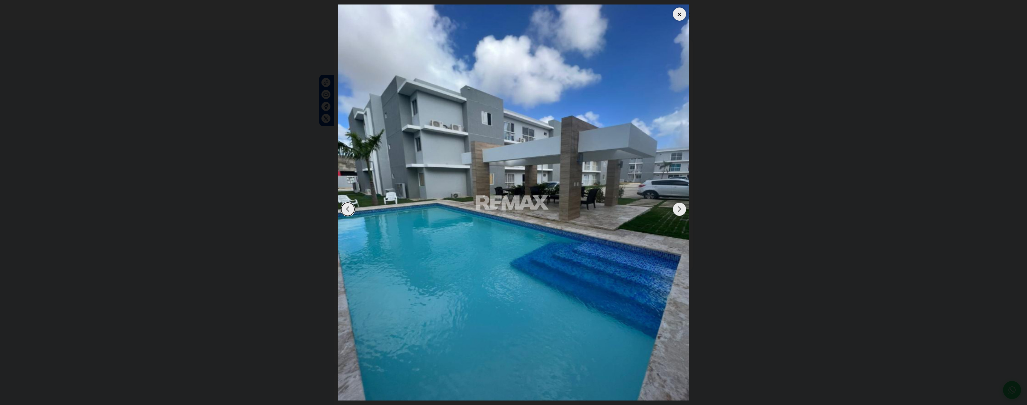
click at [693, 155] on dialog at bounding box center [514, 202] width 360 height 405
click at [680, 9] on div at bounding box center [679, 13] width 13 height 13
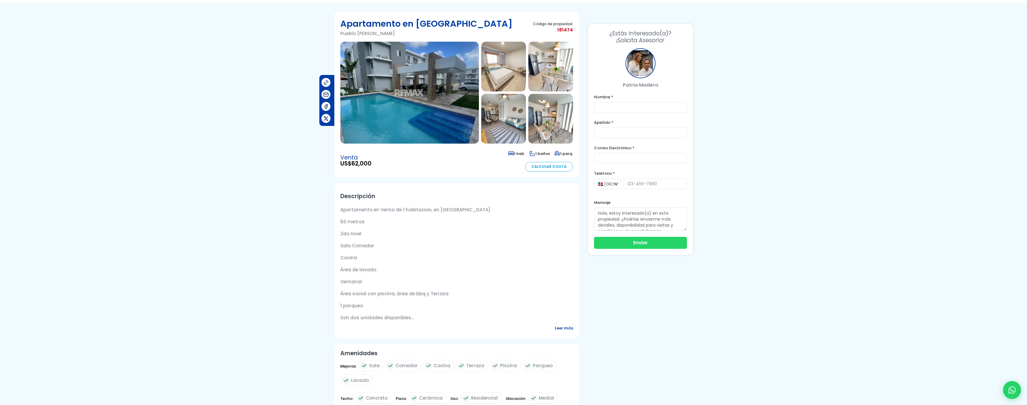
scroll to position [30, 0]
